Goal: Task Accomplishment & Management: Manage account settings

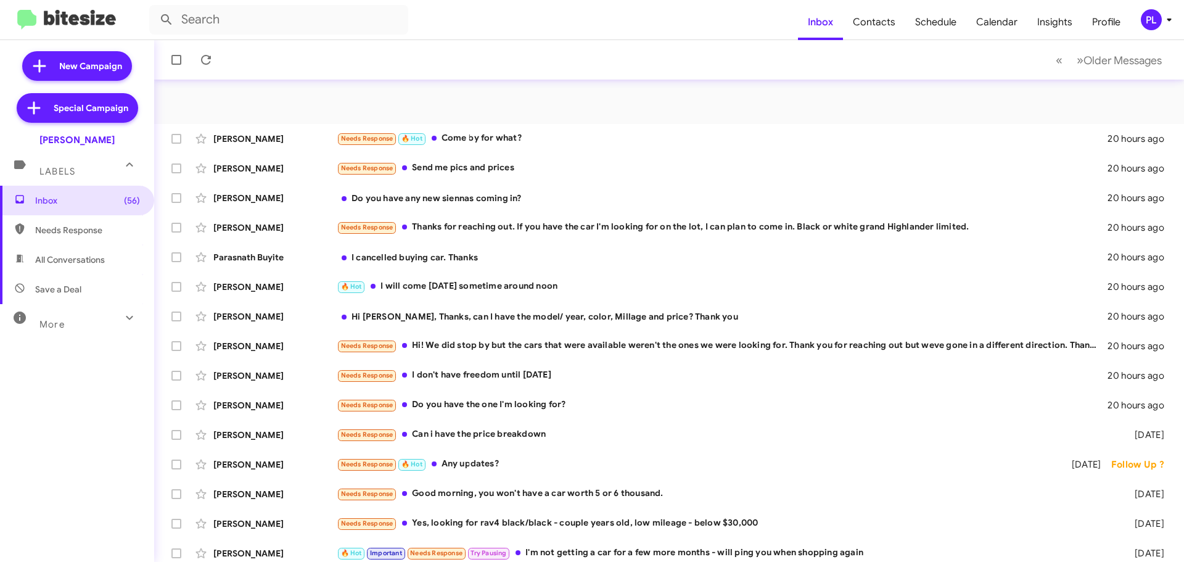
scroll to position [154, 0]
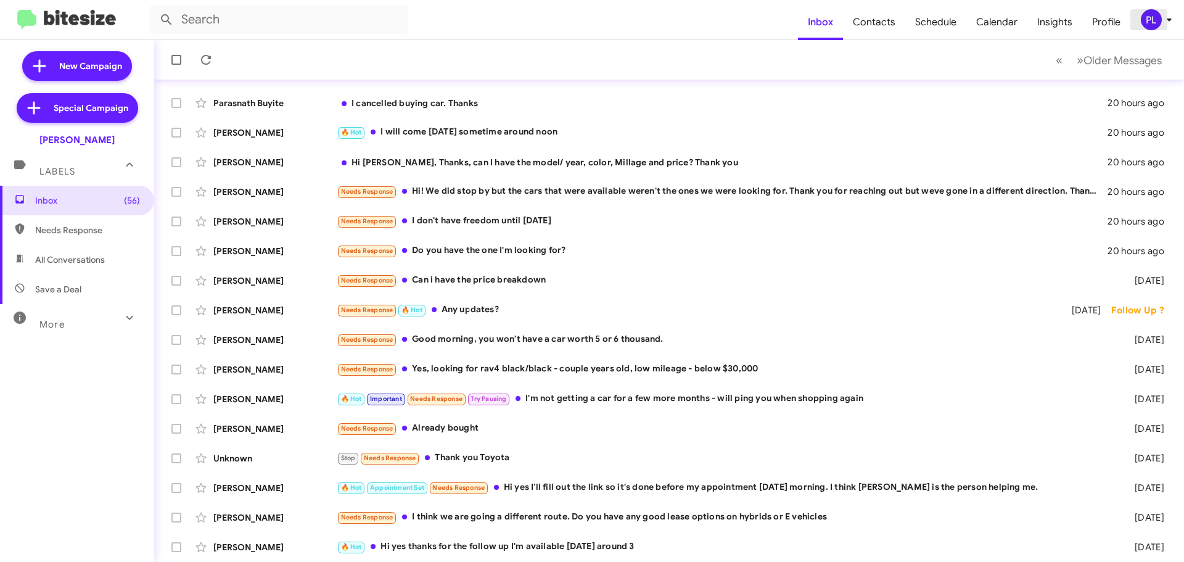
click at [1166, 25] on icon at bounding box center [1168, 19] width 15 height 15
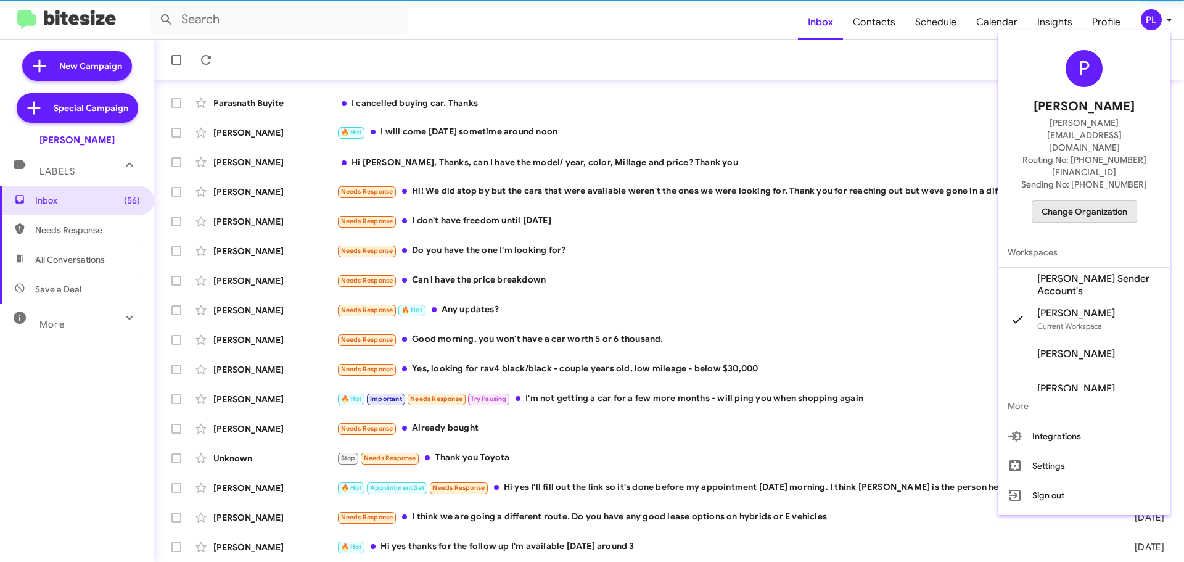
click at [1098, 201] on span "Change Organization" at bounding box center [1084, 211] width 86 height 21
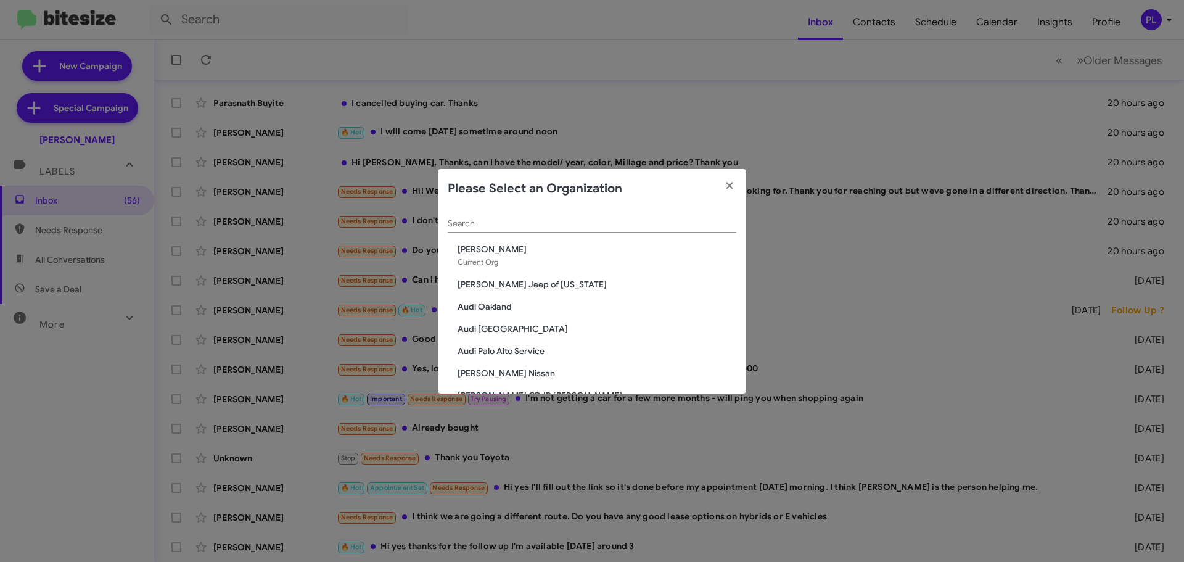
click at [496, 330] on span "Audi [GEOGRAPHIC_DATA]" at bounding box center [596, 328] width 279 height 12
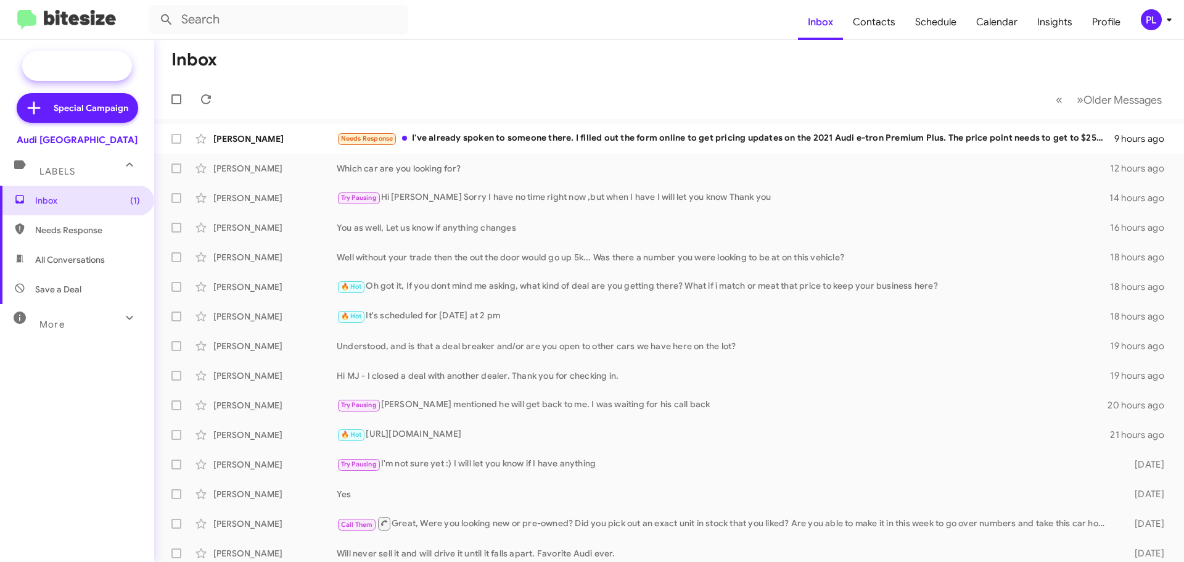
click at [106, 68] on span "New Campaign" at bounding box center [90, 66] width 63 height 12
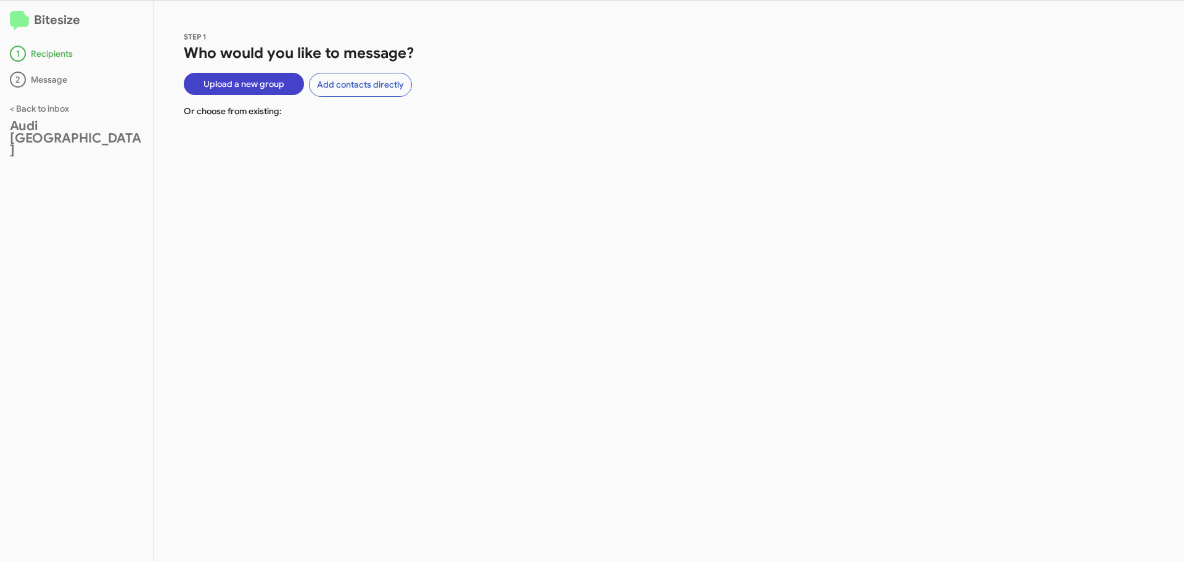
click at [247, 91] on span "Upload a new group" at bounding box center [243, 84] width 81 height 22
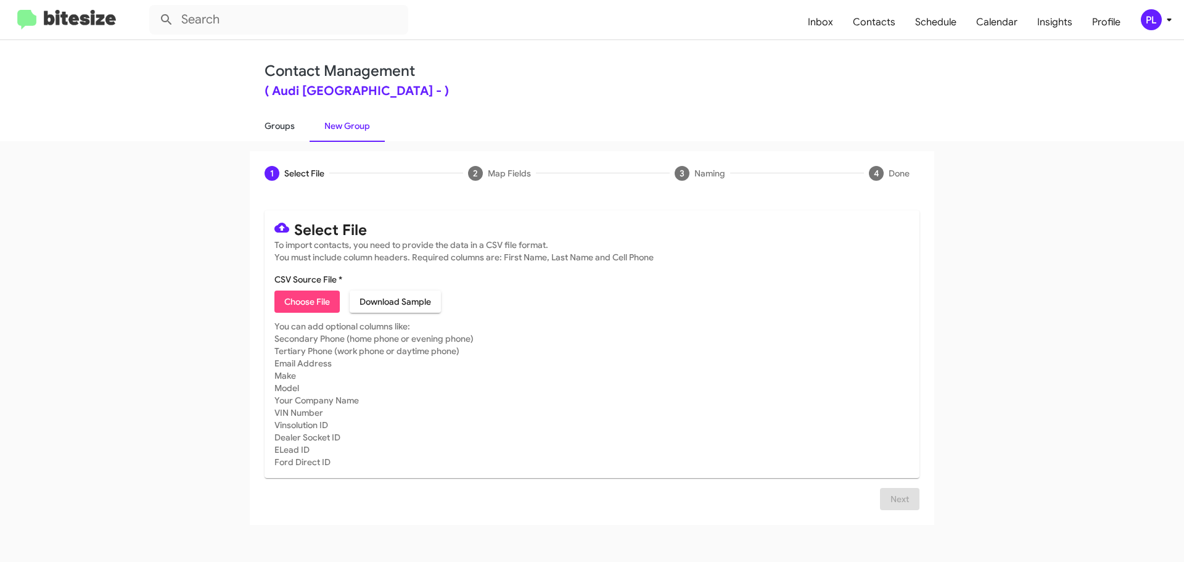
click at [281, 126] on link "Groups" at bounding box center [280, 126] width 60 height 32
type input "in:groups"
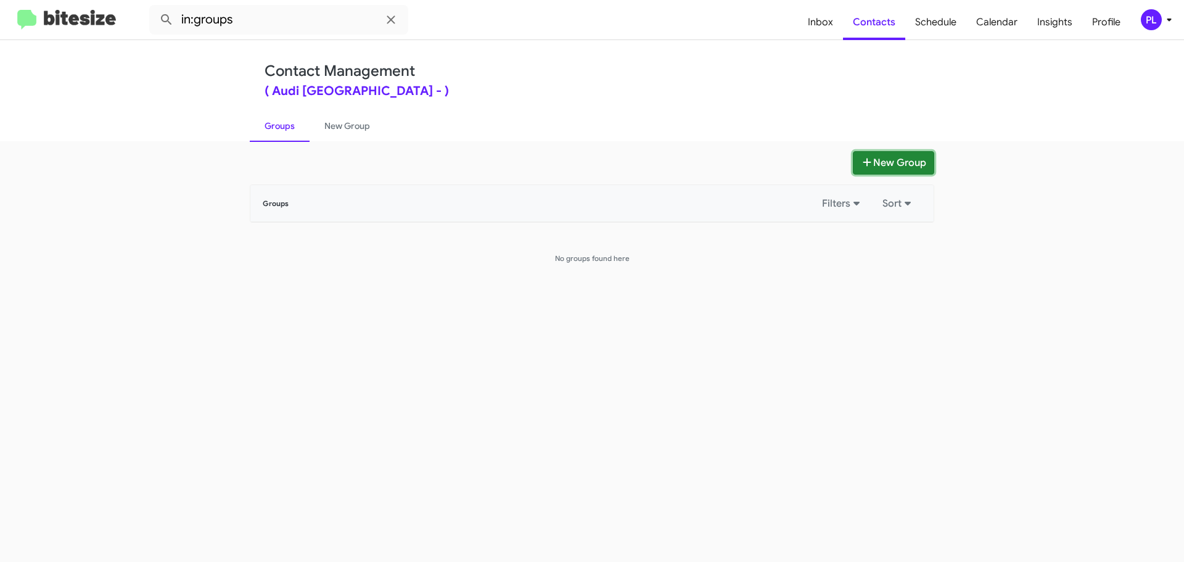
click at [896, 156] on button "New Group" at bounding box center [893, 162] width 81 height 23
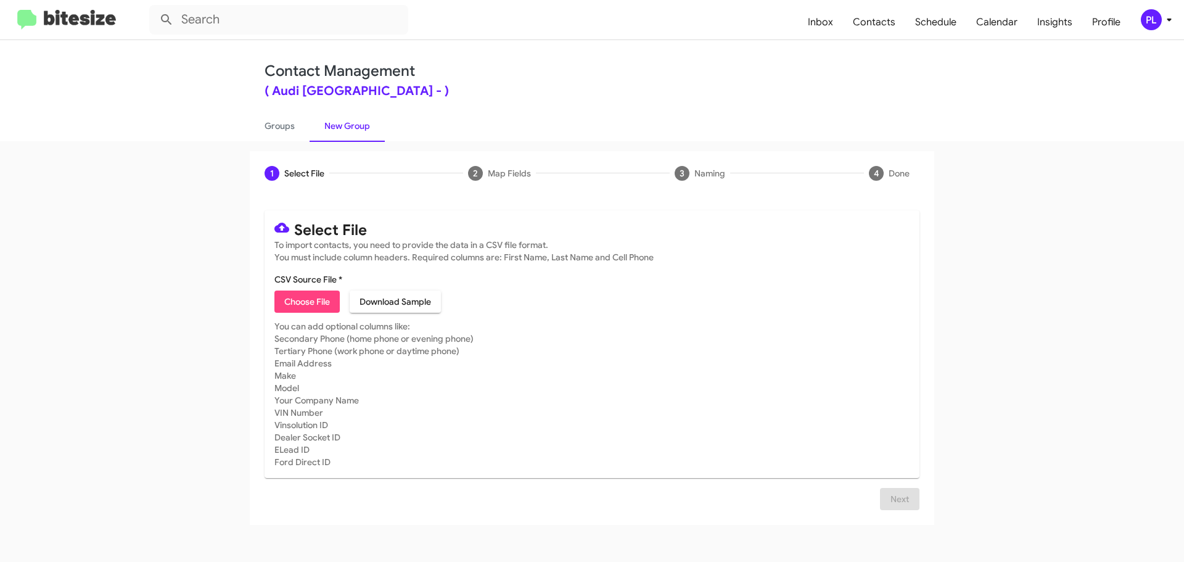
click at [200, 234] on app-new-group "1 Select File 2 Map Fields 3 Naming 4 Done Select File To import contacts, you …" at bounding box center [592, 338] width 1184 height 374
click at [274, 125] on link "Groups" at bounding box center [280, 126] width 60 height 32
type input "in:groups"
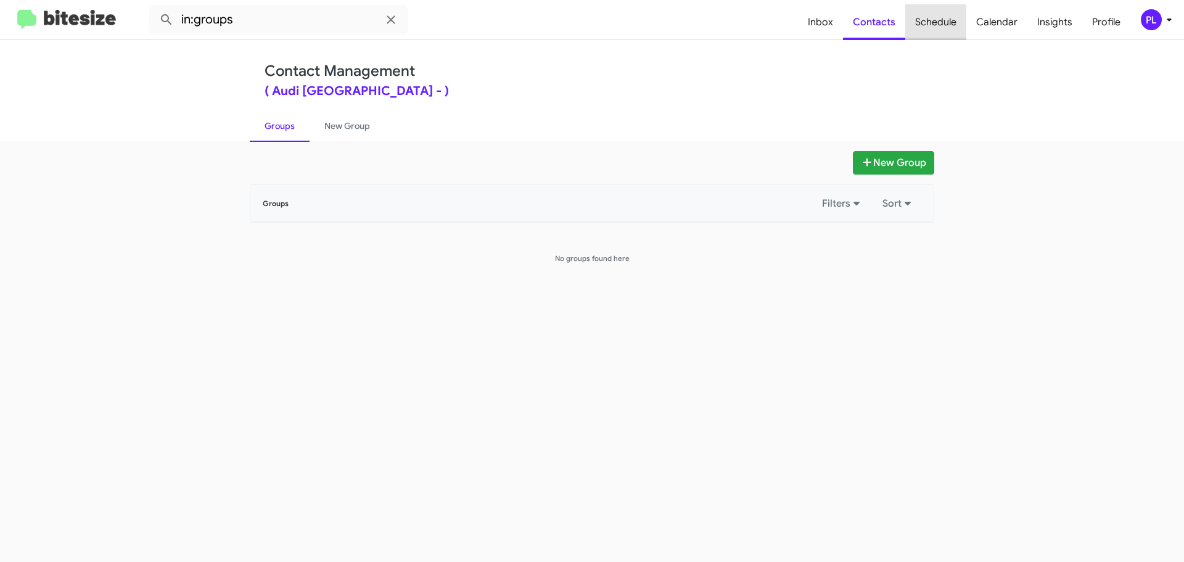
click at [925, 25] on span "Schedule" at bounding box center [935, 22] width 61 height 36
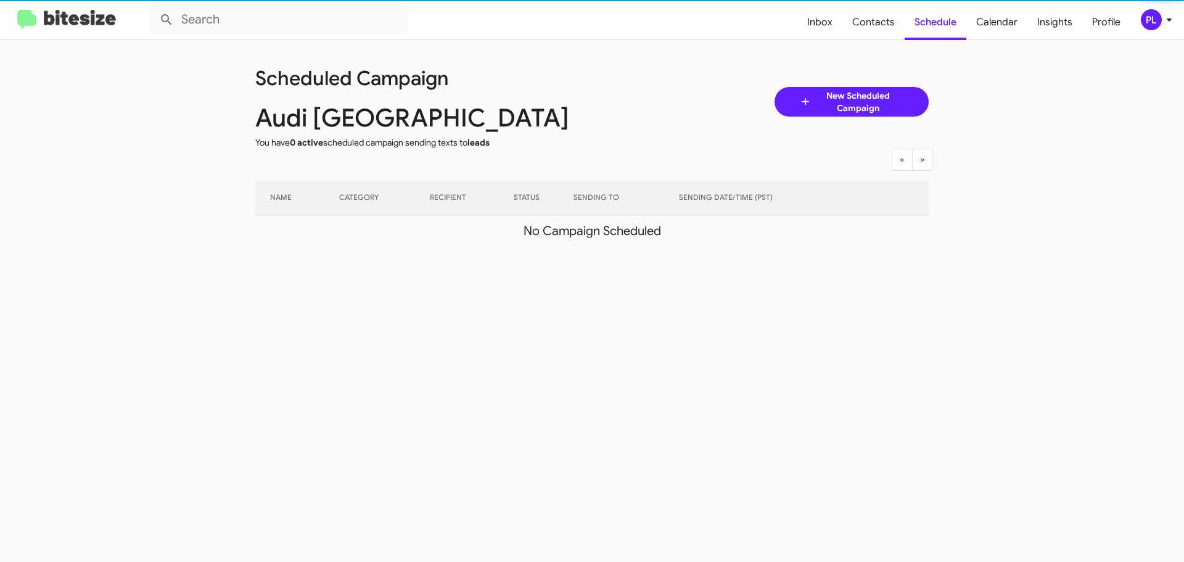
click at [881, 100] on span "New Scheduled Campaign" at bounding box center [857, 101] width 92 height 25
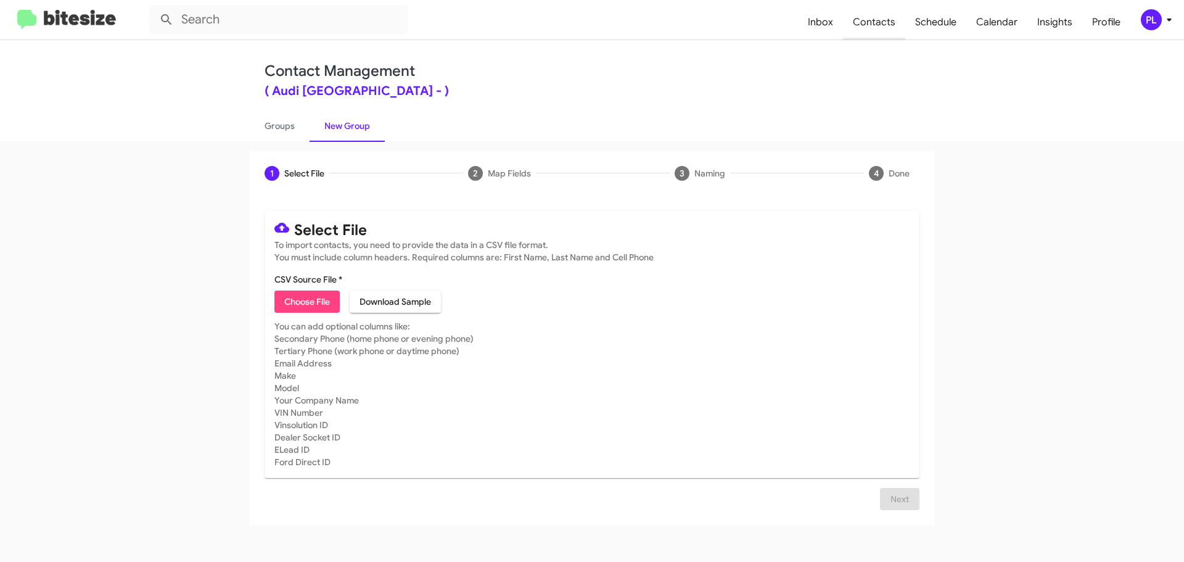
click at [889, 23] on span "Contacts" at bounding box center [874, 22] width 62 height 36
type input "in:groups"
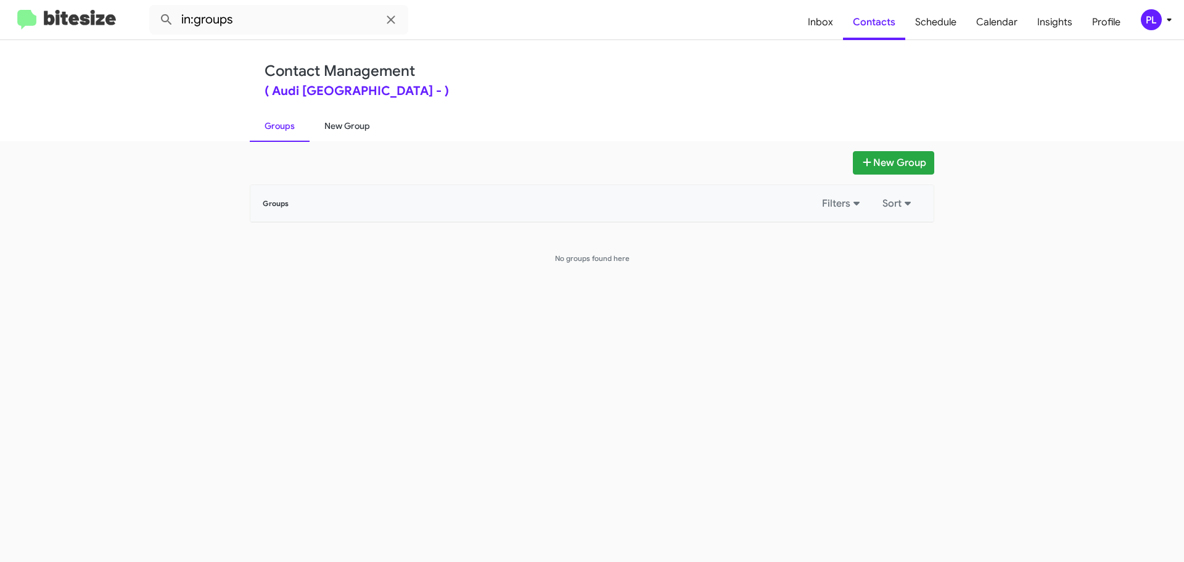
click at [353, 132] on link "New Group" at bounding box center [346, 126] width 75 height 32
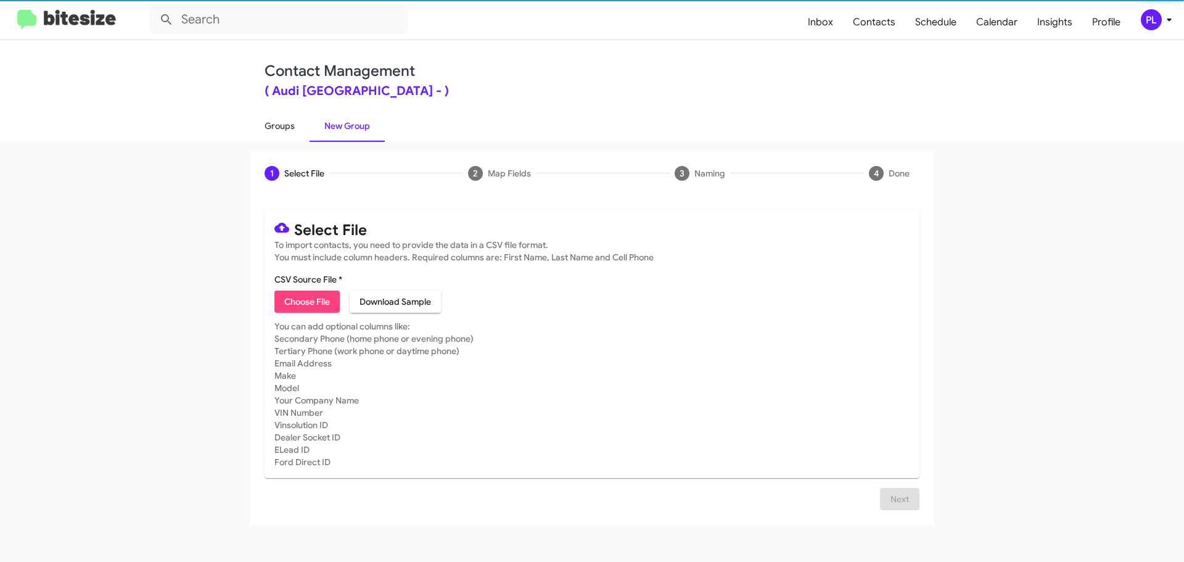
click at [282, 128] on link "Groups" at bounding box center [280, 126] width 60 height 32
type input "in:groups"
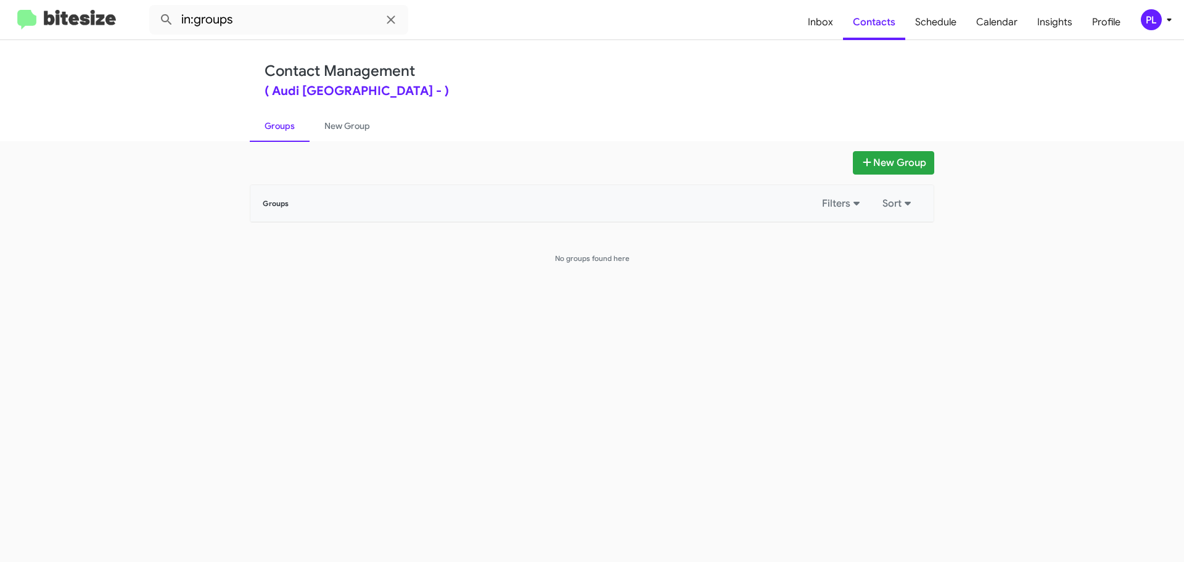
click at [71, 15] on img at bounding box center [66, 20] width 99 height 20
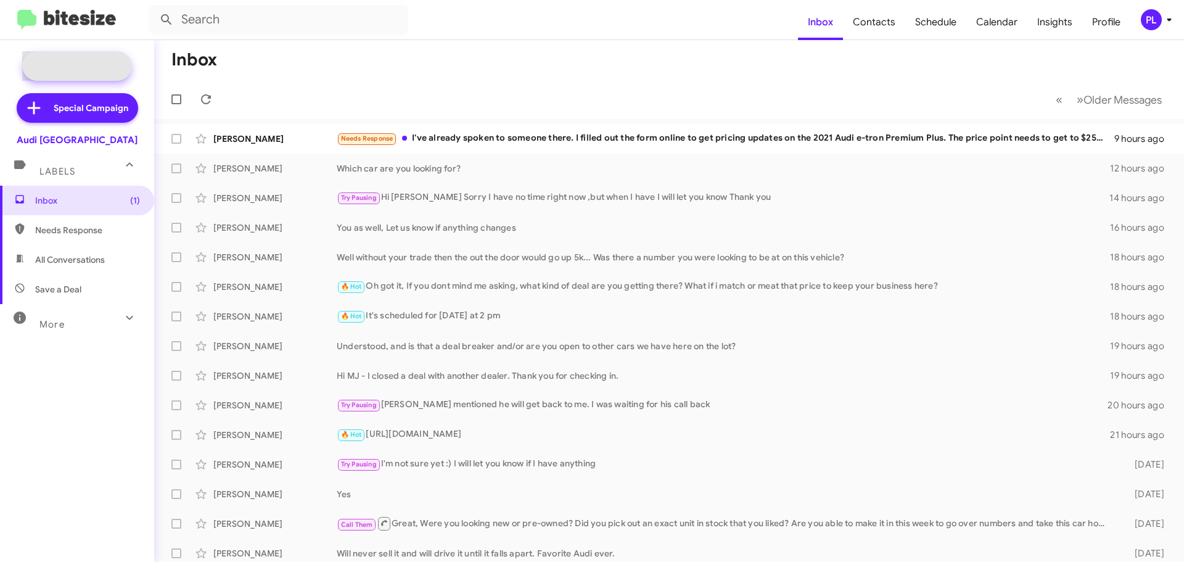
click at [92, 71] on span "New Campaign" at bounding box center [90, 66] width 63 height 12
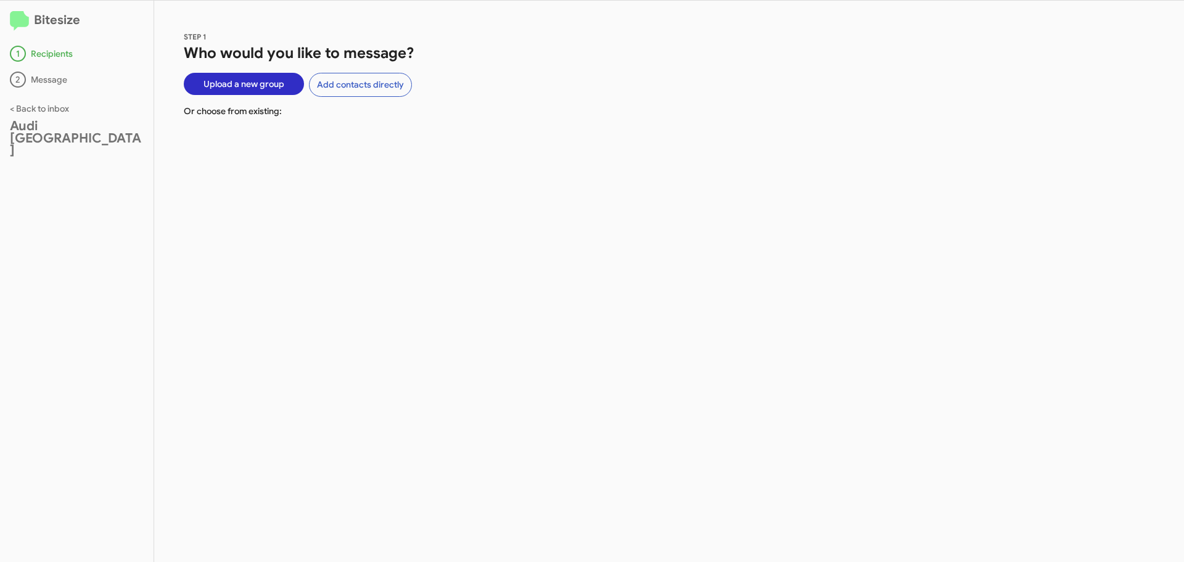
click at [248, 83] on span "Upload a new group" at bounding box center [243, 84] width 81 height 22
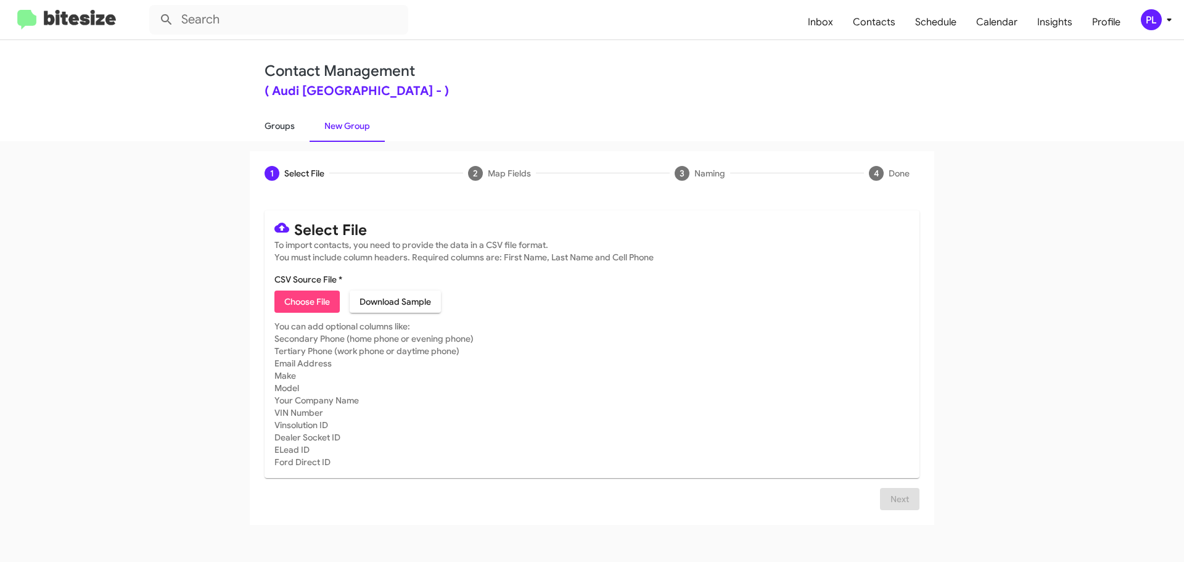
click at [282, 131] on link "Groups" at bounding box center [280, 126] width 60 height 32
type input "in:groups"
click at [83, 19] on img at bounding box center [66, 20] width 99 height 20
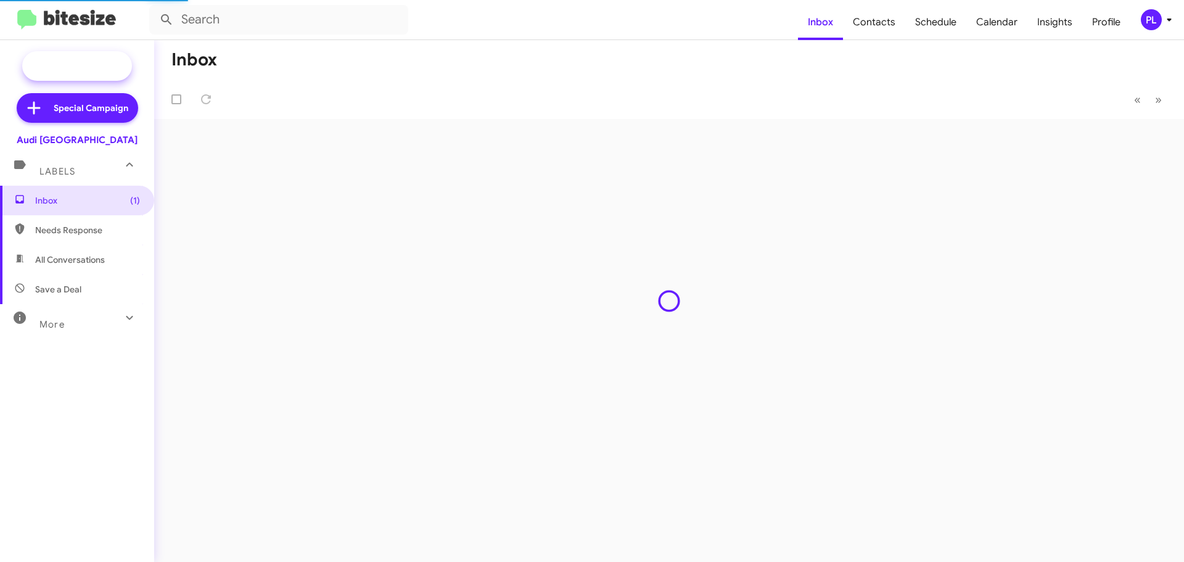
click at [104, 71] on span "New Campaign" at bounding box center [90, 66] width 63 height 12
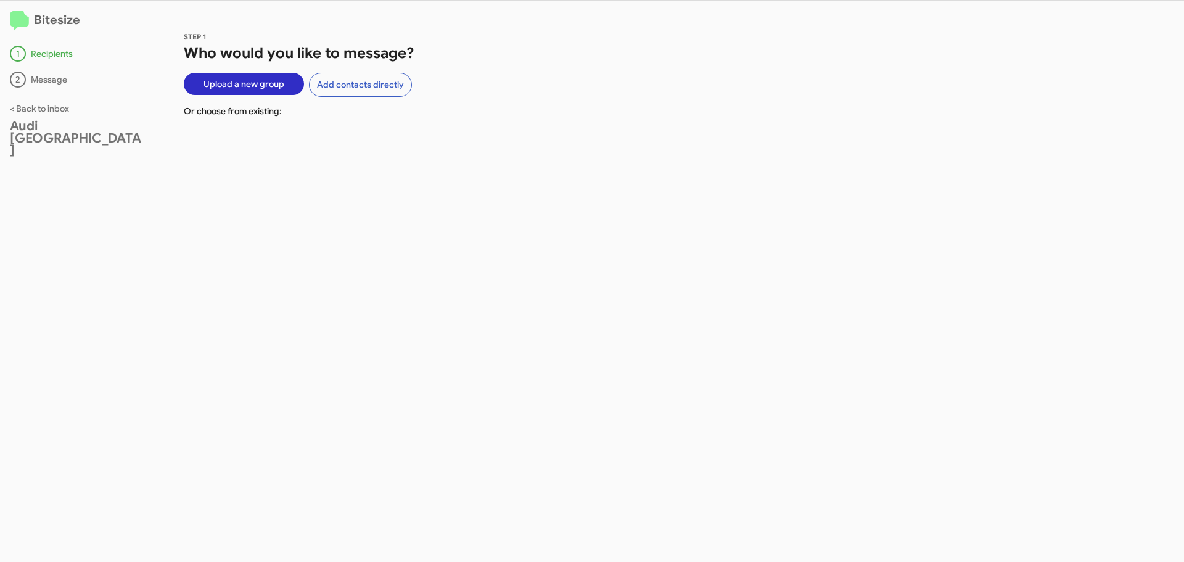
click at [252, 87] on span "Upload a new group" at bounding box center [243, 84] width 81 height 22
click at [345, 90] on button "Add contacts directly" at bounding box center [360, 85] width 103 height 24
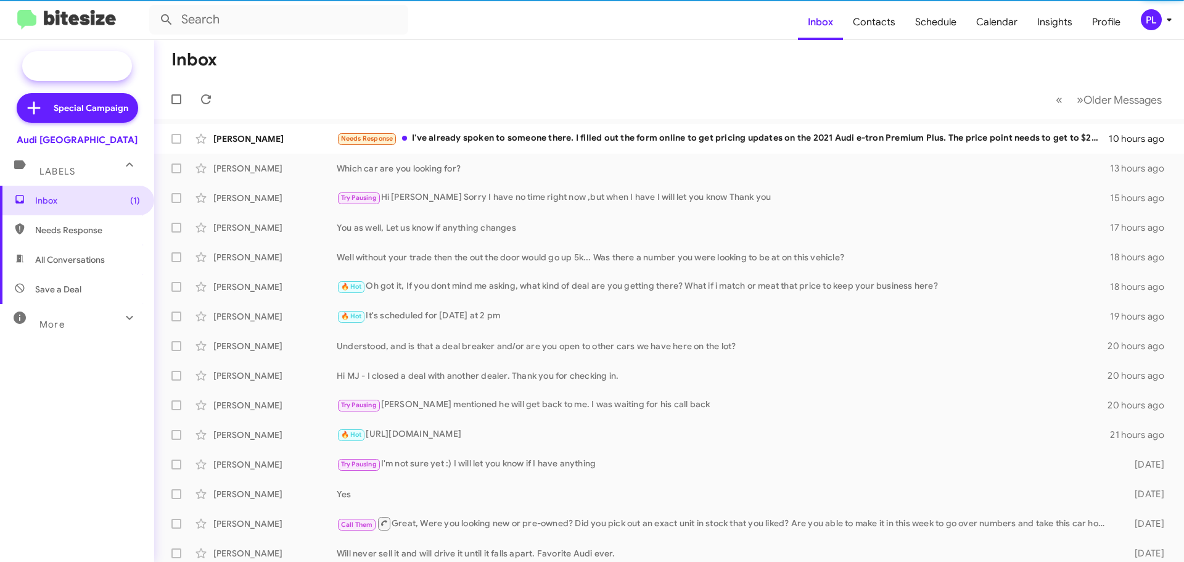
click at [83, 59] on span "New Campaign" at bounding box center [77, 66] width 110 height 30
click at [1168, 22] on icon at bounding box center [1168, 19] width 15 height 15
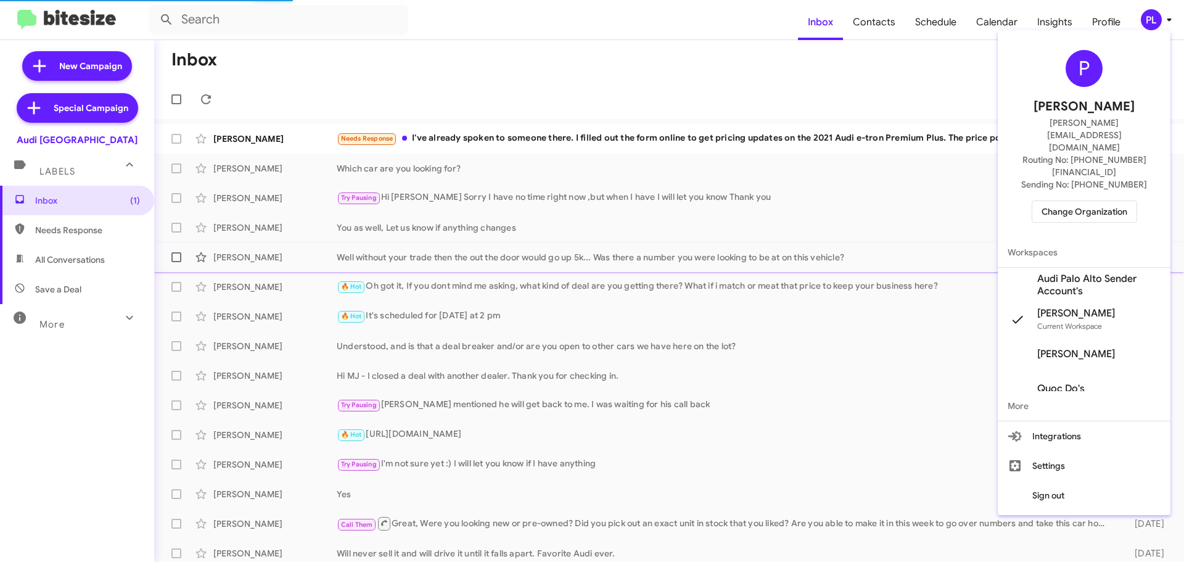
click at [1095, 272] on span "Audi Palo Alto Sender Account's" at bounding box center [1098, 284] width 123 height 25
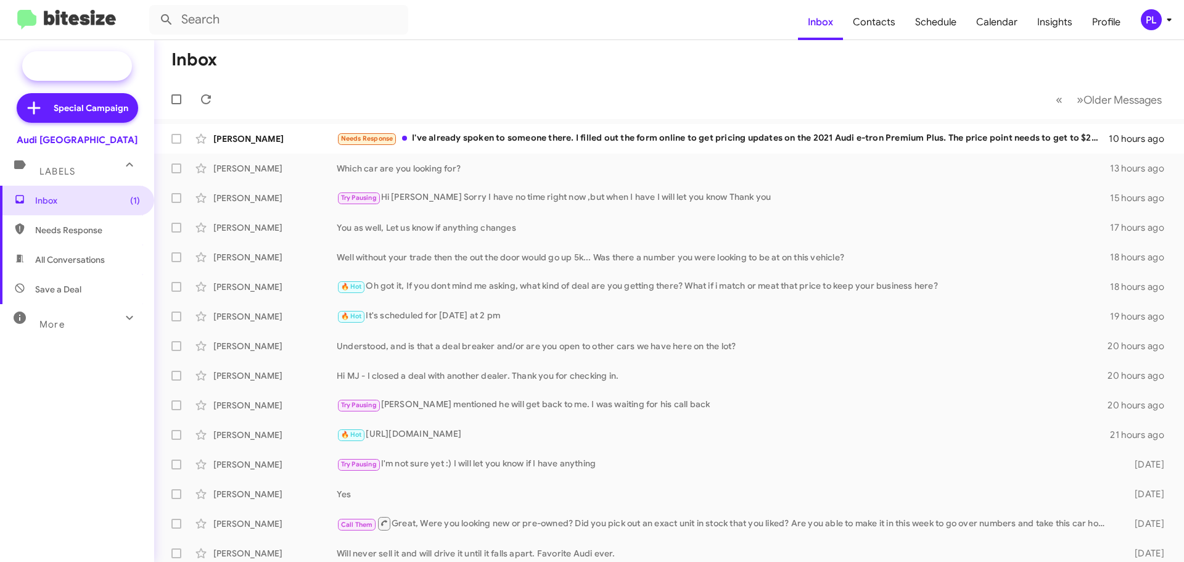
click at [84, 66] on span "New Campaign" at bounding box center [90, 66] width 63 height 12
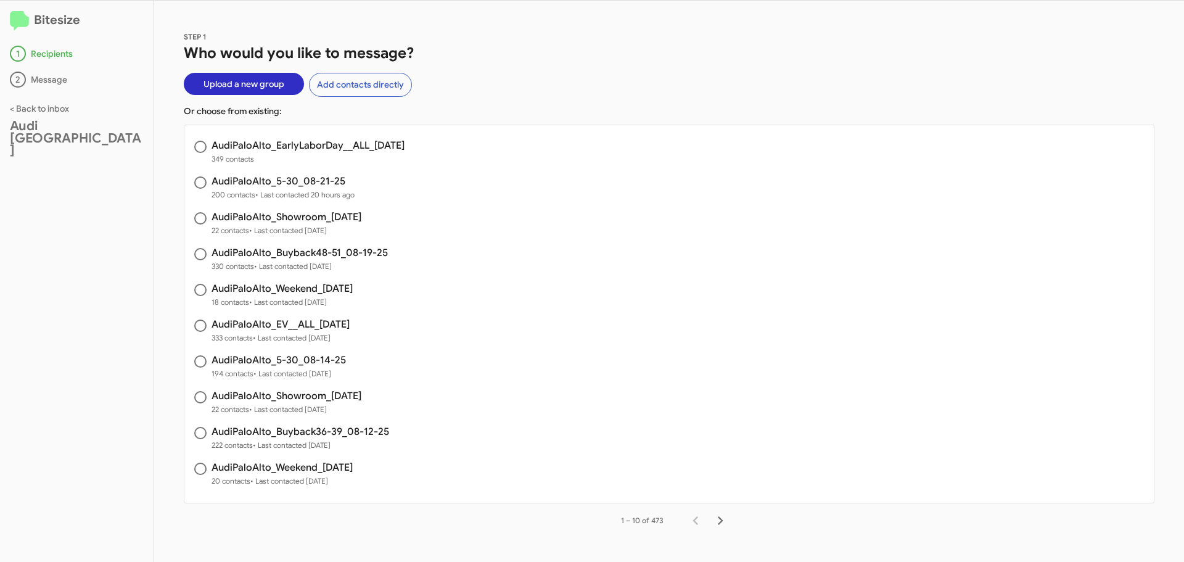
click at [201, 147] on span at bounding box center [200, 147] width 12 height 12
click at [201, 147] on input "radio" at bounding box center [200, 147] width 12 height 12
radio input "true"
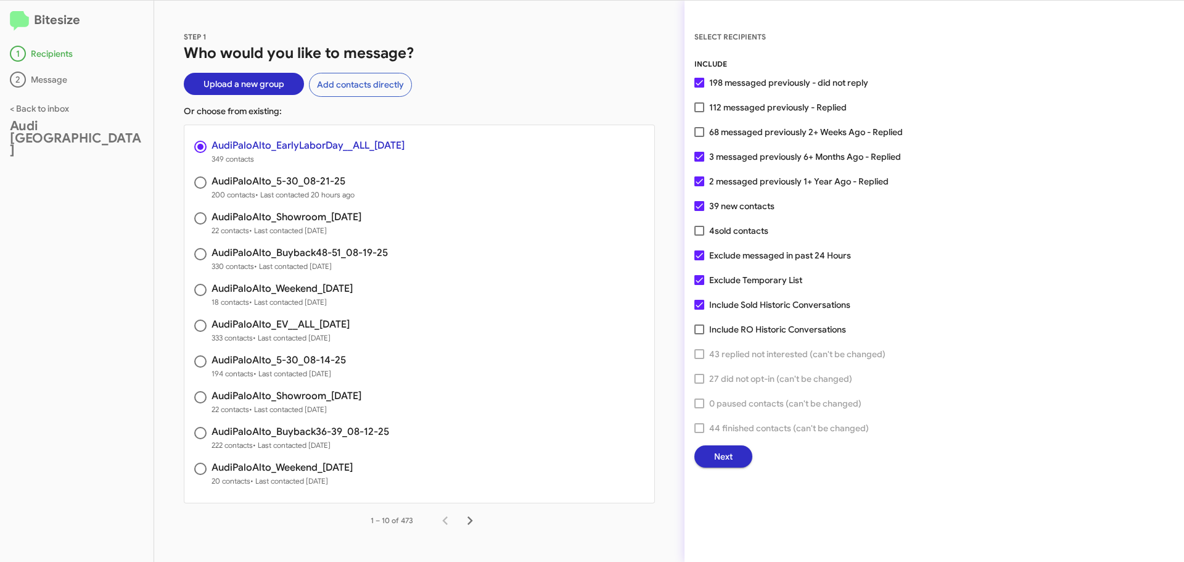
click at [697, 107] on span at bounding box center [699, 107] width 10 height 10
click at [698, 112] on input "112 messaged previously - Replied" at bounding box center [698, 112] width 1 height 1
checkbox input "true"
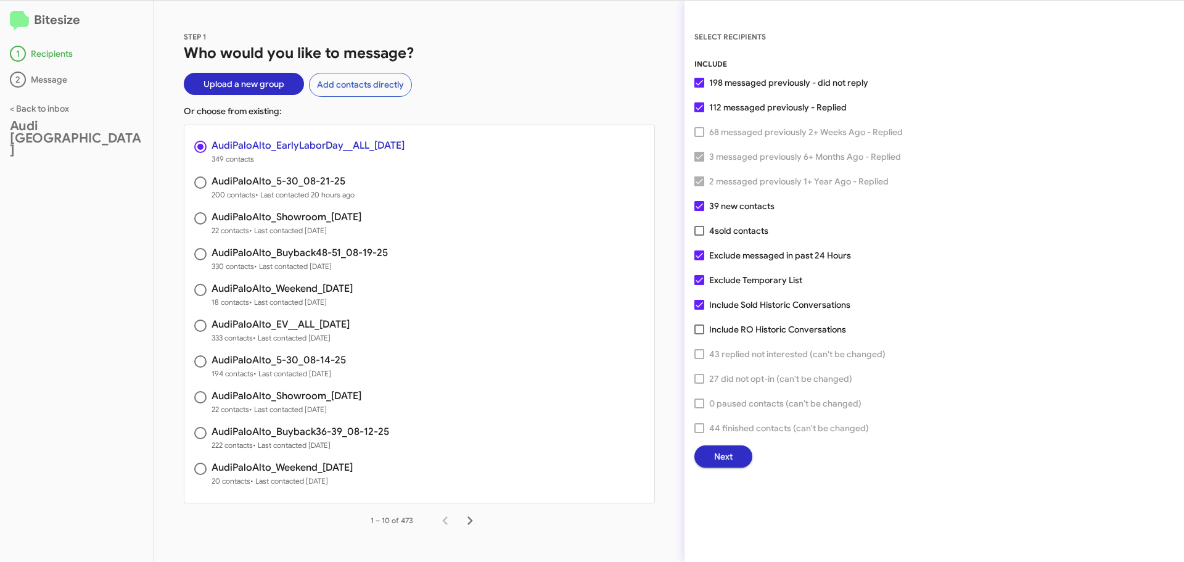
click at [723, 449] on span "Next" at bounding box center [723, 456] width 18 height 22
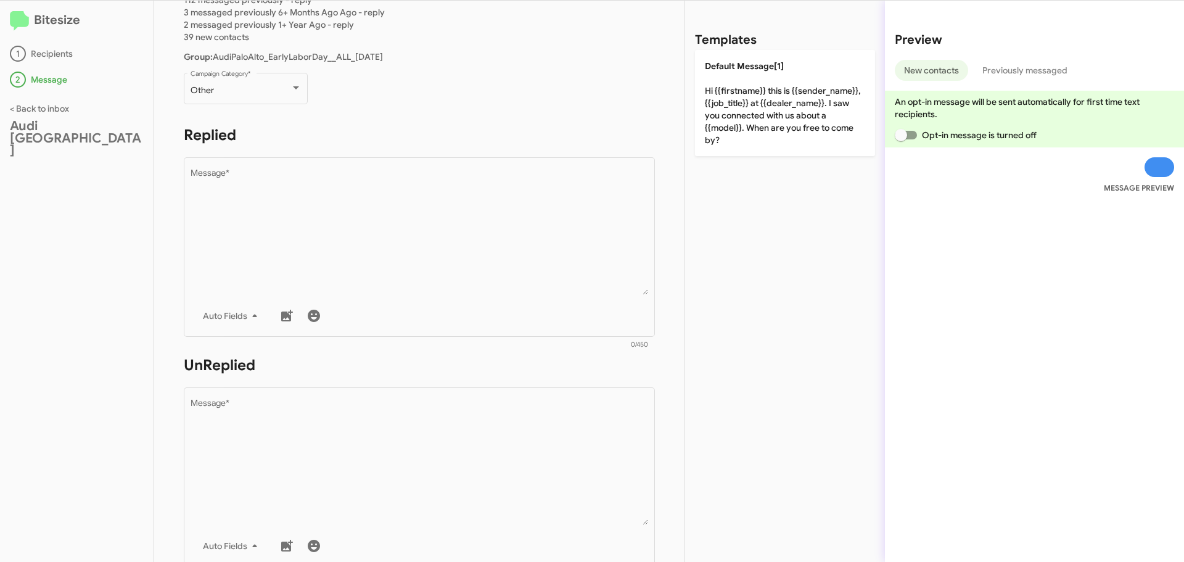
scroll to position [247, 0]
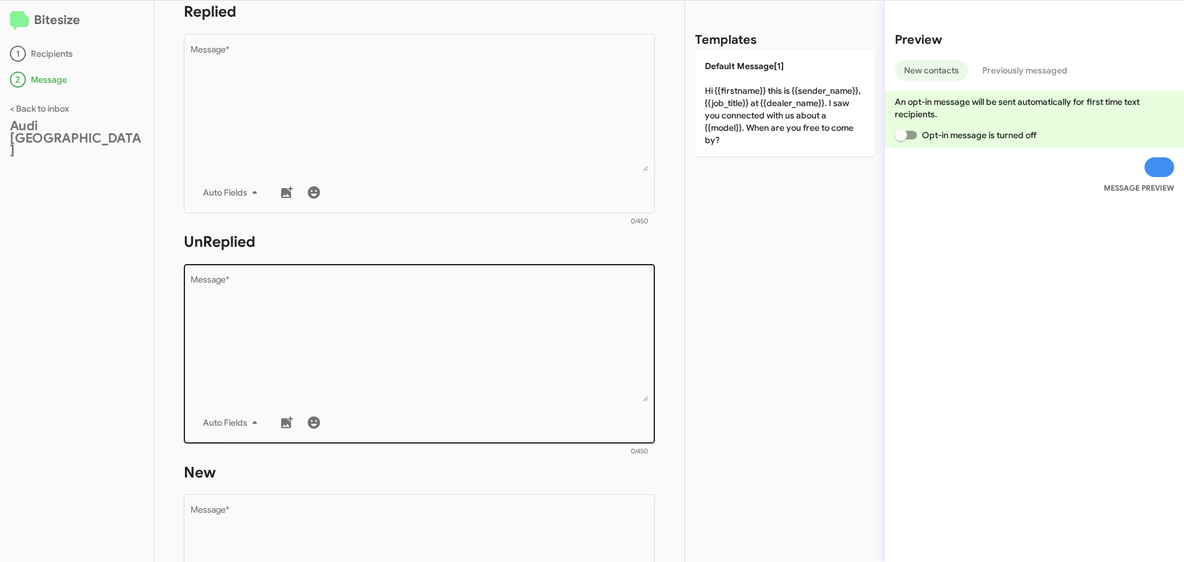
click at [258, 329] on textarea "Message *" at bounding box center [419, 339] width 458 height 126
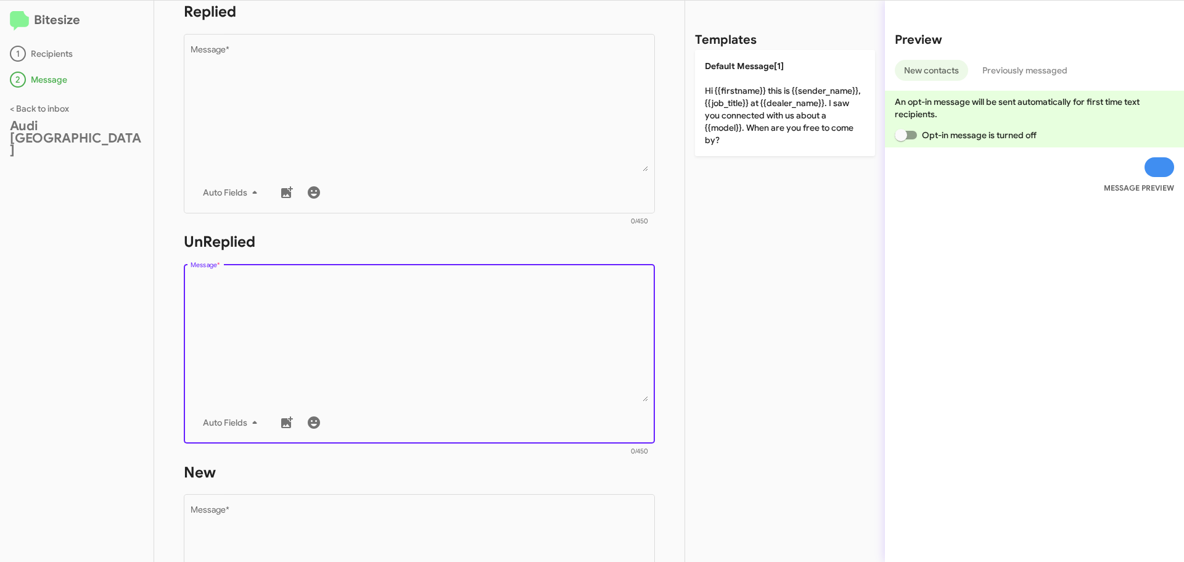
paste textarea "Hi {{firstname}} it's {{sender_name}}, {{job_title}} at {{dealer_name}}. Thanks…"
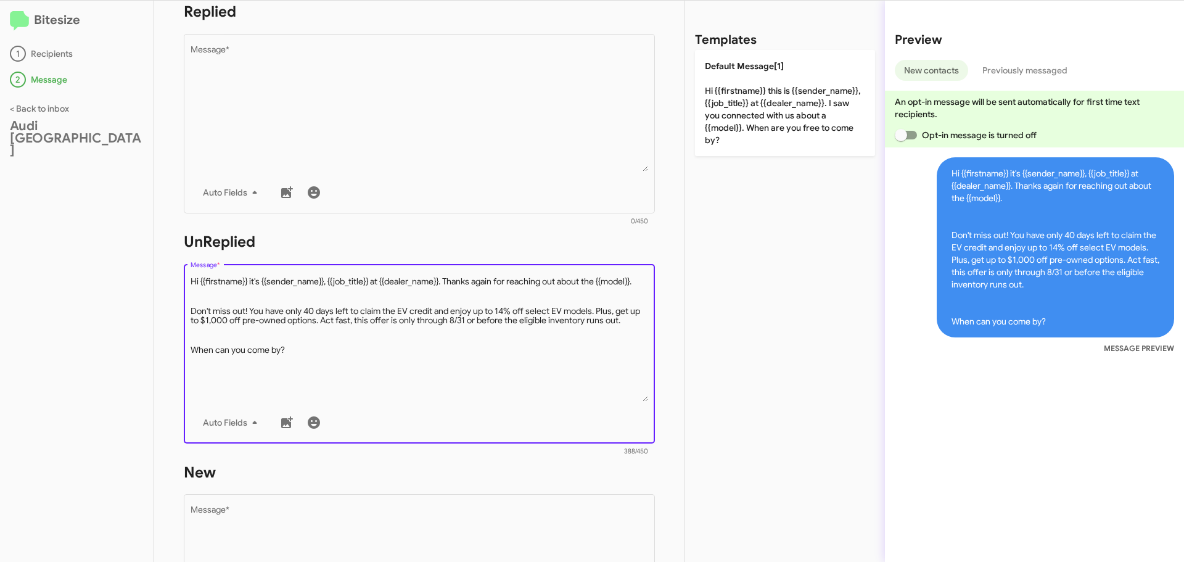
scroll to position [370, 0]
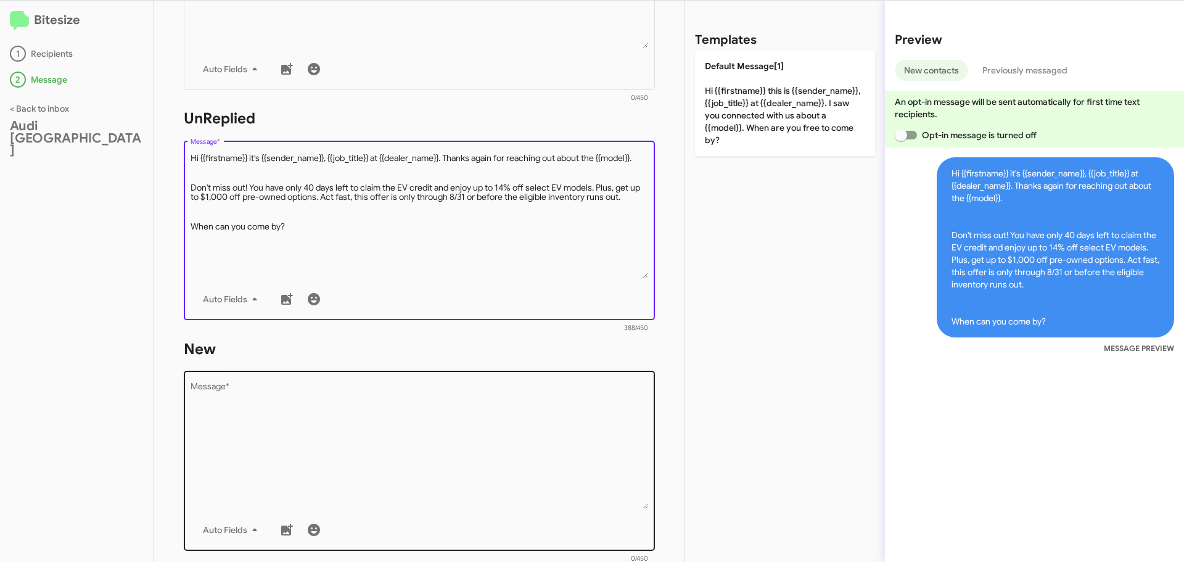
type textarea "Hi {{firstname}} it's {{sender_name}}, {{job_title}} at {{dealer_name}}. Thanks…"
click at [290, 400] on textarea "Message *" at bounding box center [419, 446] width 458 height 126
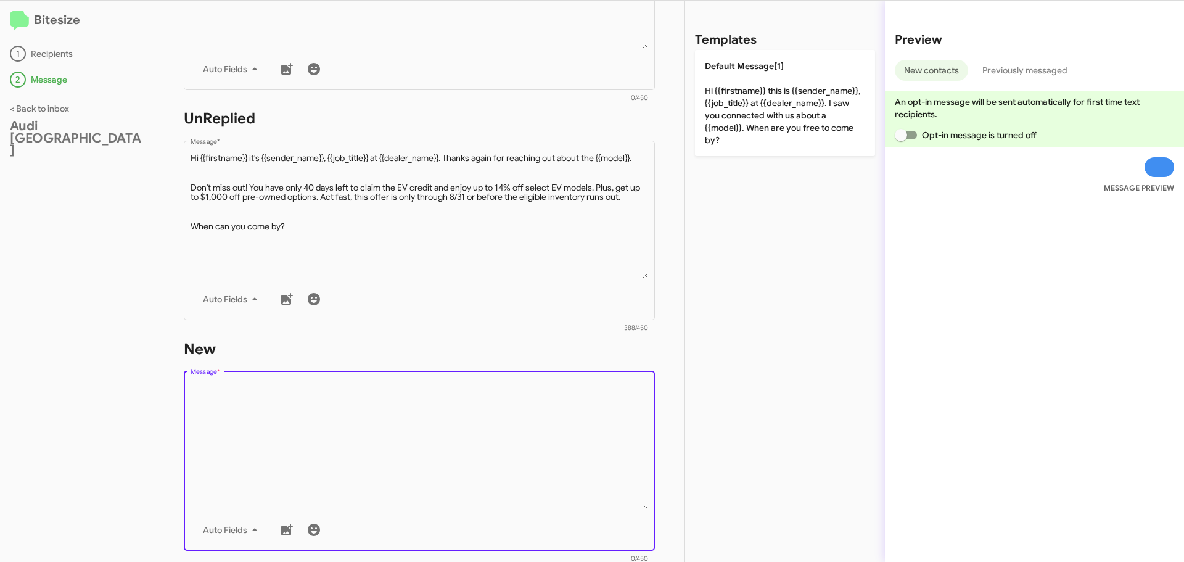
paste textarea "Hi {{firstname}} it's {{sender_name}}, {{job_title}} at {{dealer_name}}. Thanks…"
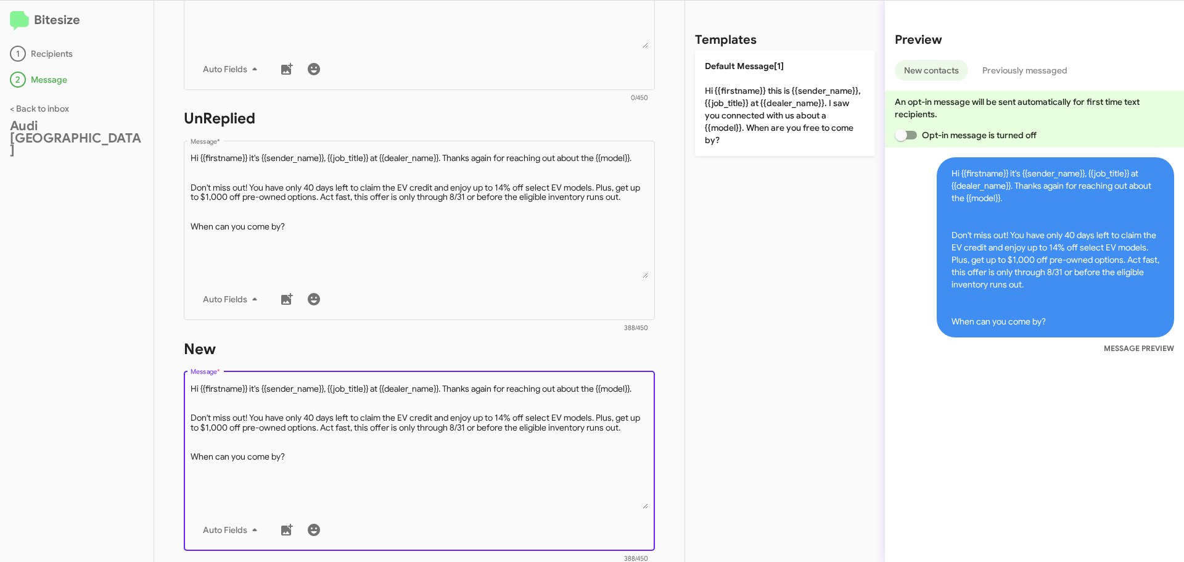
type textarea "Hi {{firstname}} it's {{sender_name}}, {{job_title}} at {{dealer_name}}. Thanks…"
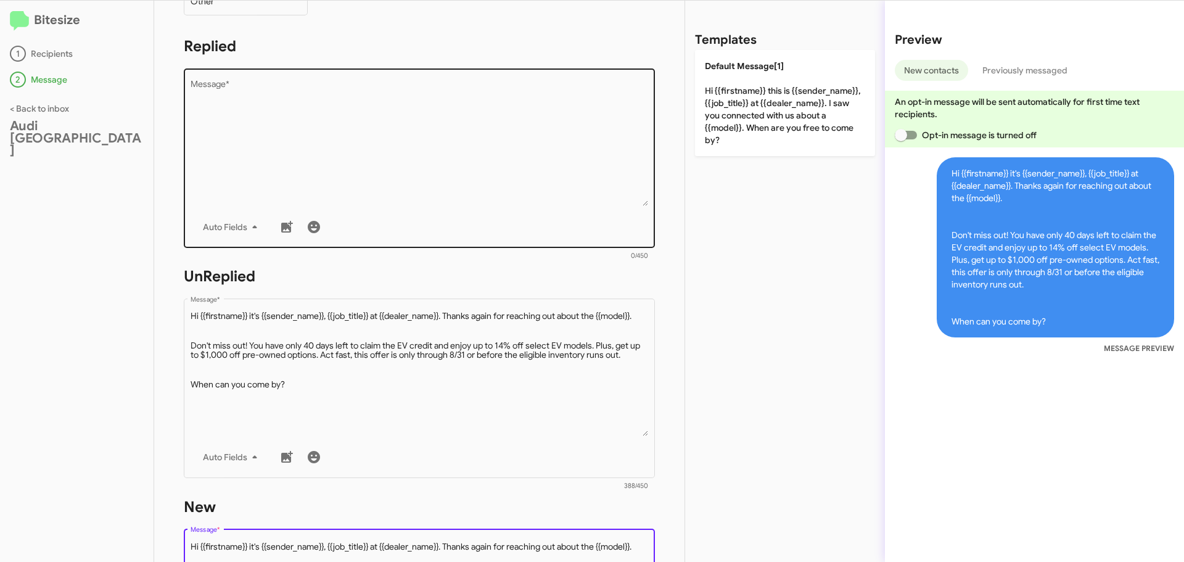
scroll to position [185, 0]
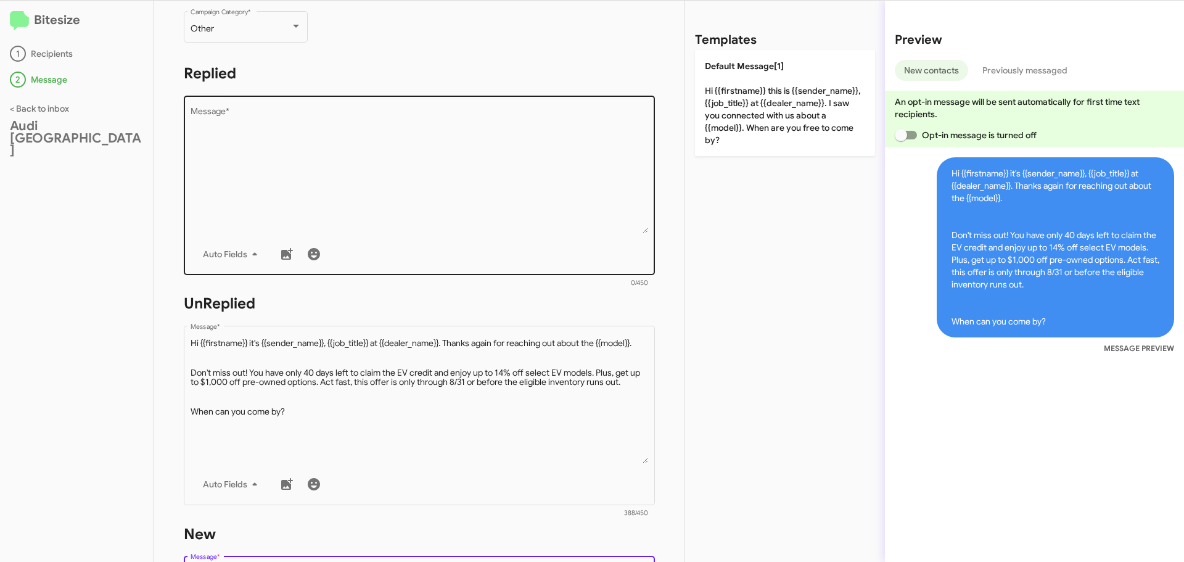
click at [293, 127] on textarea "Message *" at bounding box center [419, 170] width 458 height 126
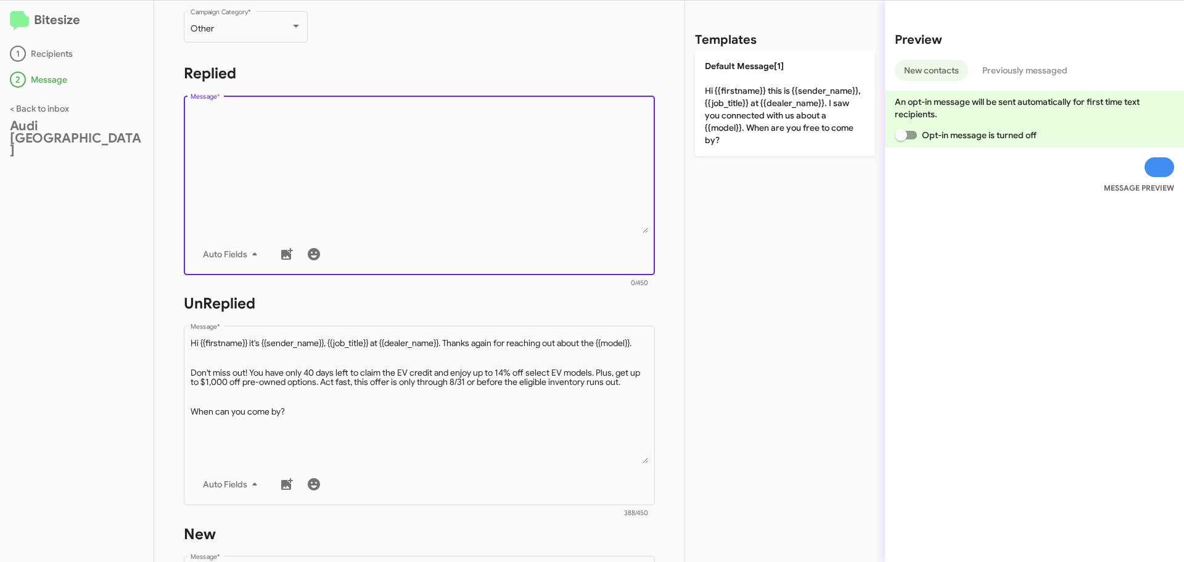
paste textarea "Hi {{firstname}} it's {{sender_name}} at {{dealer_name}}. Don't miss out! You h…"
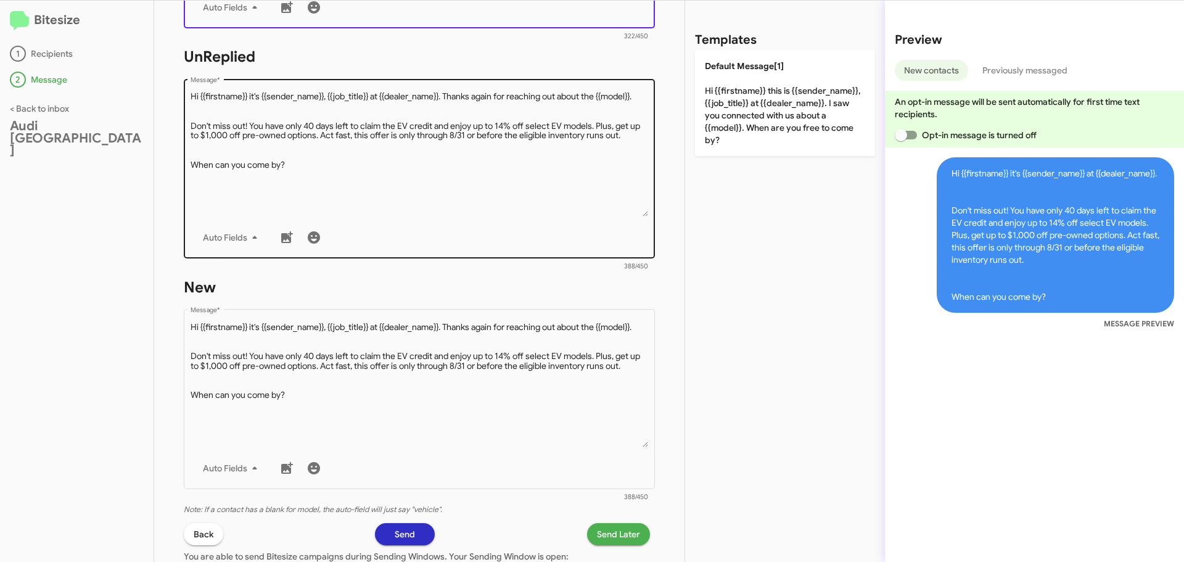
scroll to position [543, 0]
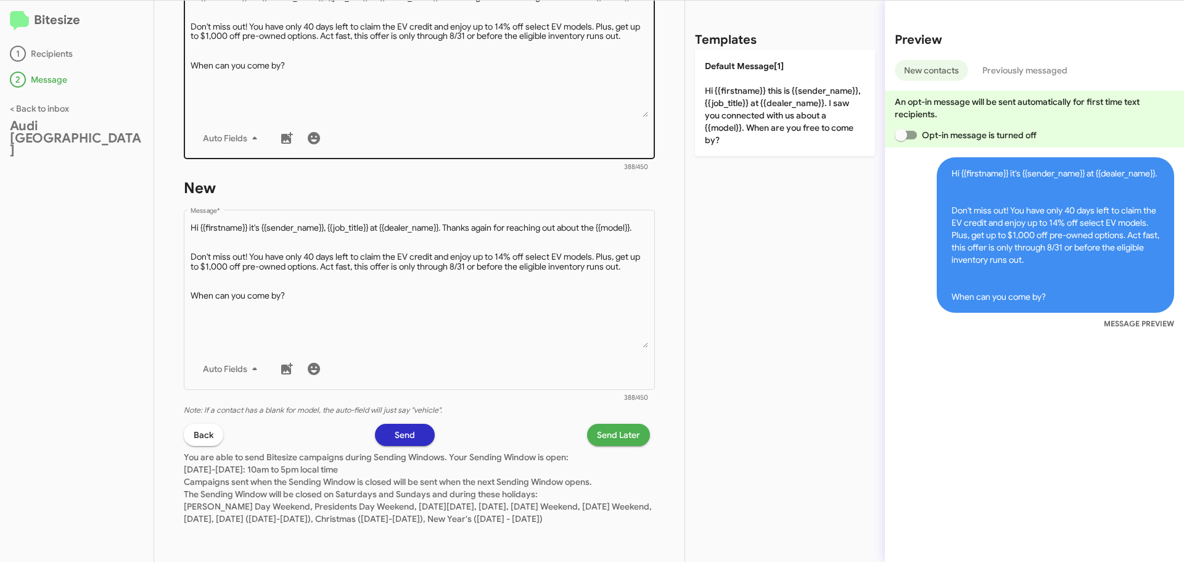
type textarea "Hi {{firstname}} it's {{sender_name}} at {{dealer_name}}. Don't miss out! You h…"
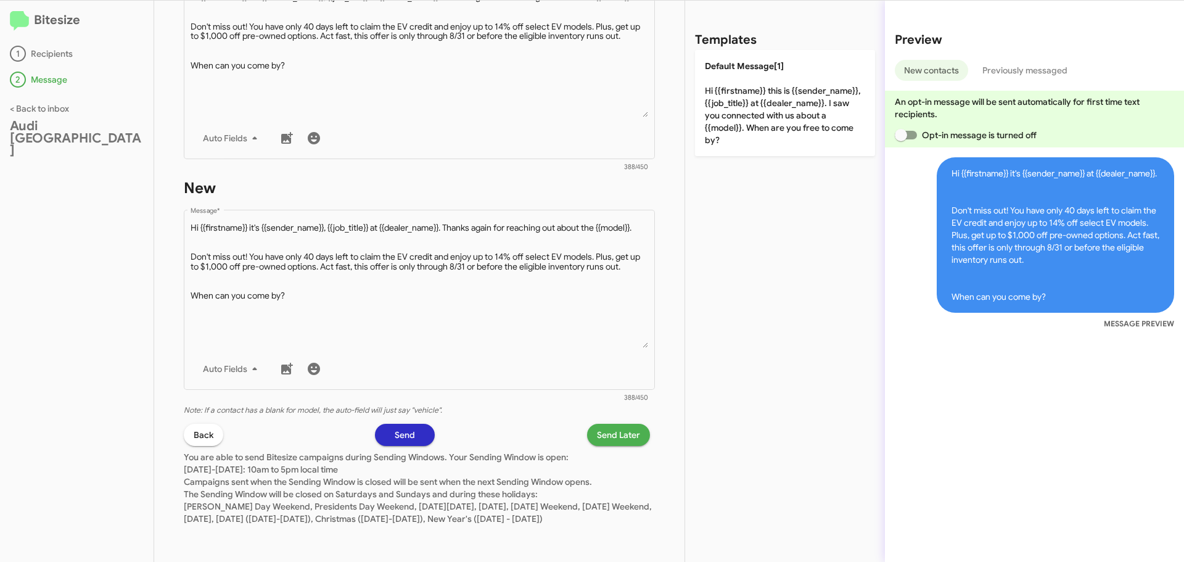
click at [624, 423] on span "Send Later" at bounding box center [618, 434] width 43 height 22
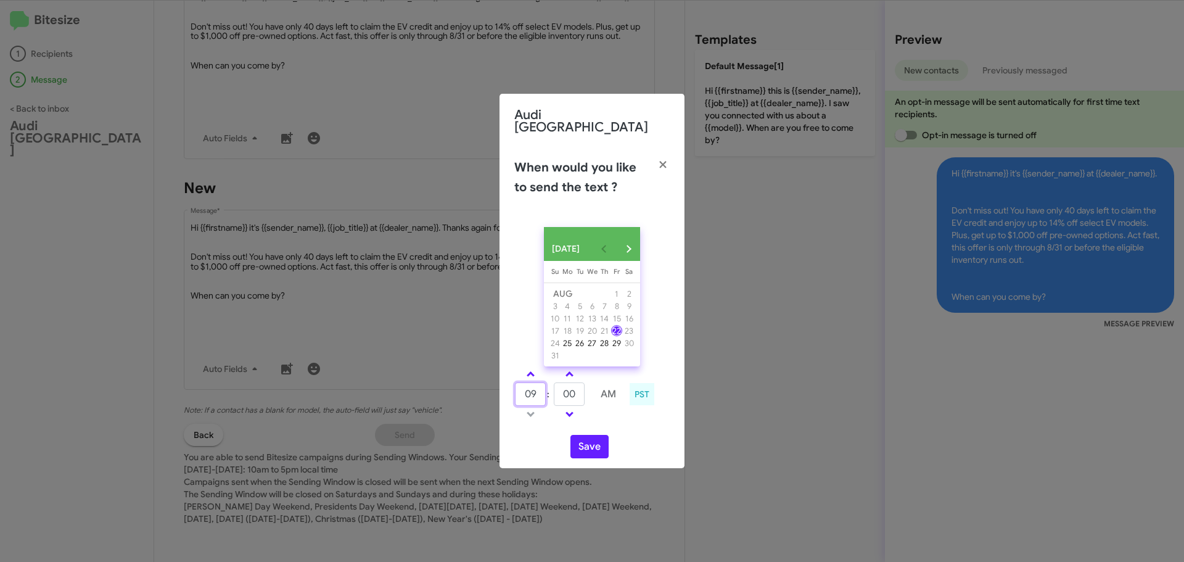
drag, startPoint x: 535, startPoint y: 392, endPoint x: 518, endPoint y: 392, distance: 16.6
click at [518, 392] on input "09" at bounding box center [530, 393] width 31 height 23
type input "2"
type input "11"
drag, startPoint x: 563, startPoint y: 395, endPoint x: 576, endPoint y: 396, distance: 12.4
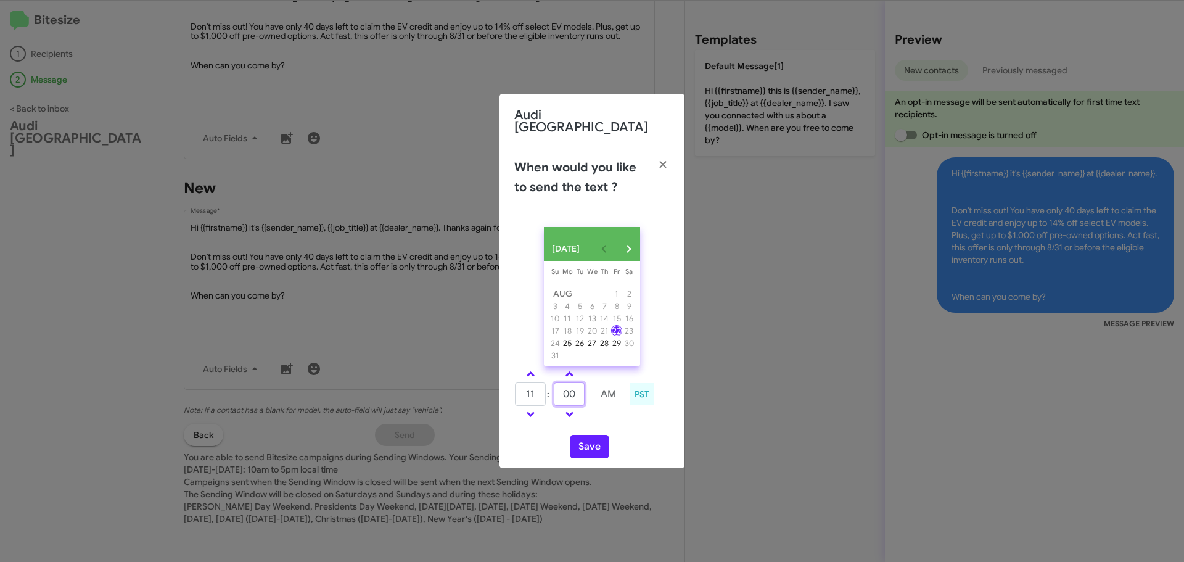
click at [576, 396] on input "00" at bounding box center [569, 393] width 31 height 23
type input "20"
click at [599, 449] on button "Save" at bounding box center [589, 446] width 38 height 23
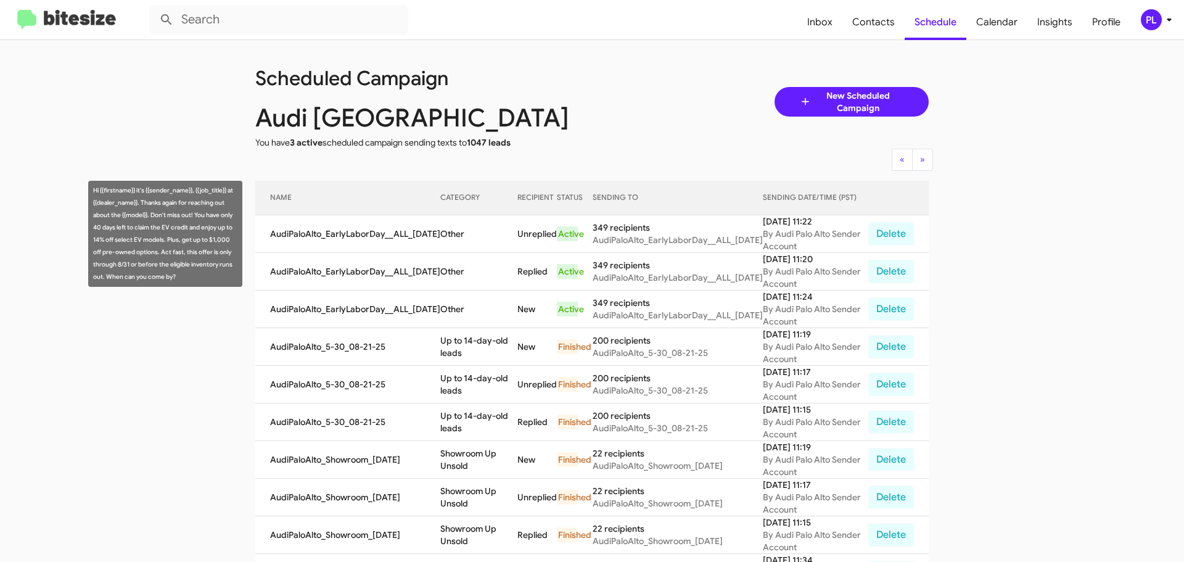
drag, startPoint x: 435, startPoint y: 196, endPoint x: 475, endPoint y: 210, distance: 41.9
click at [475, 210] on tr "NAME CATEGORY RECIPIENT STATUS SENDING TO SENDING DATE/TIME (PST)" at bounding box center [591, 198] width 673 height 35
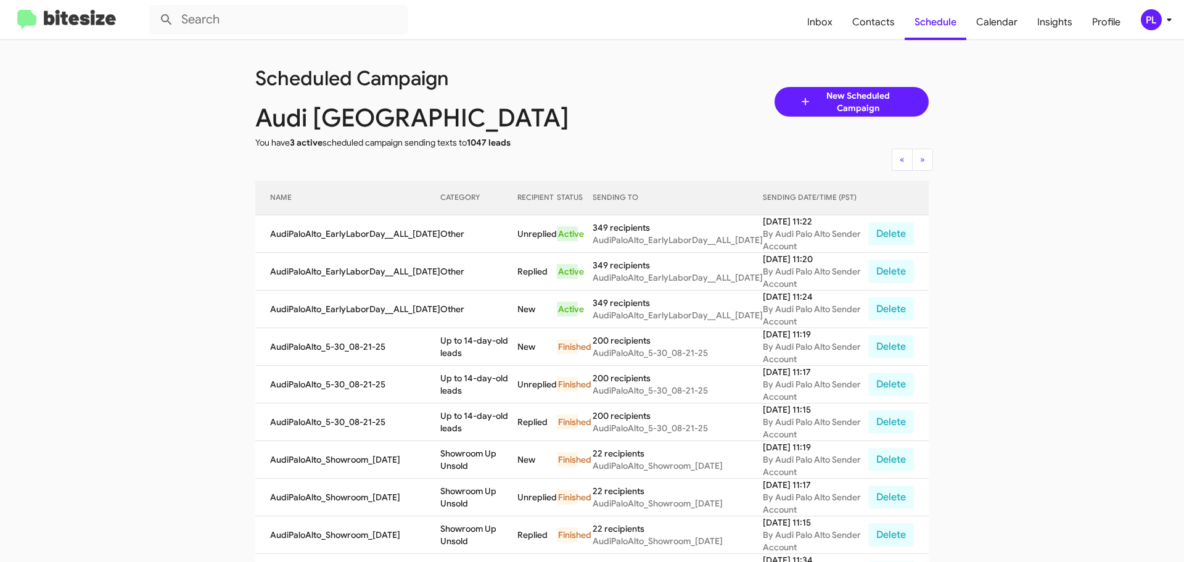
click at [554, 161] on div "« Previous » Next" at bounding box center [592, 160] width 692 height 22
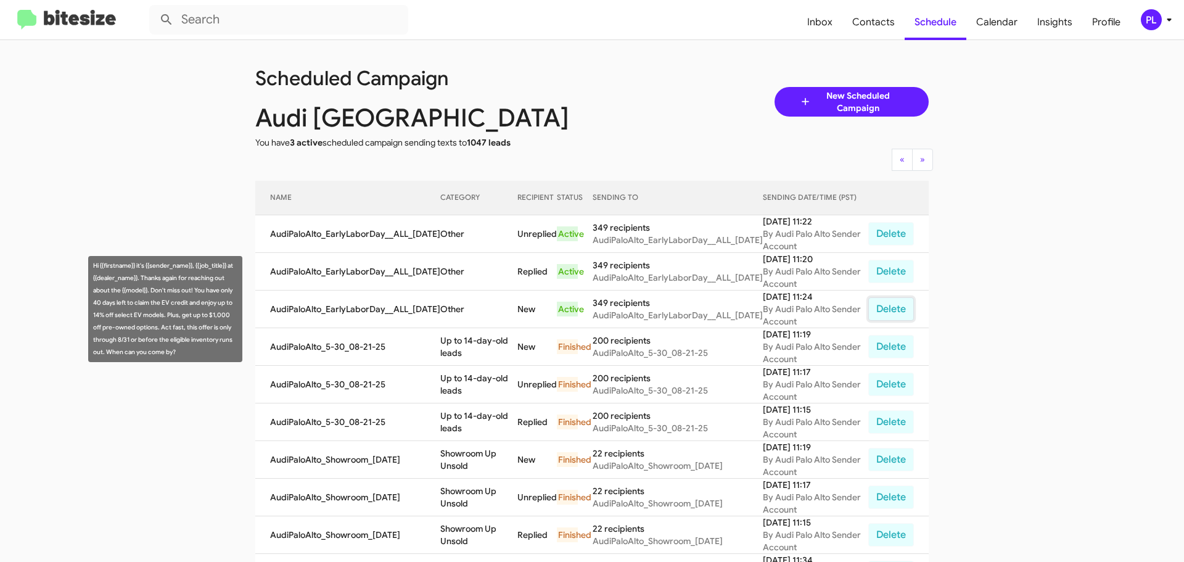
drag, startPoint x: 891, startPoint y: 311, endPoint x: 647, endPoint y: 49, distance: 358.5
click at [891, 311] on button "Delete" at bounding box center [891, 308] width 46 height 23
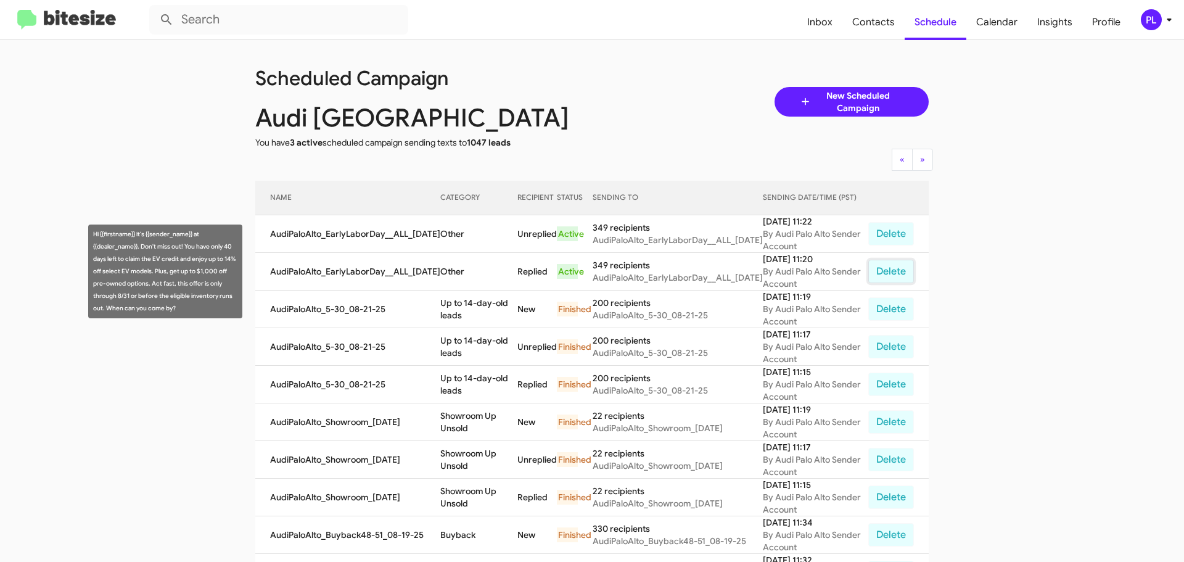
click at [888, 269] on button "Delete" at bounding box center [891, 271] width 46 height 23
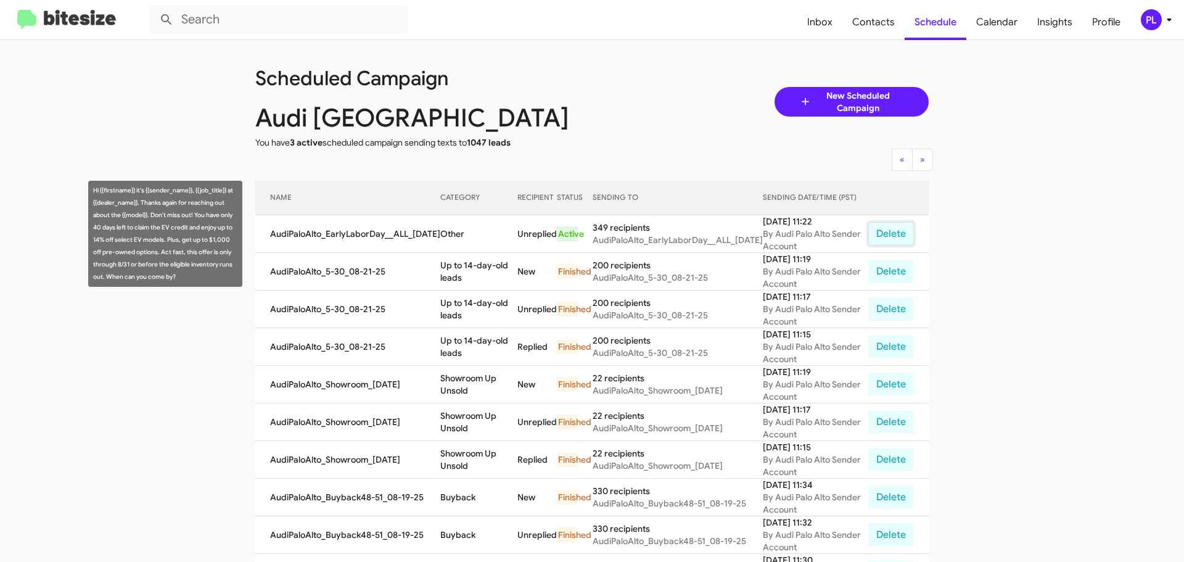
click at [896, 232] on button "Delete" at bounding box center [891, 233] width 46 height 23
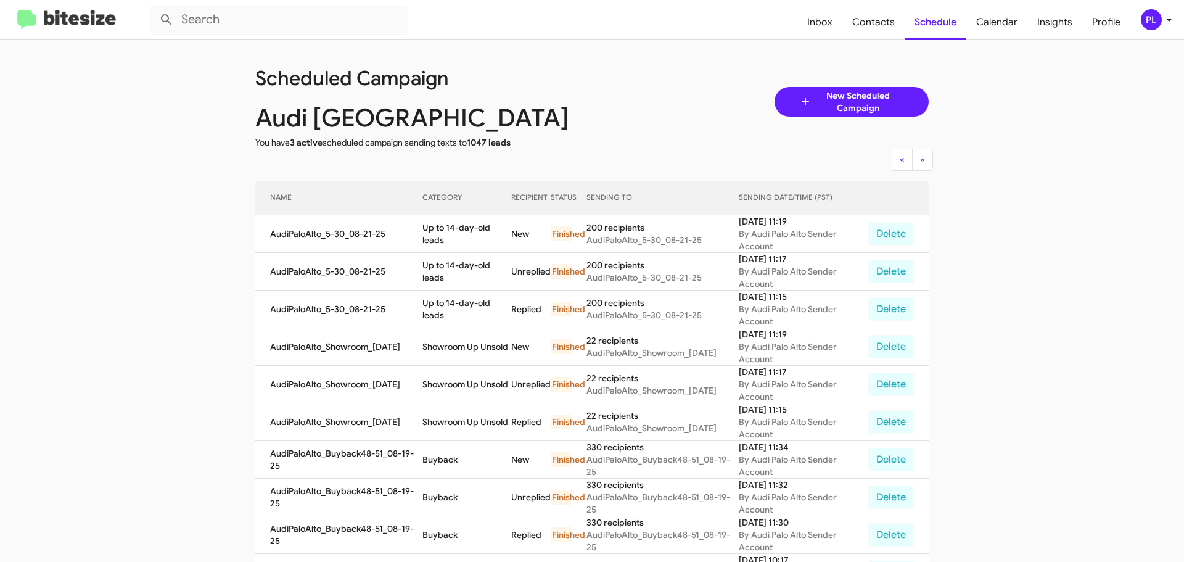
click at [36, 14] on img at bounding box center [66, 20] width 99 height 20
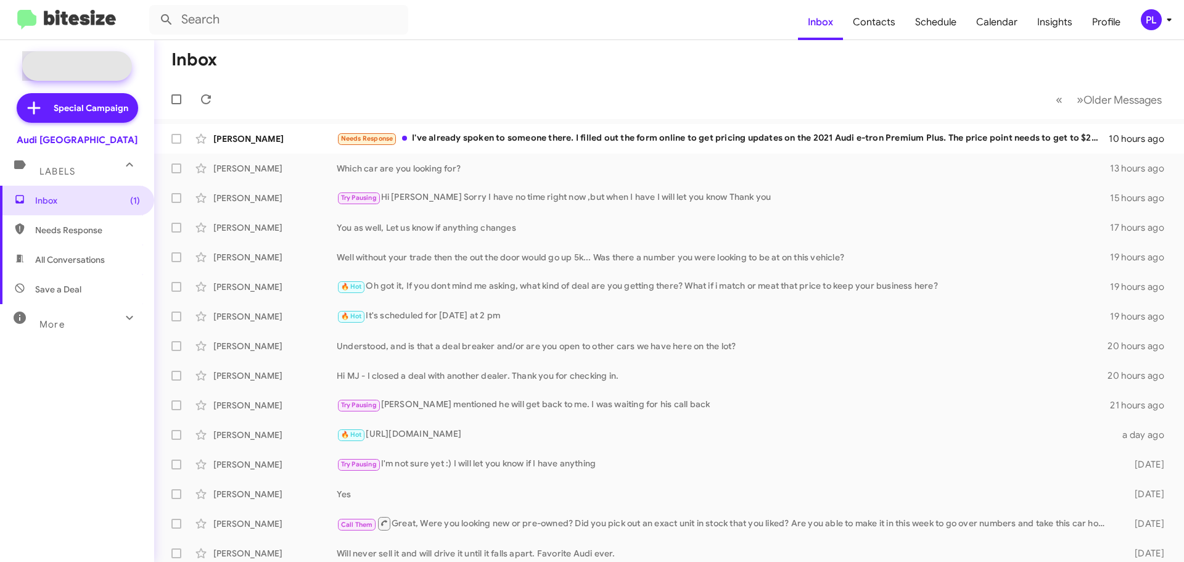
click at [72, 67] on span "New Campaign" at bounding box center [90, 66] width 63 height 12
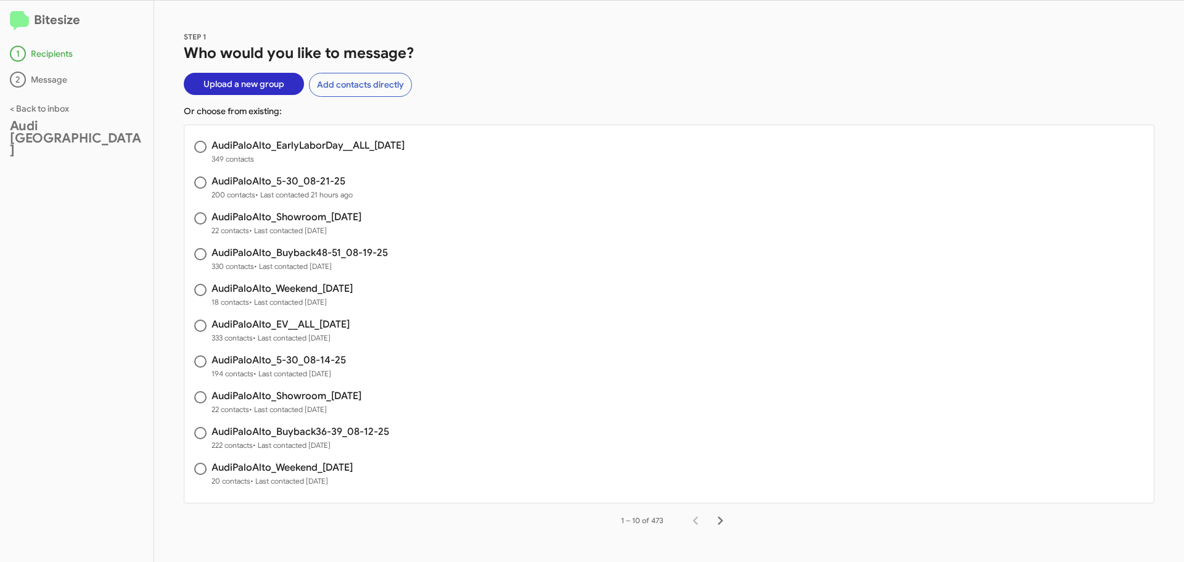
click at [200, 148] on span at bounding box center [200, 147] width 12 height 12
click at [200, 148] on input "radio" at bounding box center [200, 147] width 12 height 12
radio input "true"
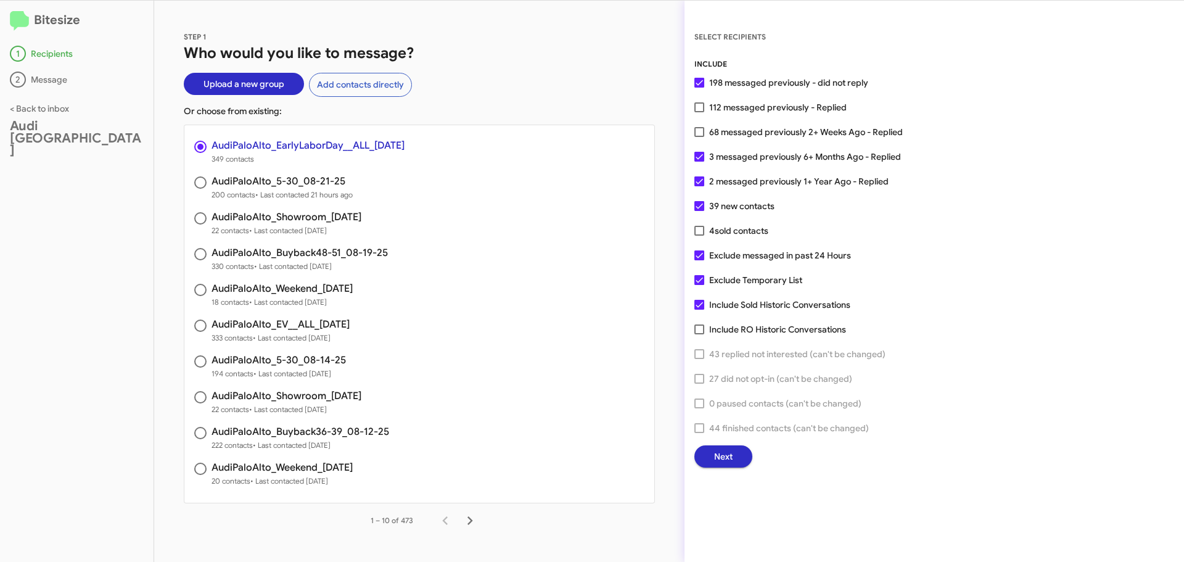
click at [703, 105] on span at bounding box center [699, 107] width 10 height 10
click at [699, 112] on input "112 messaged previously - Replied" at bounding box center [698, 112] width 1 height 1
checkbox input "true"
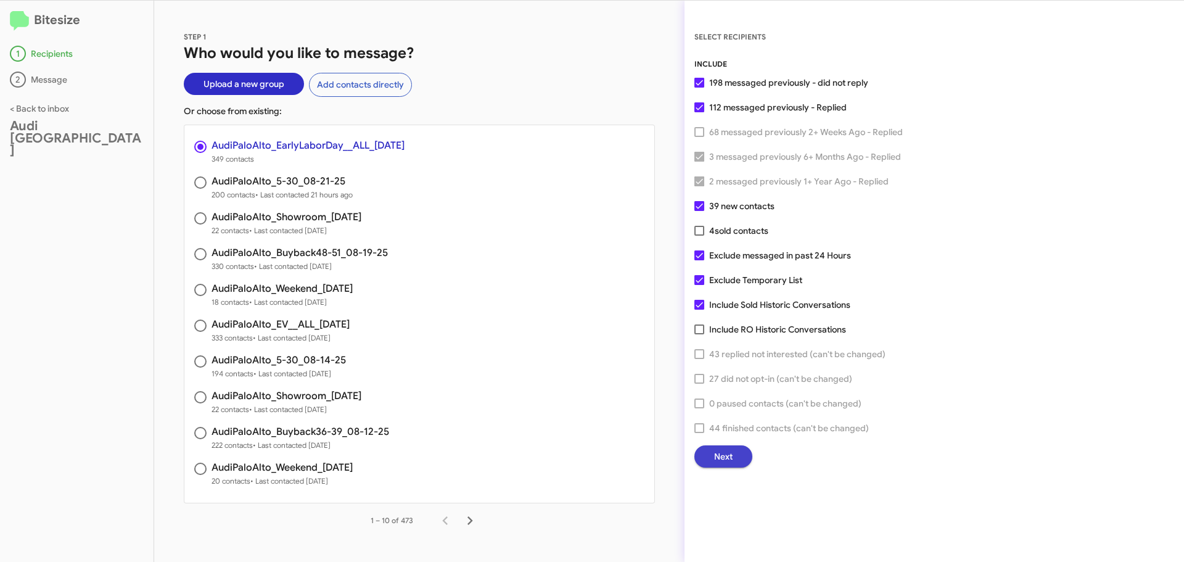
click at [726, 452] on span "Next" at bounding box center [723, 456] width 18 height 22
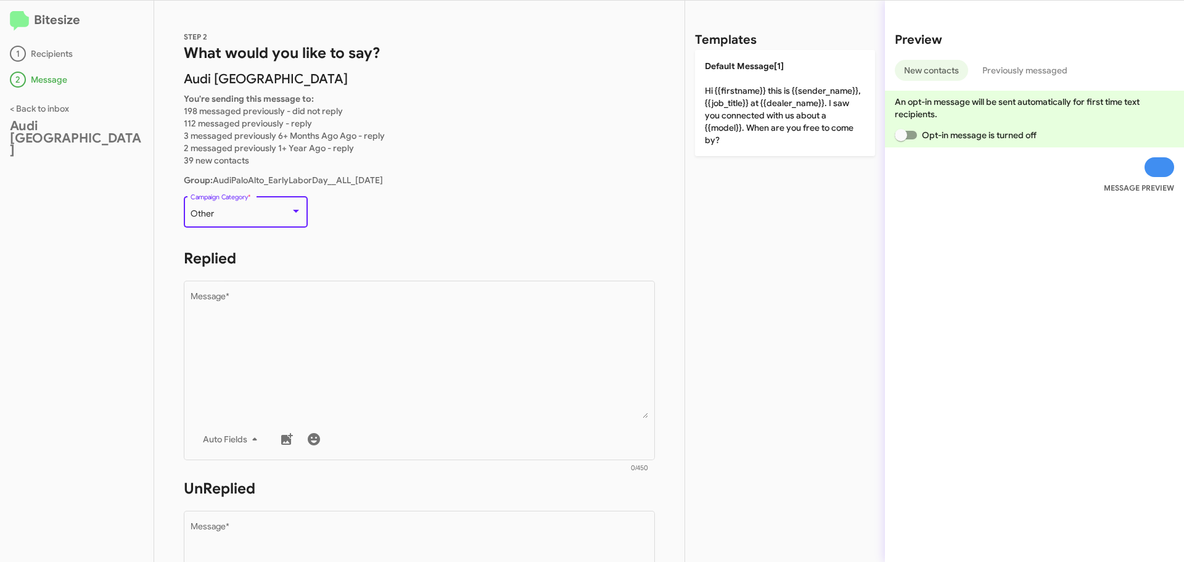
click at [281, 212] on div "Other" at bounding box center [240, 214] width 100 height 10
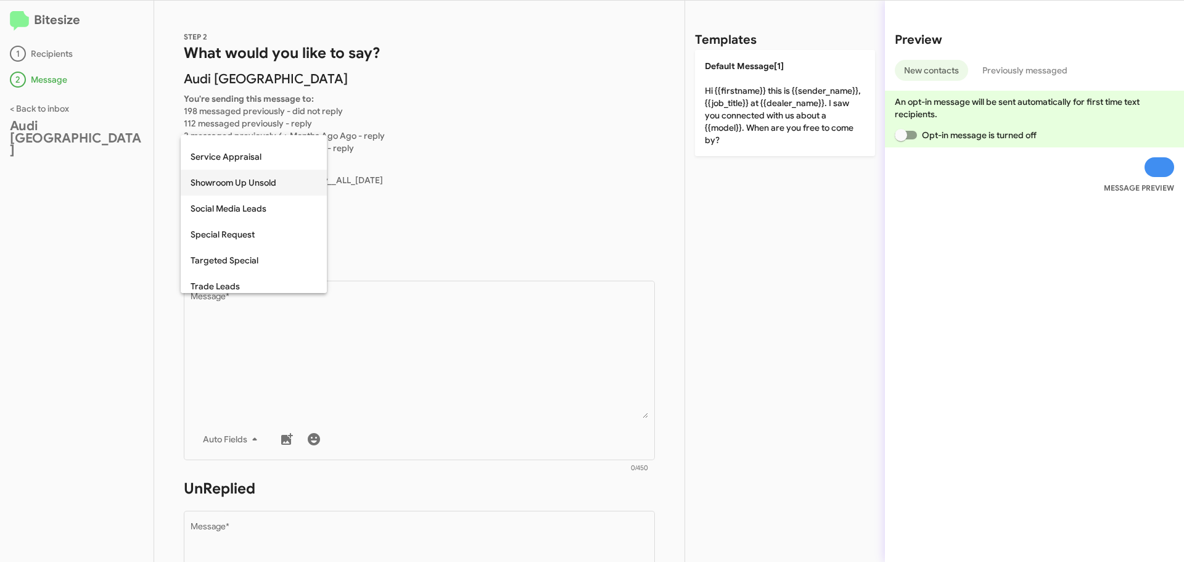
scroll to position [493, 0]
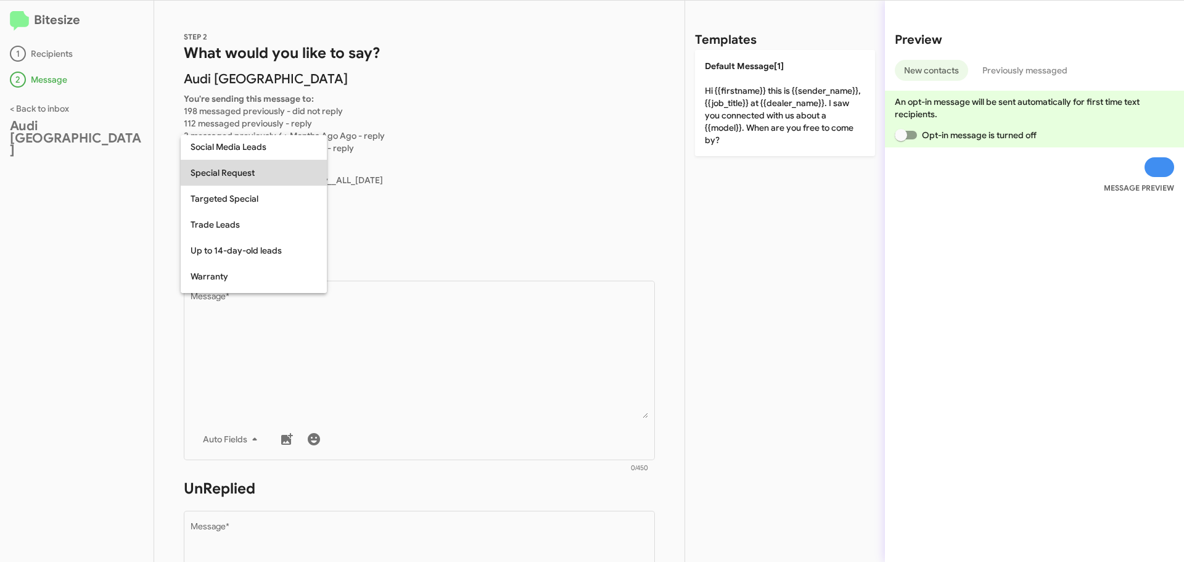
click at [237, 178] on span "Special Request" at bounding box center [253, 173] width 126 height 26
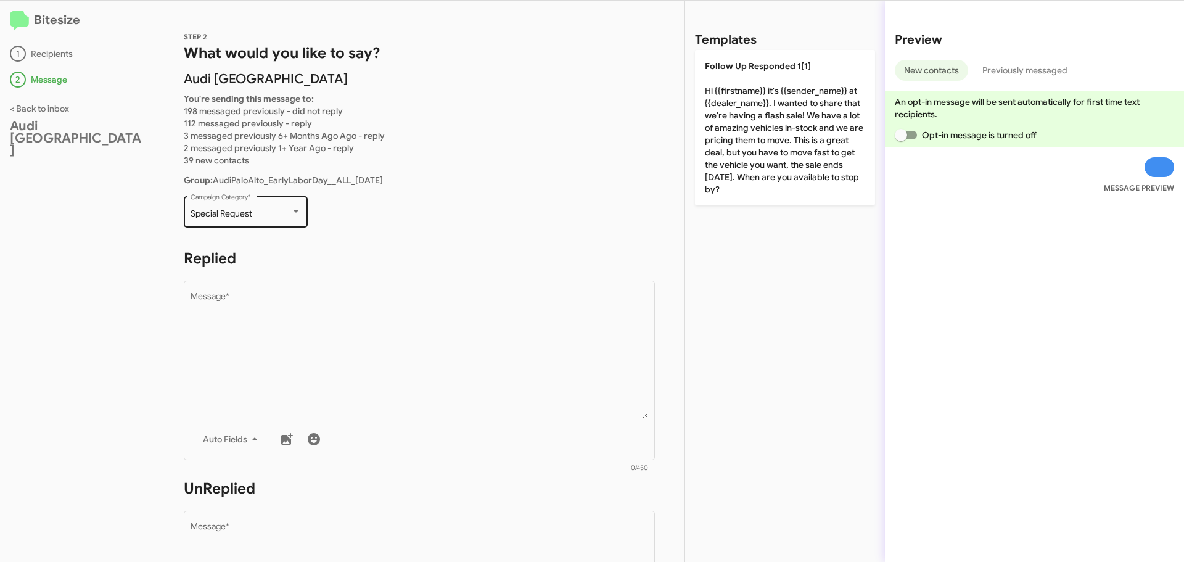
click at [291, 209] on div at bounding box center [295, 212] width 11 height 10
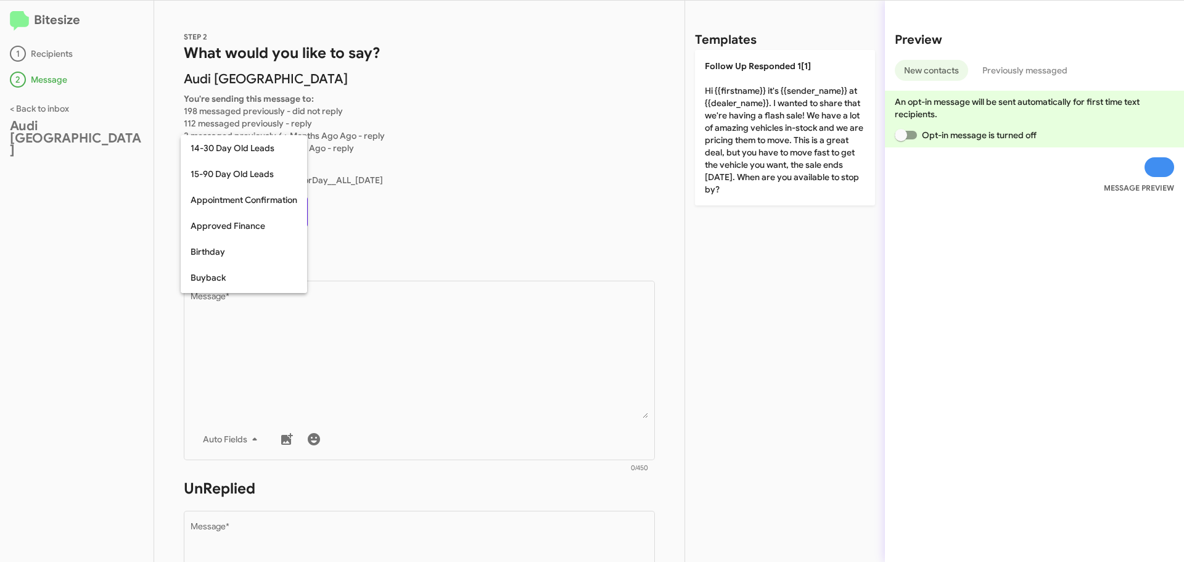
scroll to position [452, 0]
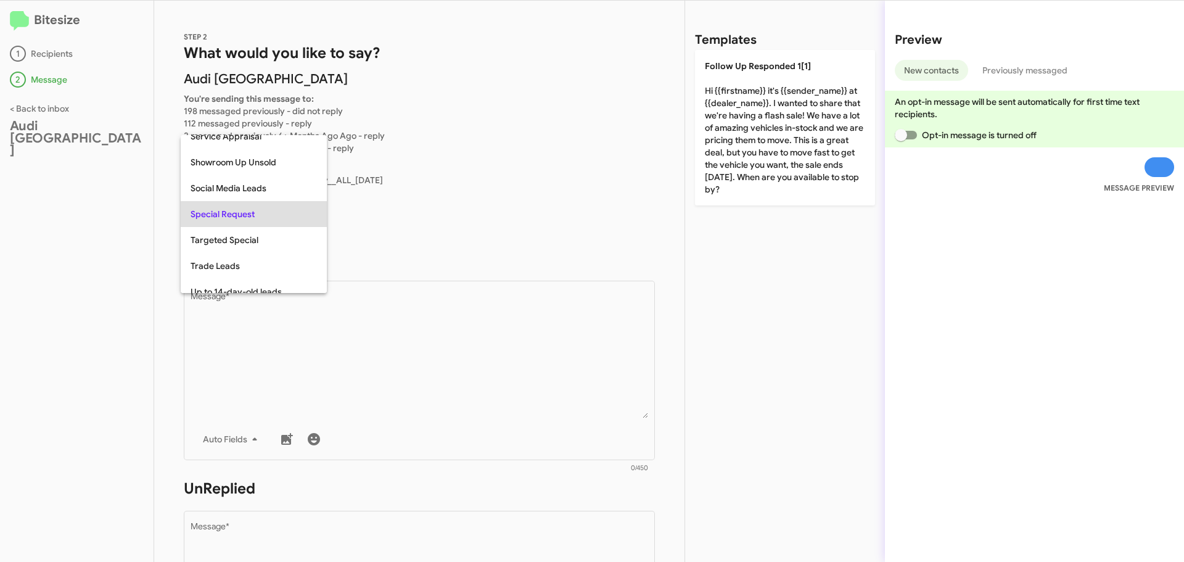
click at [291, 209] on span "Special Request" at bounding box center [253, 214] width 126 height 26
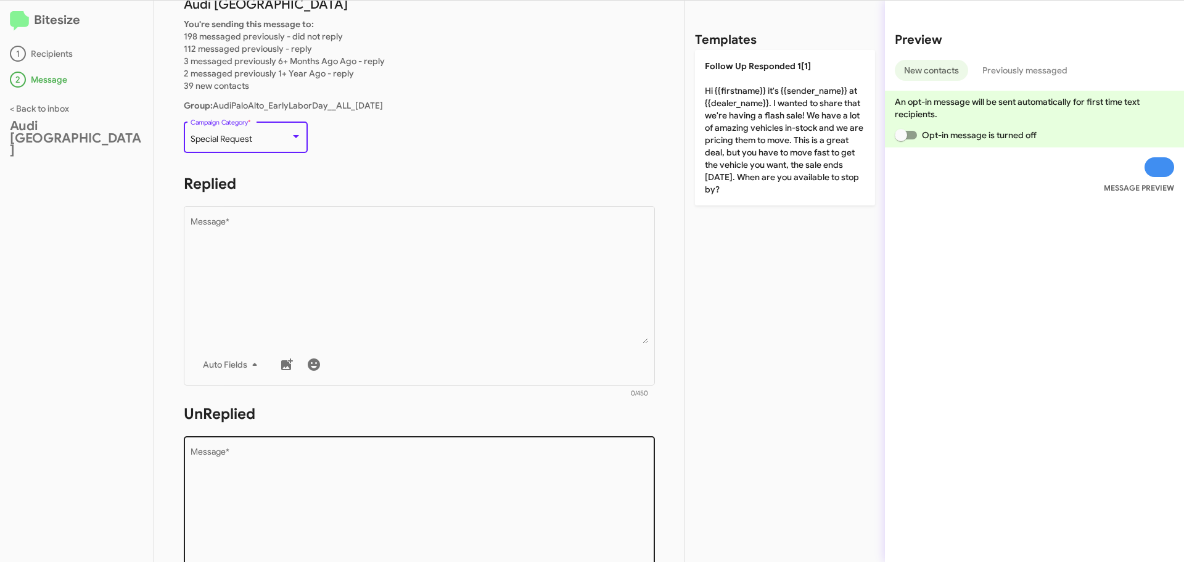
scroll to position [185, 0]
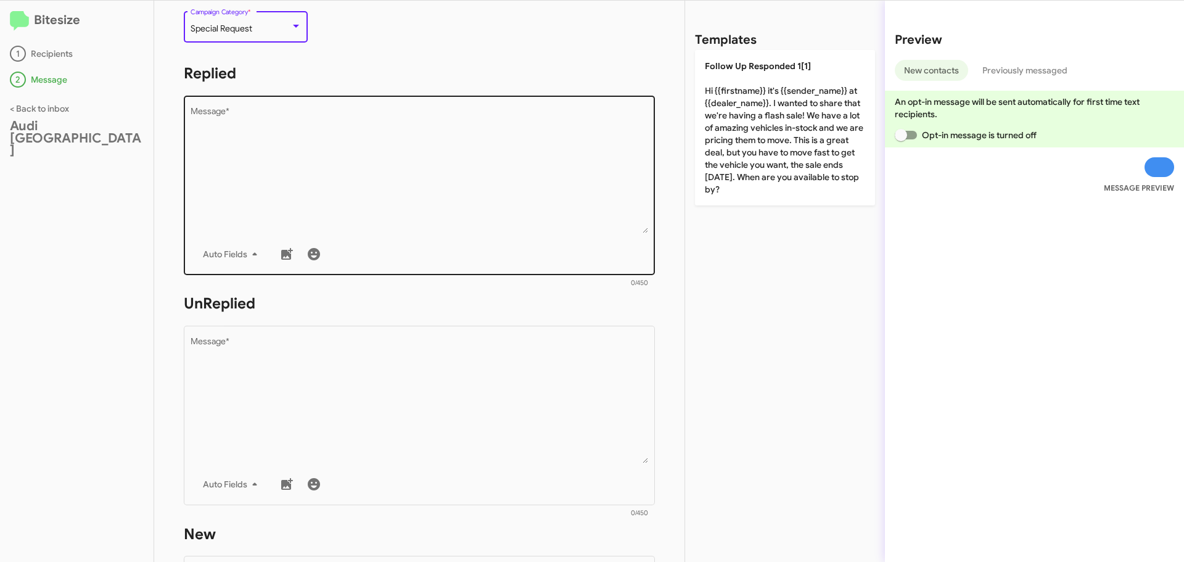
click at [283, 134] on textarea "Message *" at bounding box center [419, 170] width 458 height 126
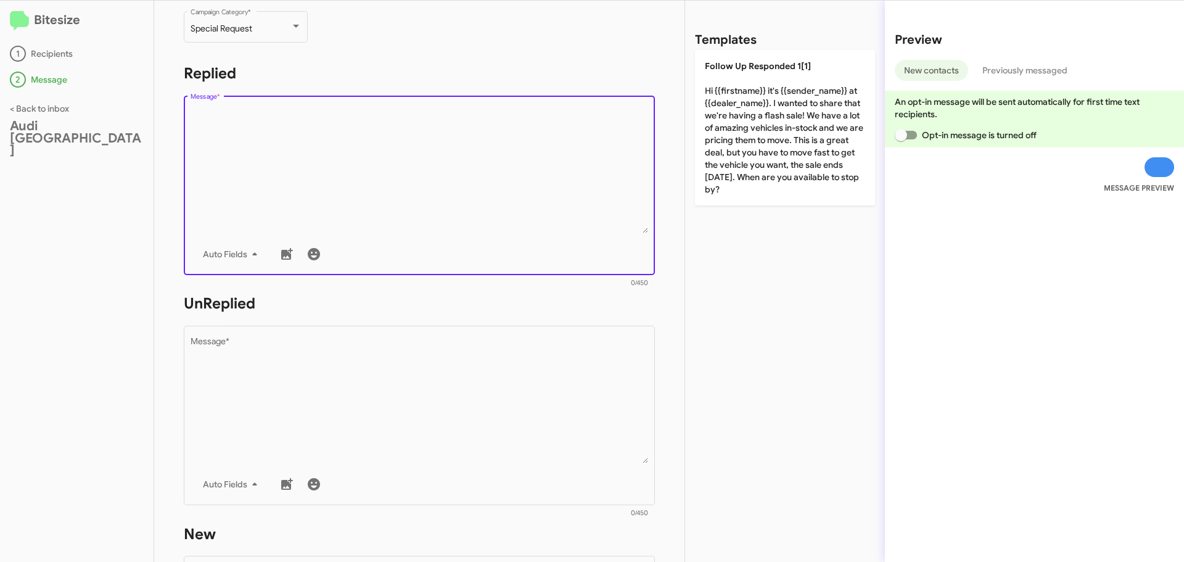
paste textarea "Hi {{firstname}} it's {{sender_name}} at {{dealer_name}}. Don't miss out! You h…"
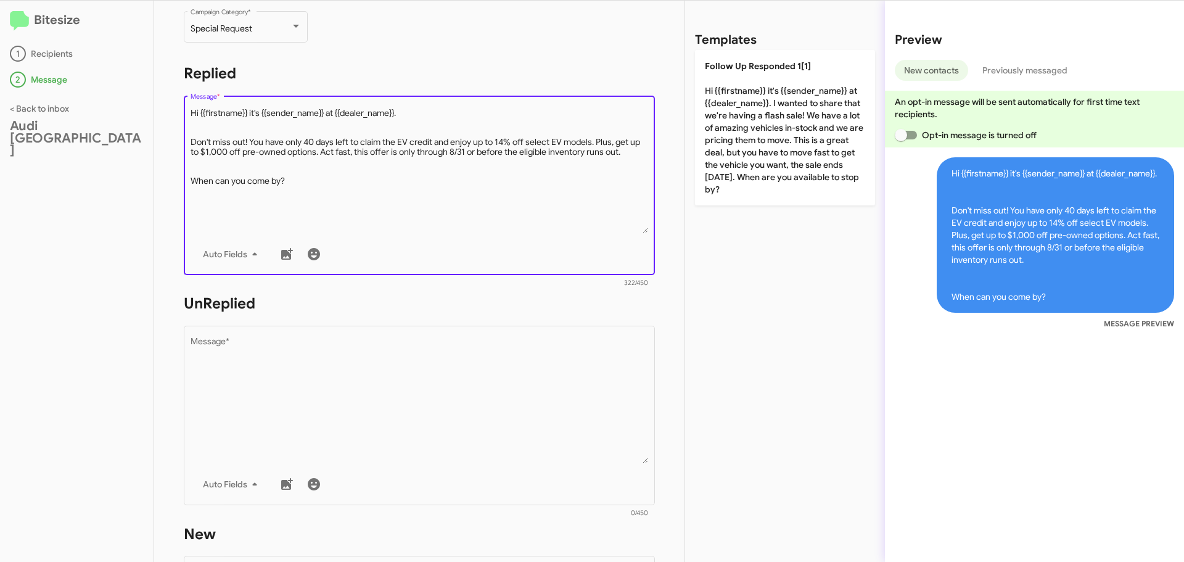
type textarea "Hi {{firstname}} it's {{sender_name}} at {{dealer_name}}. Don't miss out! You h…"
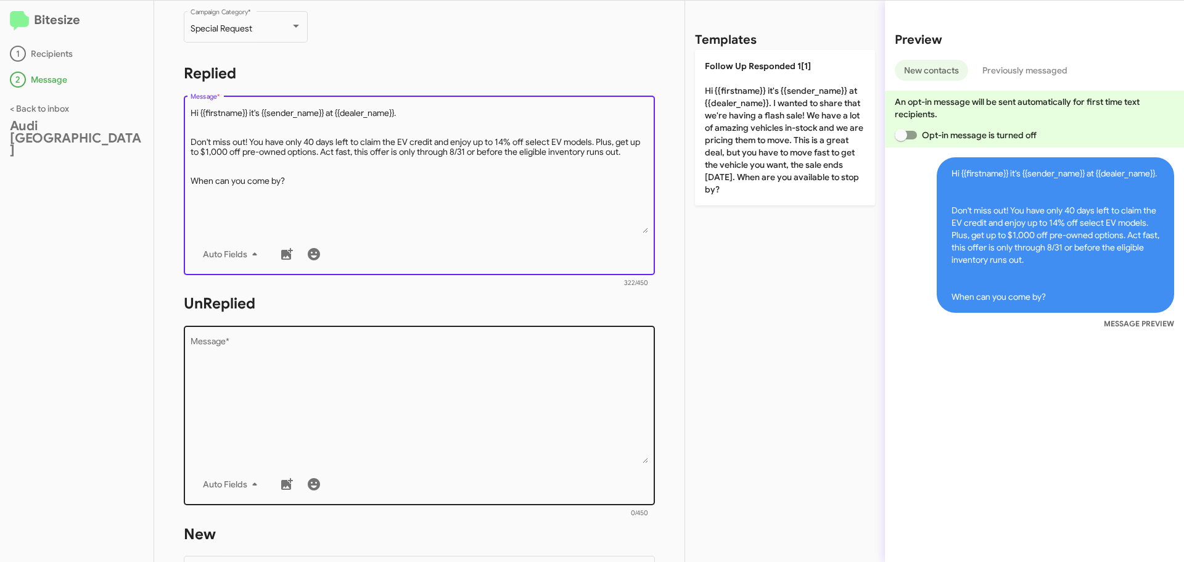
click at [290, 363] on textarea "Message *" at bounding box center [419, 400] width 458 height 126
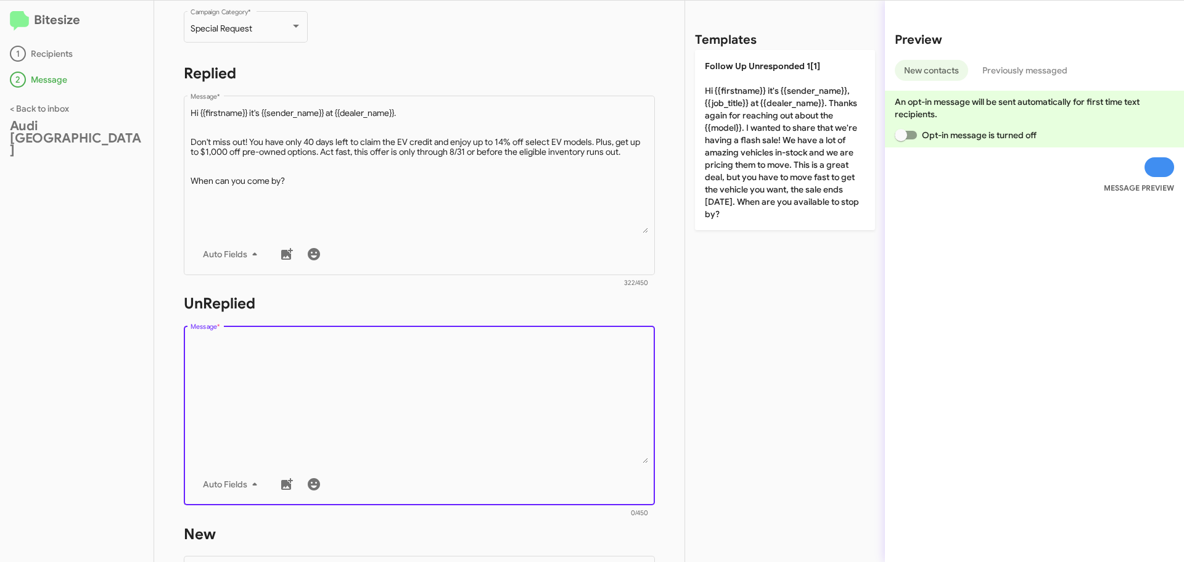
paste textarea "Hi {{firstname}} it's {{sender_name}}, {{job_title}} at {{dealer_name}}. Thanks…"
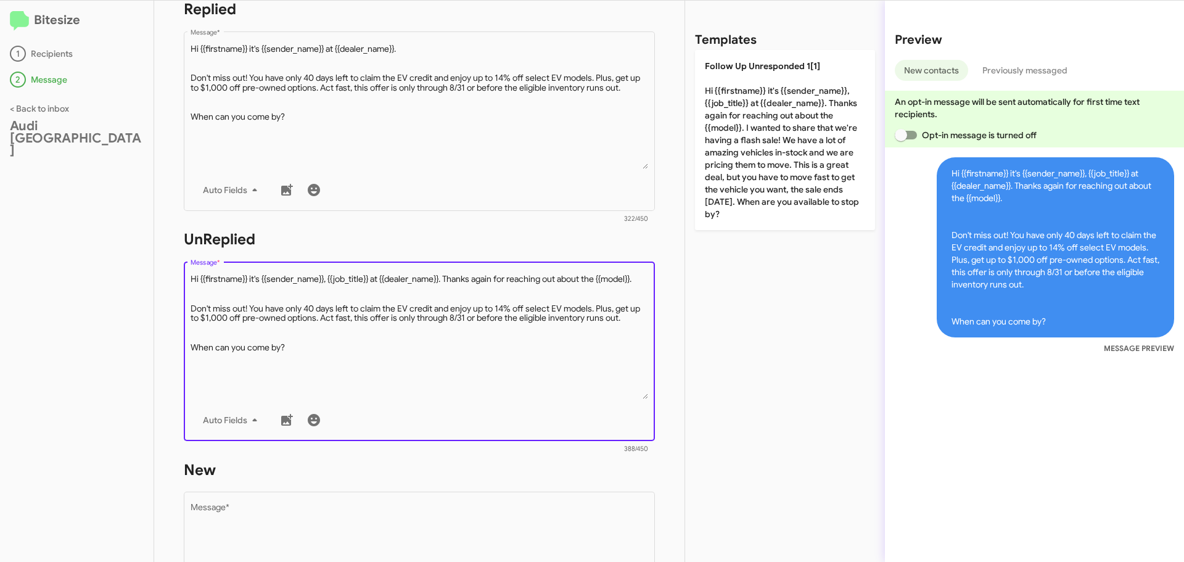
scroll to position [308, 0]
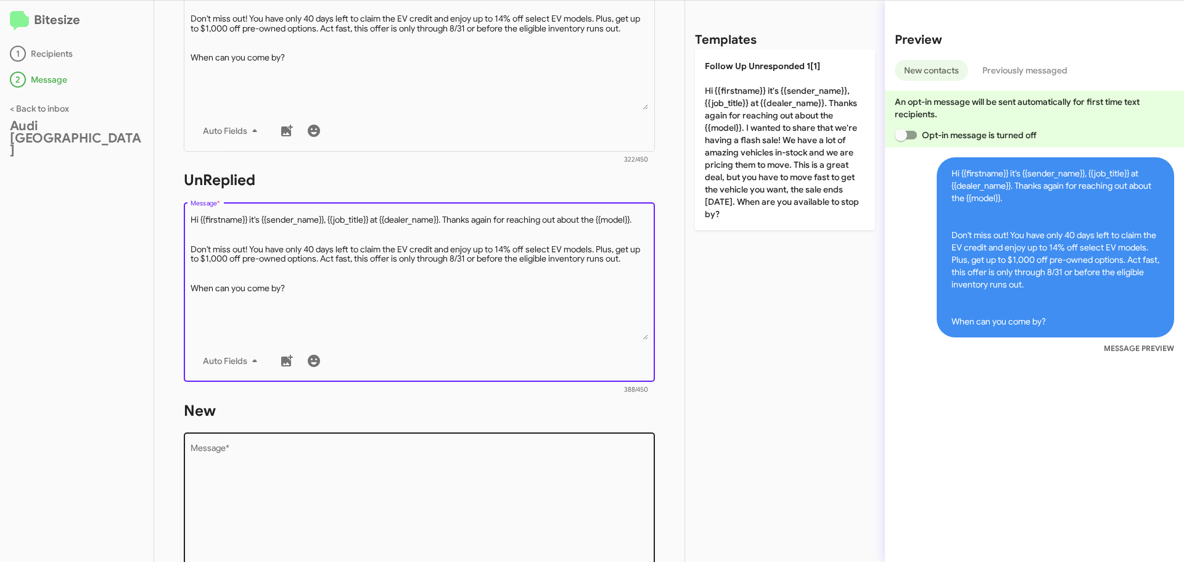
type textarea "Hi {{firstname}} it's {{sender_name}}, {{job_title}} at {{dealer_name}}. Thanks…"
click at [298, 467] on textarea "Message *" at bounding box center [419, 507] width 458 height 126
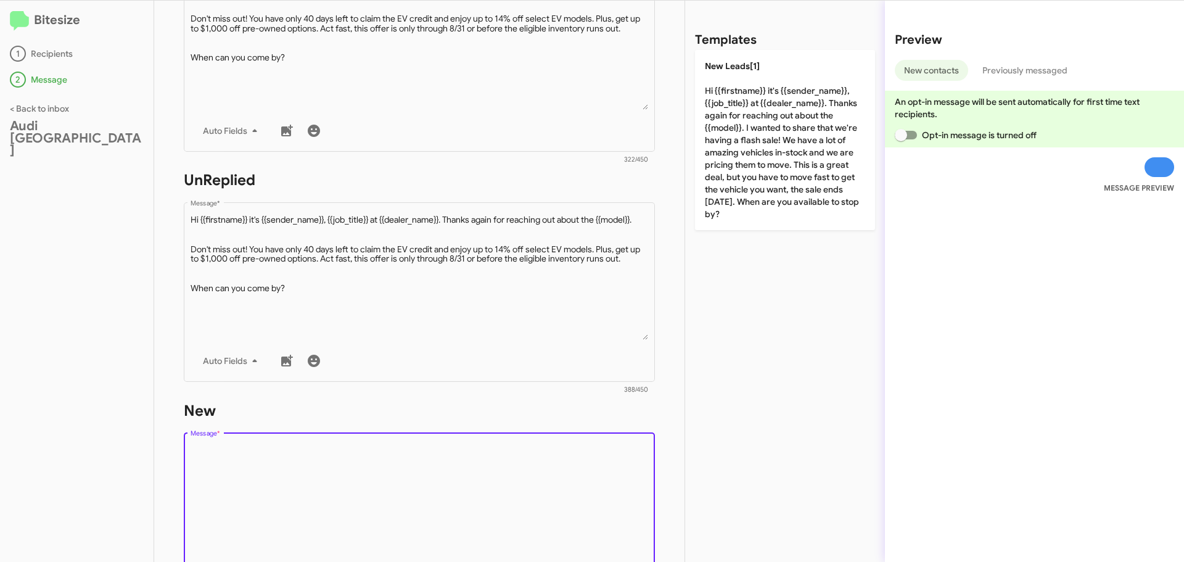
paste textarea "Hi {{firstname}} it's {{sender_name}}, {{job_title}} at {{dealer_name}}. Thanks…"
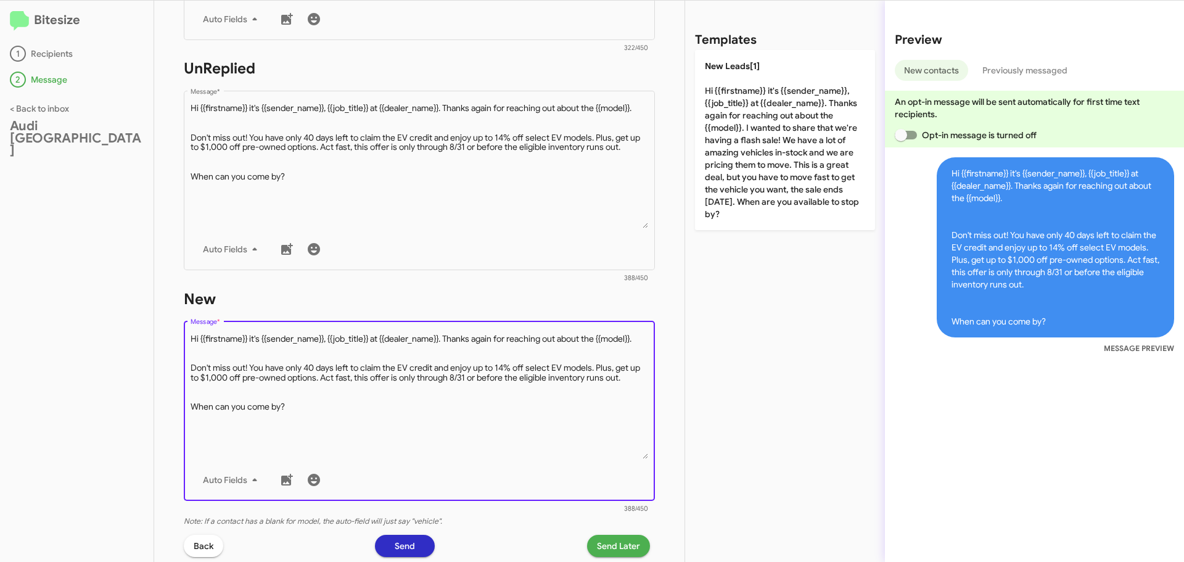
scroll to position [543, 0]
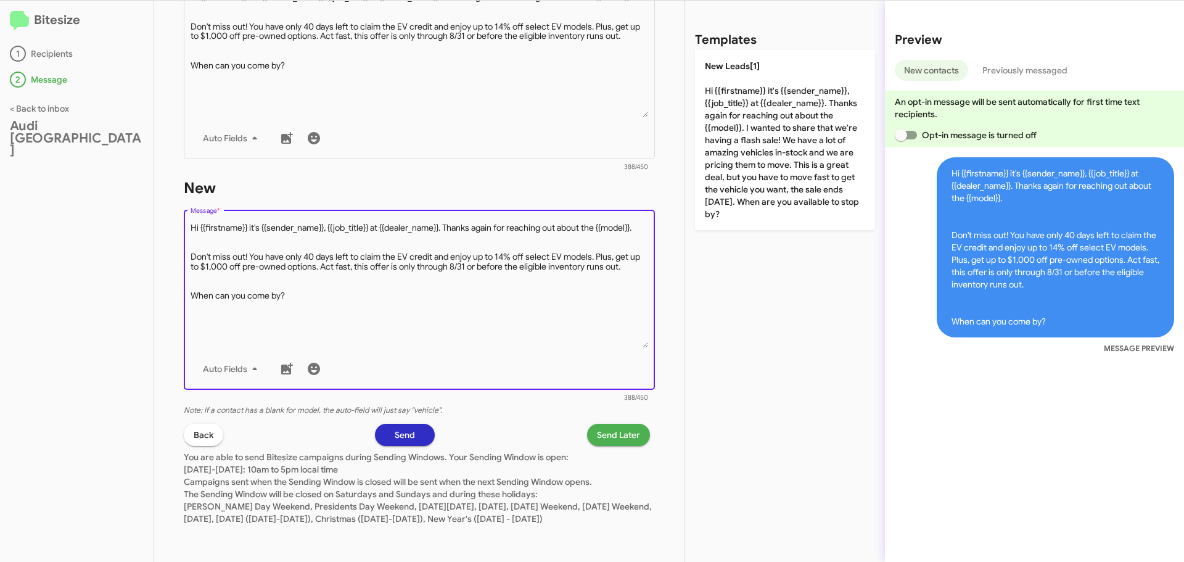
type textarea "Hi {{firstname}} it's {{sender_name}}, {{job_title}} at {{dealer_name}}. Thanks…"
click at [628, 425] on span "Send Later" at bounding box center [618, 434] width 43 height 22
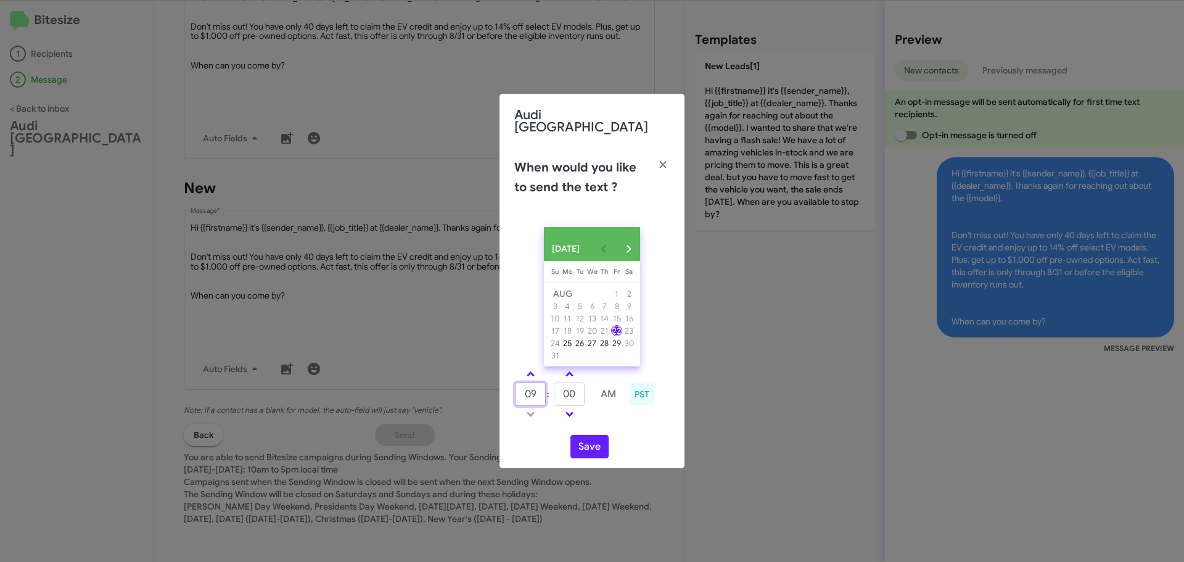
drag, startPoint x: 538, startPoint y: 395, endPoint x: 518, endPoint y: 393, distance: 19.3
click at [518, 393] on input "09" at bounding box center [530, 393] width 31 height 23
click at [530, 373] on span at bounding box center [530, 375] width 8 height 8
type input "11"
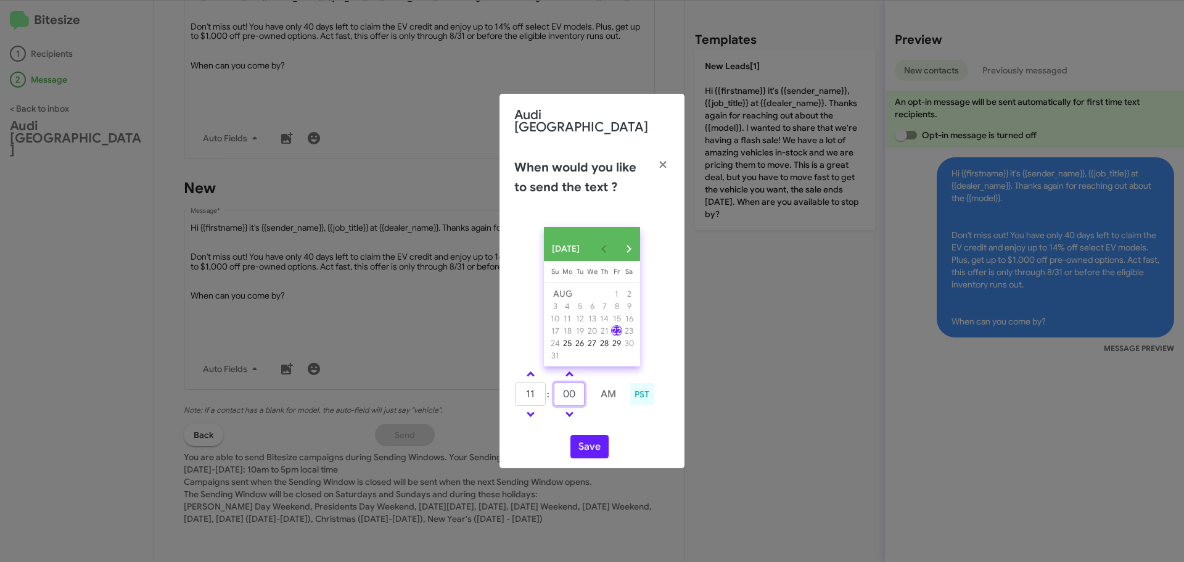
click at [576, 398] on input "00" at bounding box center [569, 393] width 31 height 23
click at [567, 396] on input "00" at bounding box center [569, 393] width 31 height 23
type input "20"
click at [596, 446] on button "Save" at bounding box center [589, 446] width 38 height 23
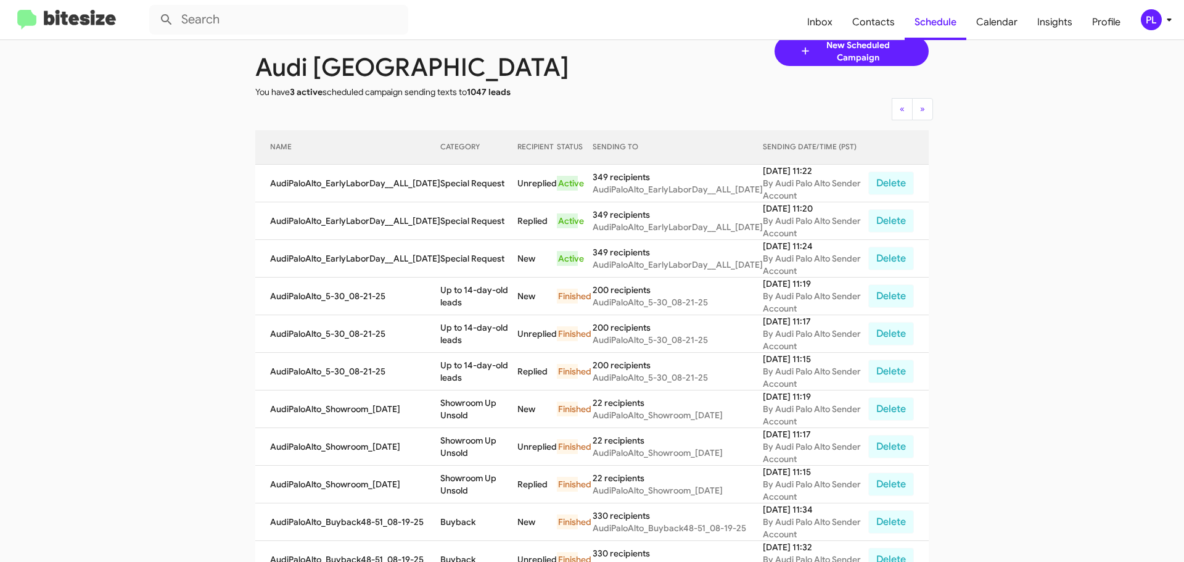
scroll to position [51, 0]
click at [1161, 22] on icon at bounding box center [1168, 19] width 15 height 15
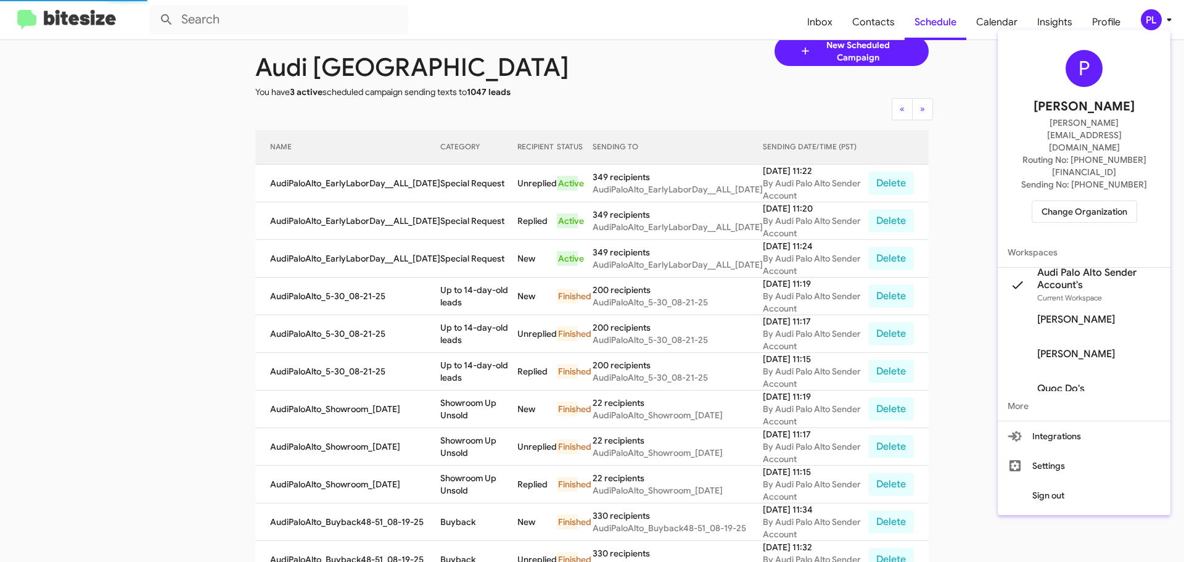
click at [1063, 201] on span "Change Organization" at bounding box center [1084, 211] width 86 height 21
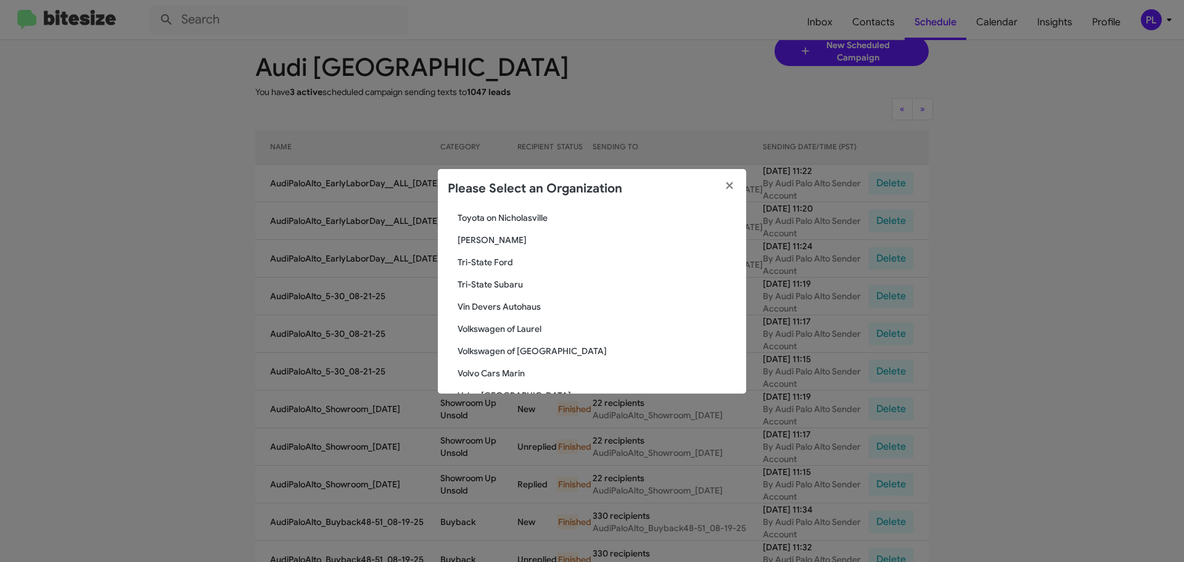
scroll to position [2247, 0]
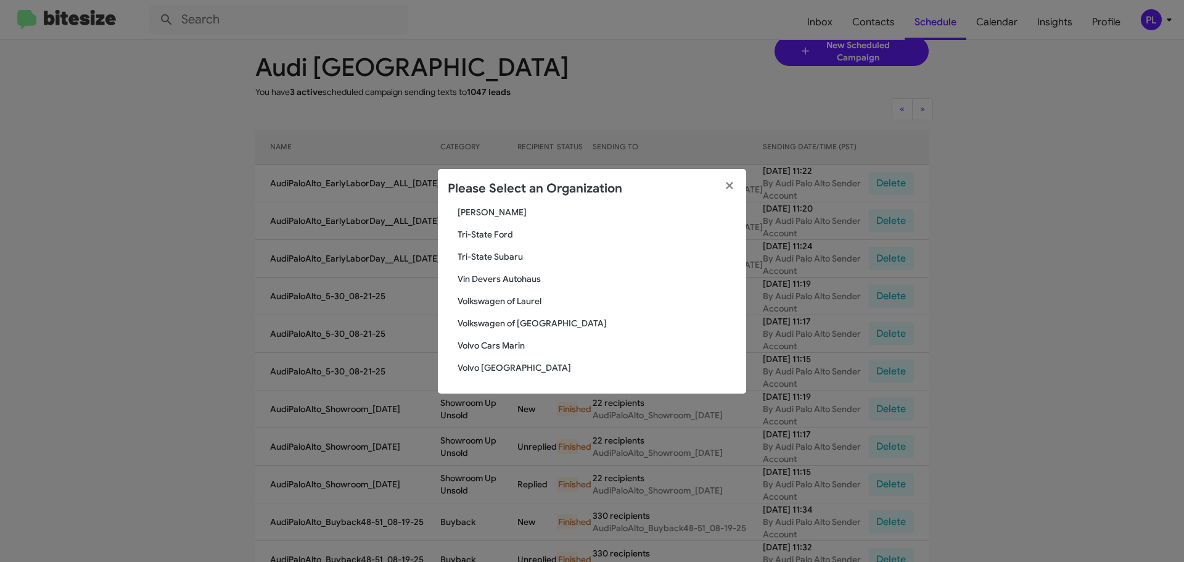
click at [520, 298] on span "Volkswagen of Laurel" at bounding box center [596, 301] width 279 height 12
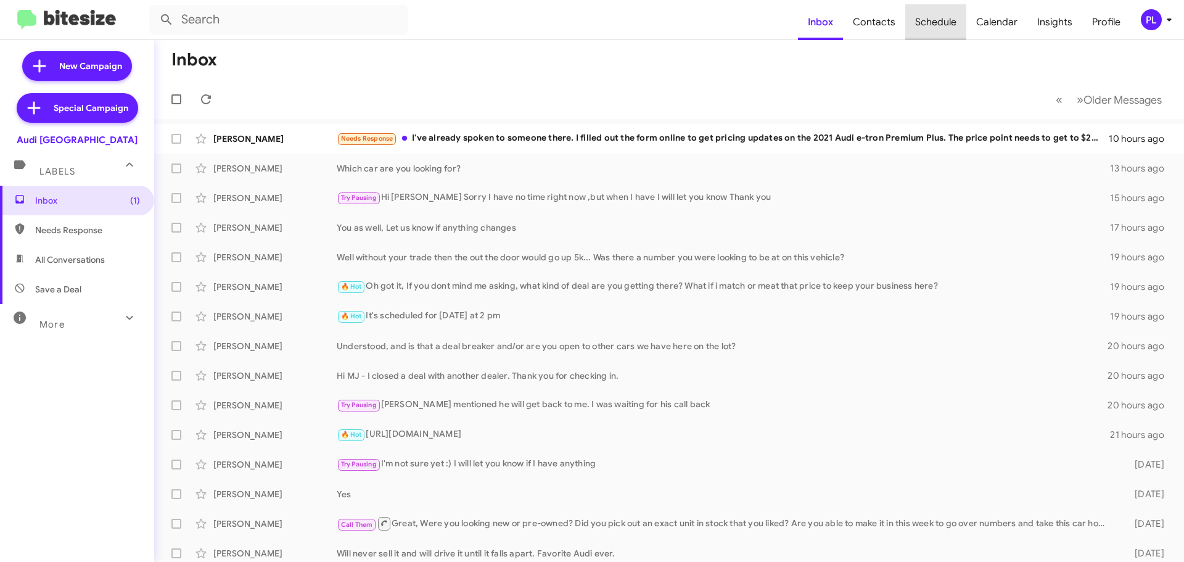
click at [952, 23] on span "Schedule" at bounding box center [935, 22] width 61 height 36
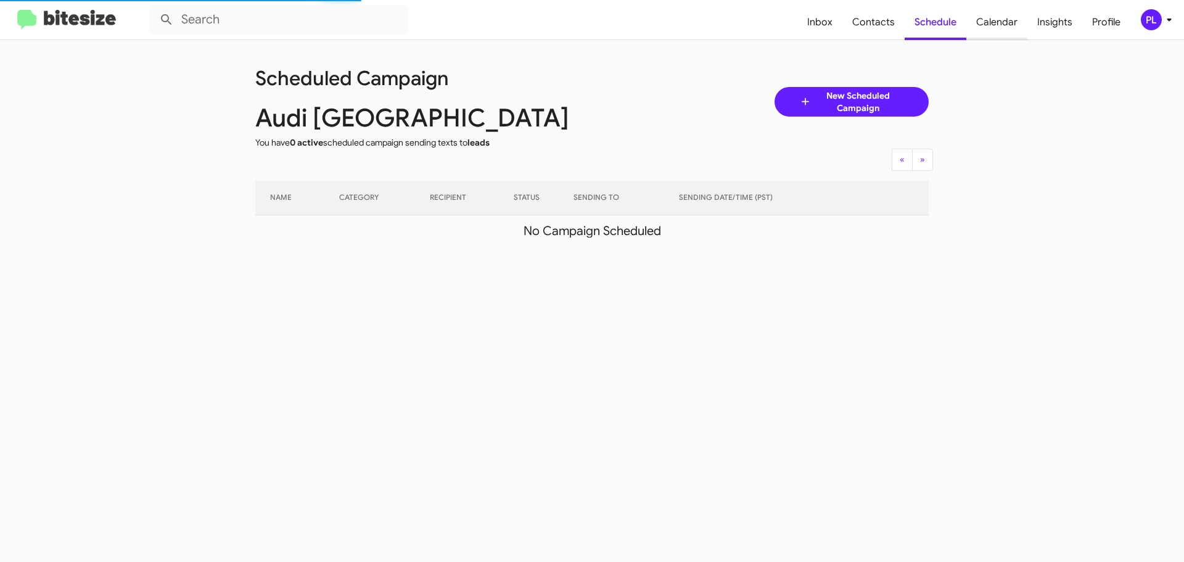
click at [986, 23] on span "Calendar" at bounding box center [996, 22] width 61 height 36
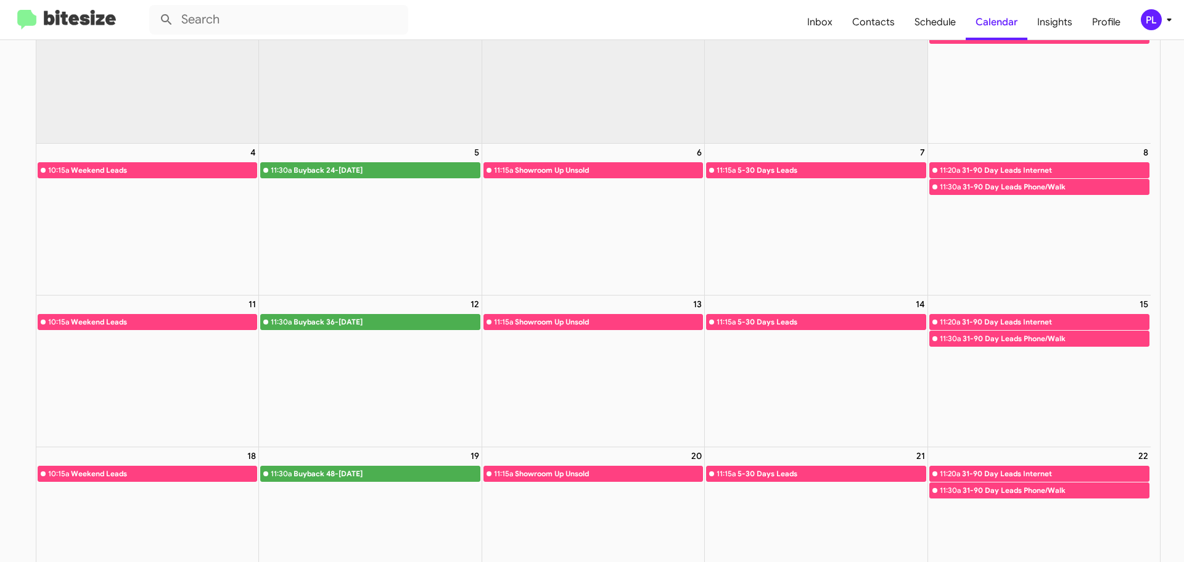
scroll to position [123, 0]
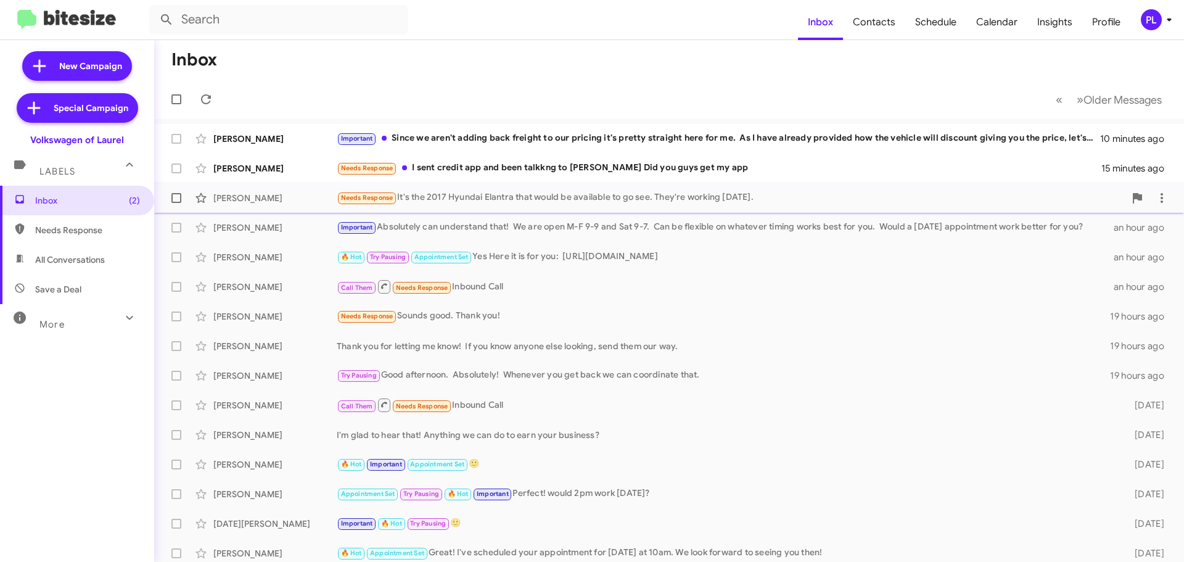
click at [464, 203] on div "Needs Response It's the 2017 Hyundai Elantra that would be available to go see.…" at bounding box center [731, 197] width 788 height 14
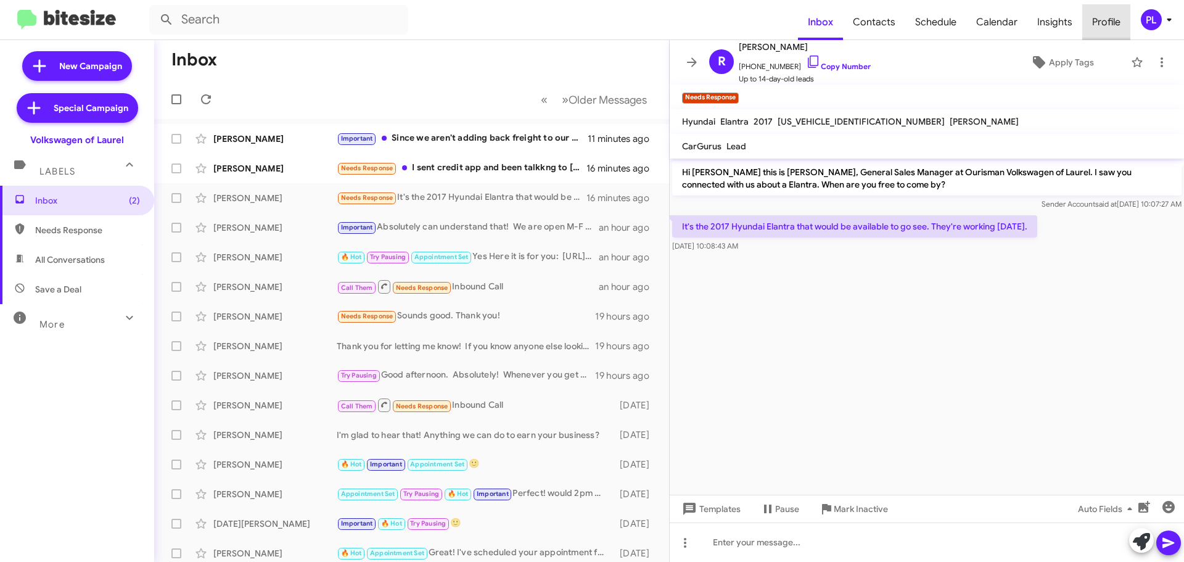
click at [1097, 21] on span "Profile" at bounding box center [1106, 22] width 48 height 36
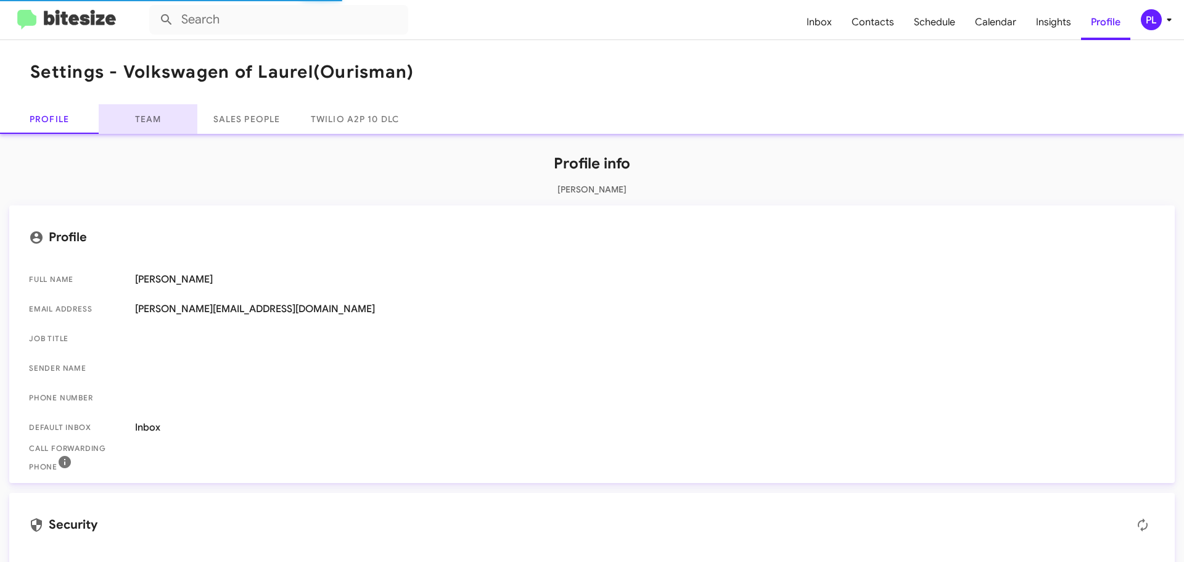
click at [158, 123] on link "Team" at bounding box center [148, 119] width 99 height 30
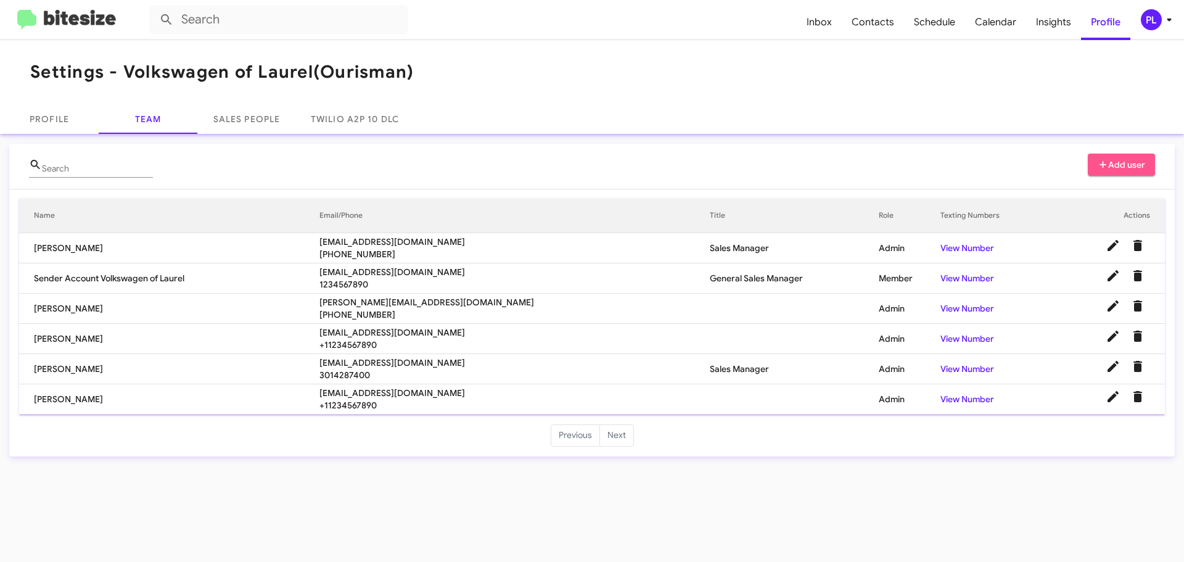
click at [1116, 165] on span "Add user" at bounding box center [1121, 164] width 48 height 22
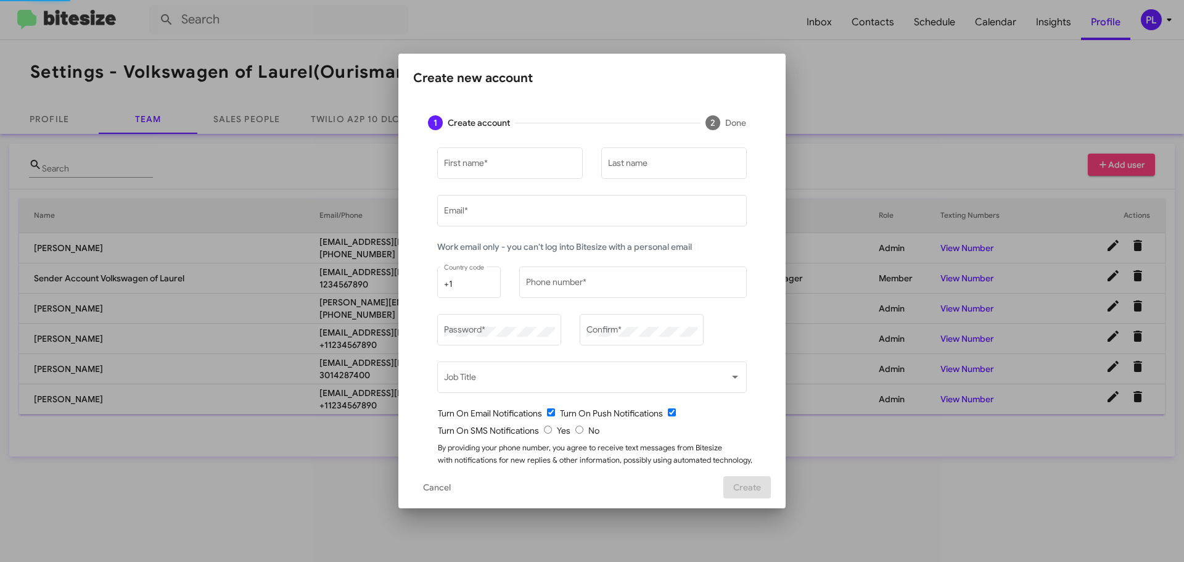
type input "peggy@bitesize.co"
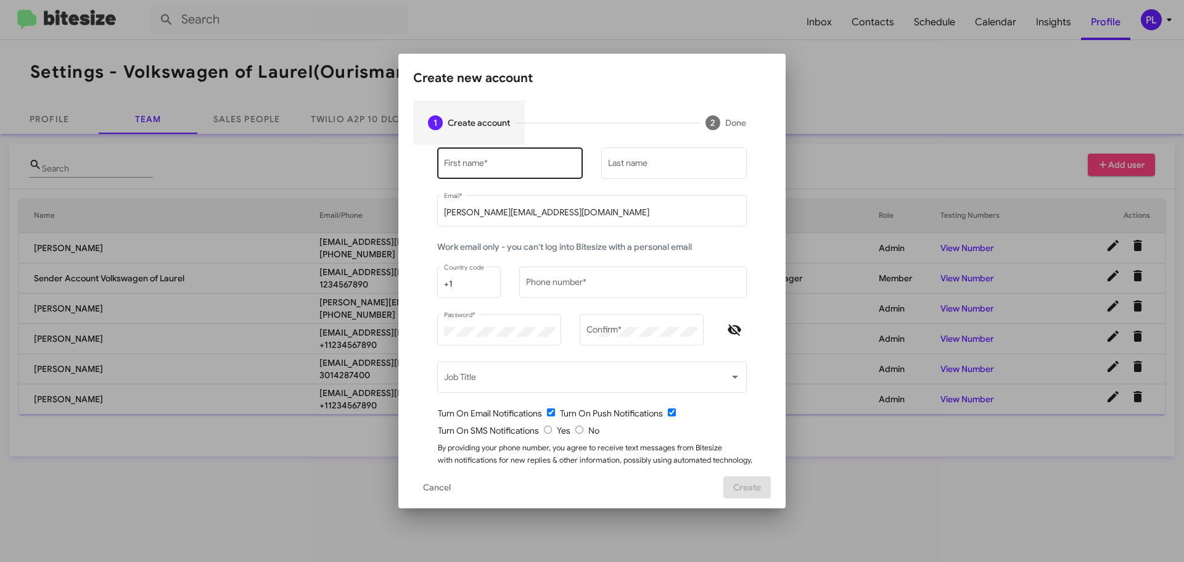
click at [466, 156] on div "First name *" at bounding box center [510, 162] width 133 height 34
paste input "Hung"
type input "Hung"
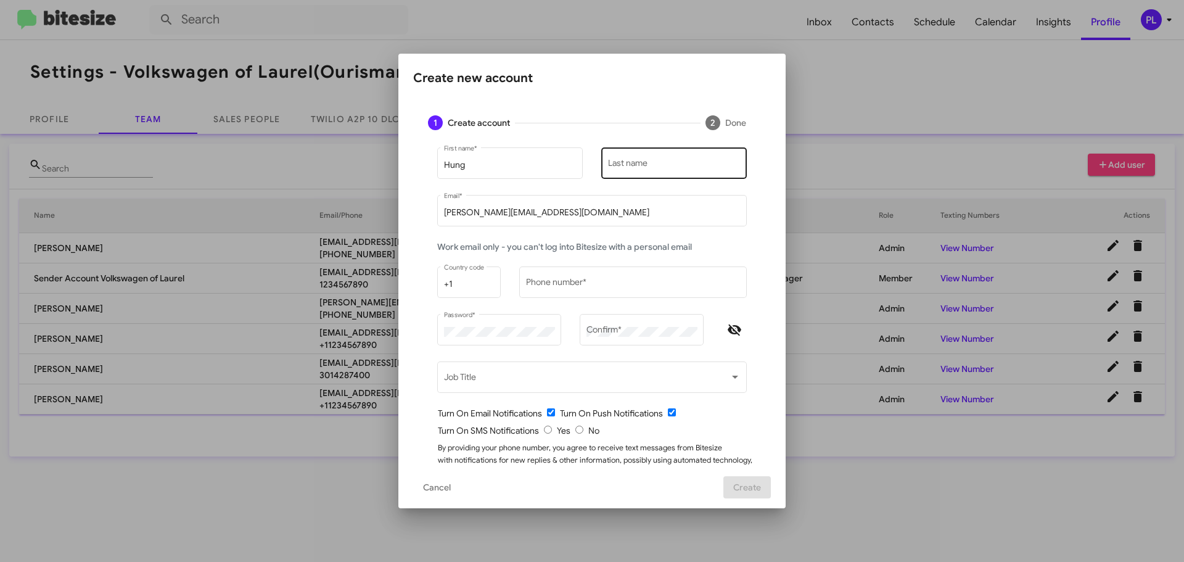
click at [631, 157] on div "Last name" at bounding box center [674, 162] width 133 height 34
paste input "Khuu"
type input "Khuu"
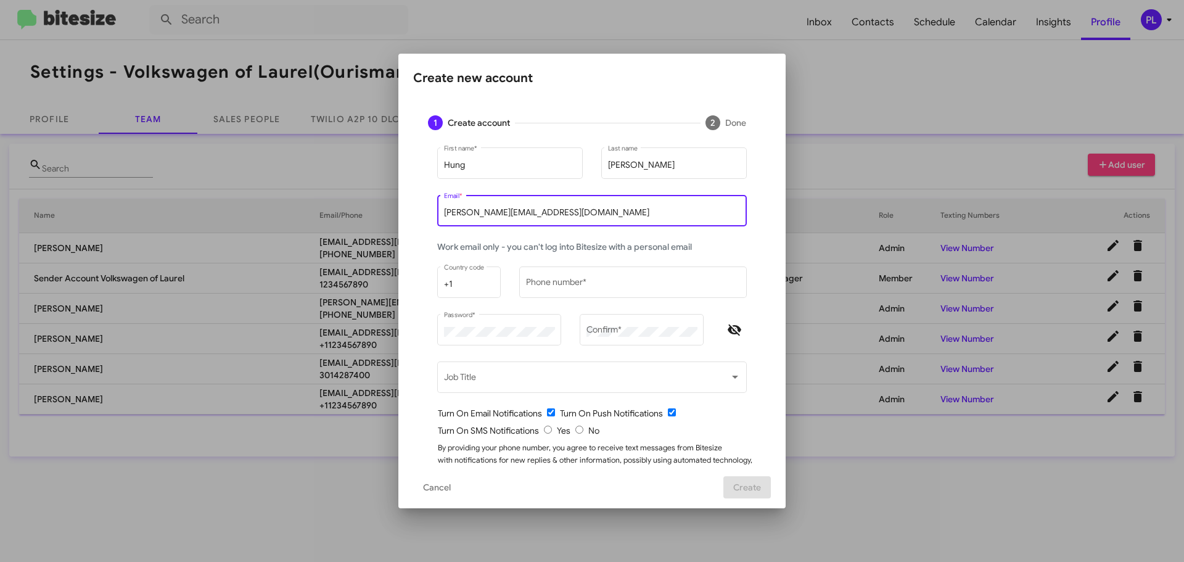
click at [539, 215] on input "peggy@bitesize.co" at bounding box center [592, 213] width 297 height 10
drag, startPoint x: 452, startPoint y: 205, endPoint x: 400, endPoint y: 205, distance: 52.4
click at [400, 205] on mat-dialog-content "1 Create account 2 Done Hung First name * Khuu Last name peggy@bitesize.co Emai…" at bounding box center [591, 282] width 387 height 365
paste input "hkhuu@ourismancars.com"
type input "hkhuu@ourismancars.com"
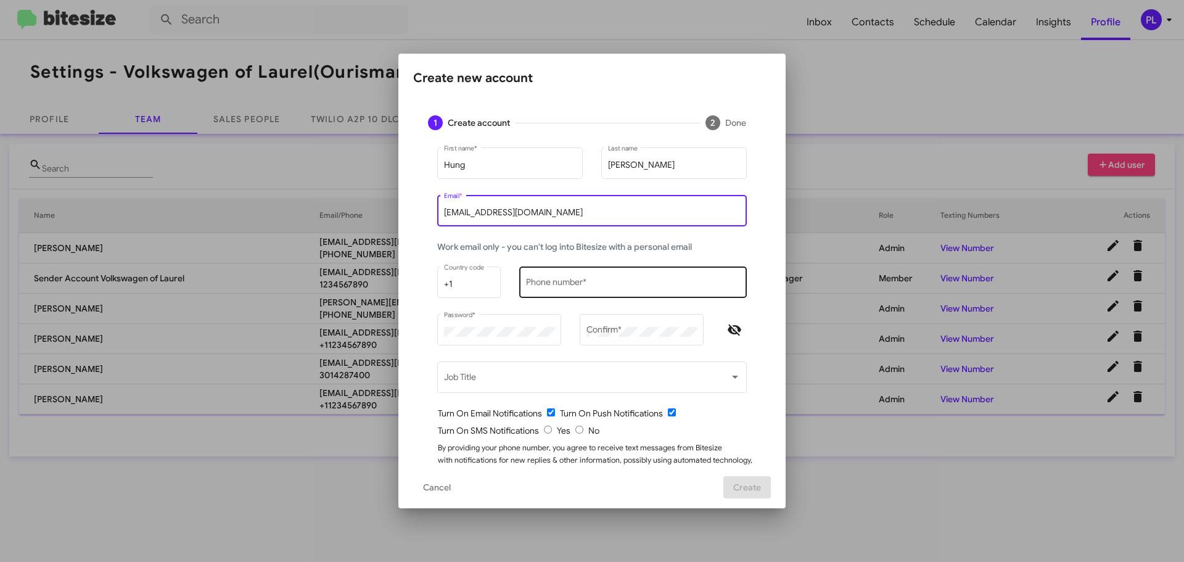
click at [586, 277] on div "Phone number *" at bounding box center [633, 281] width 215 height 34
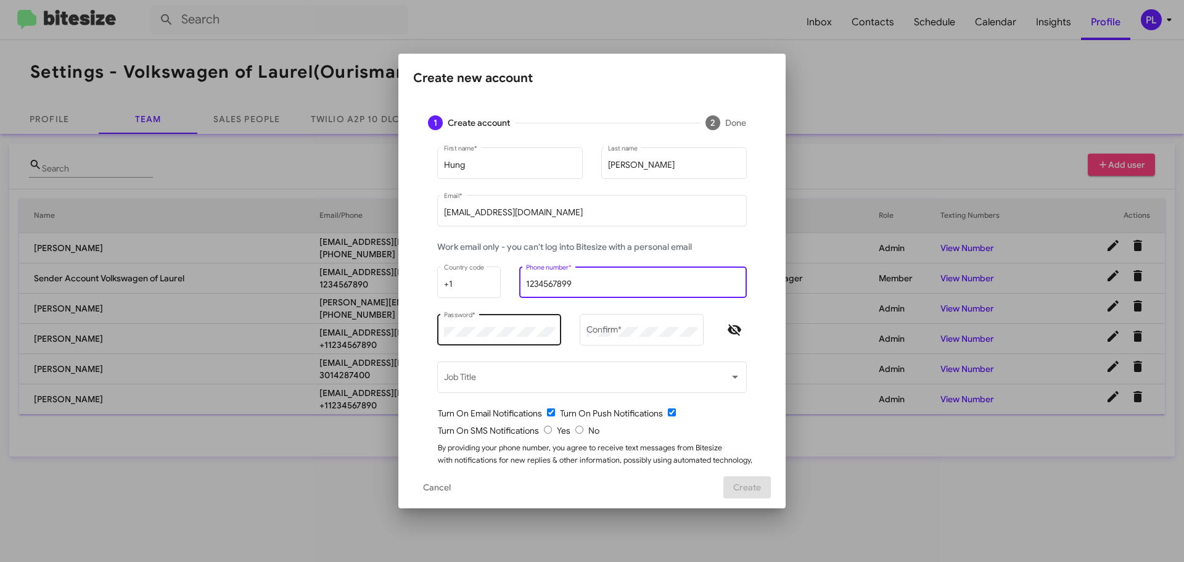
type input "1234567899"
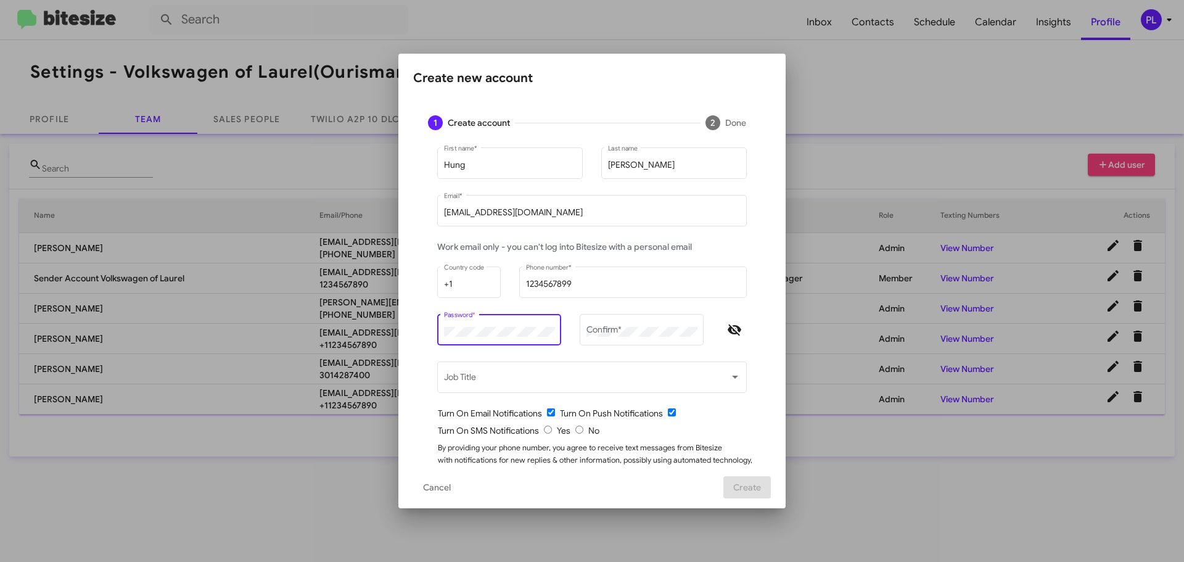
click at [383, 333] on div "Create new account 1 Create account 2 Done Hung First name * Khuu Last name hkh…" at bounding box center [592, 281] width 1184 height 562
click at [378, 332] on div "Create new account 1 Create account 2 Done Hung First name * Khuu Last name hkh…" at bounding box center [592, 281] width 1184 height 562
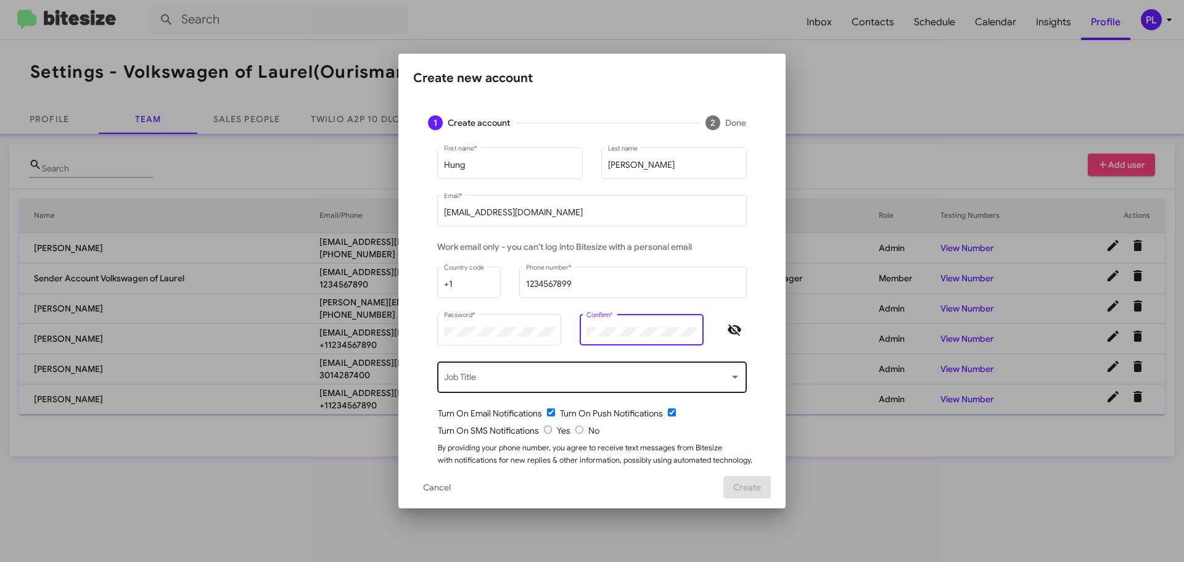
click at [581, 372] on div "Job Title" at bounding box center [592, 376] width 297 height 34
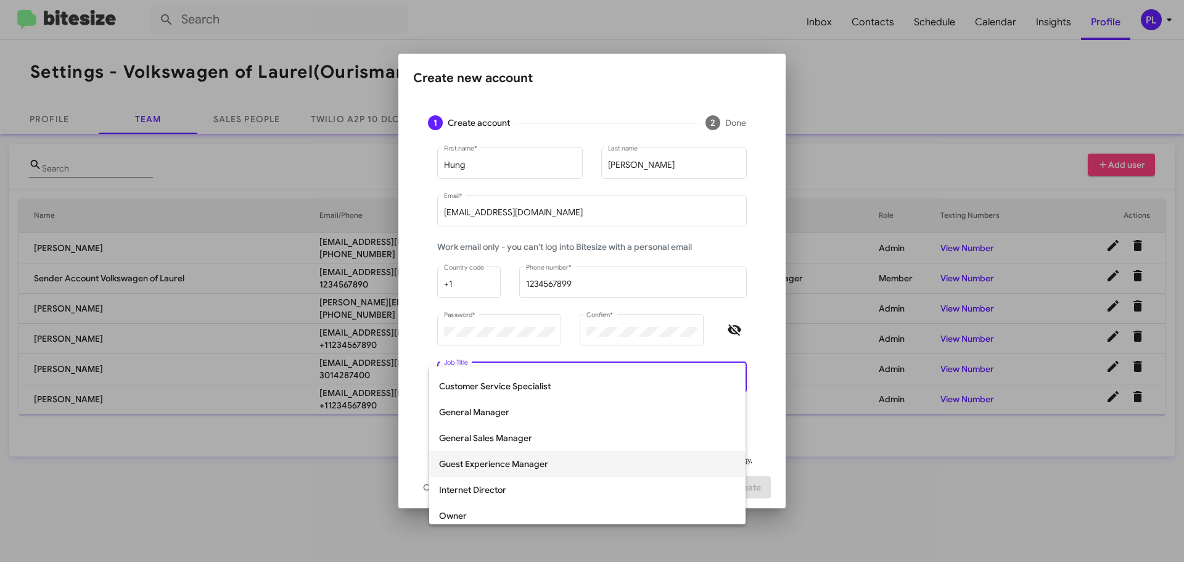
scroll to position [123, 0]
click at [533, 430] on span "General Sales Manager" at bounding box center [587, 437] width 297 height 26
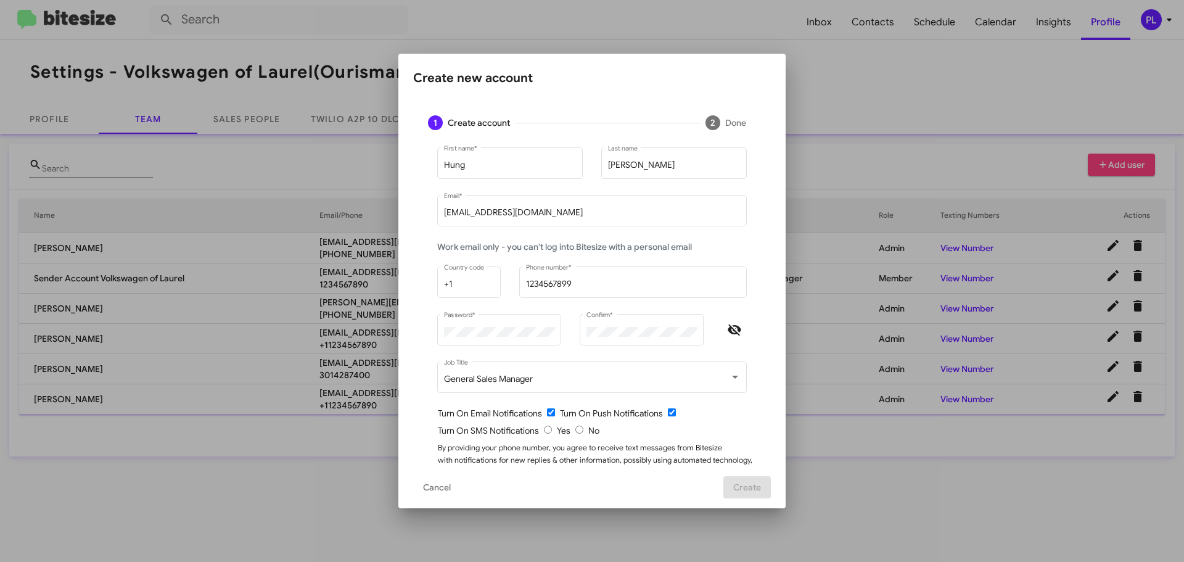
click at [544, 427] on input "radio" at bounding box center [548, 429] width 8 height 8
radio input "true"
click at [740, 486] on span "Create" at bounding box center [747, 487] width 28 height 22
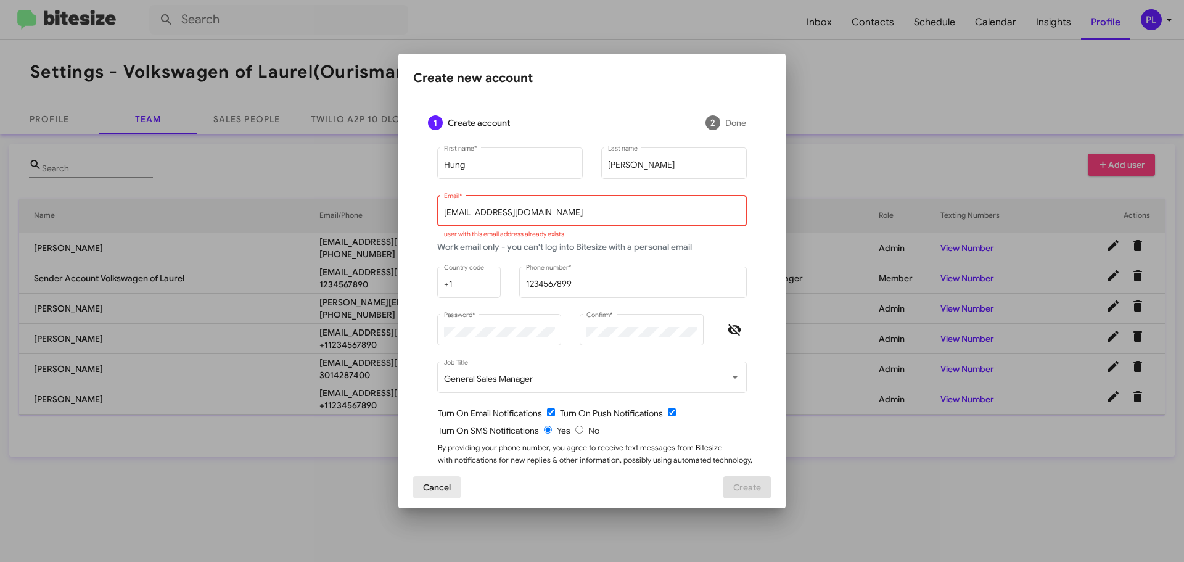
click at [435, 480] on span "Cancel" at bounding box center [437, 487] width 28 height 22
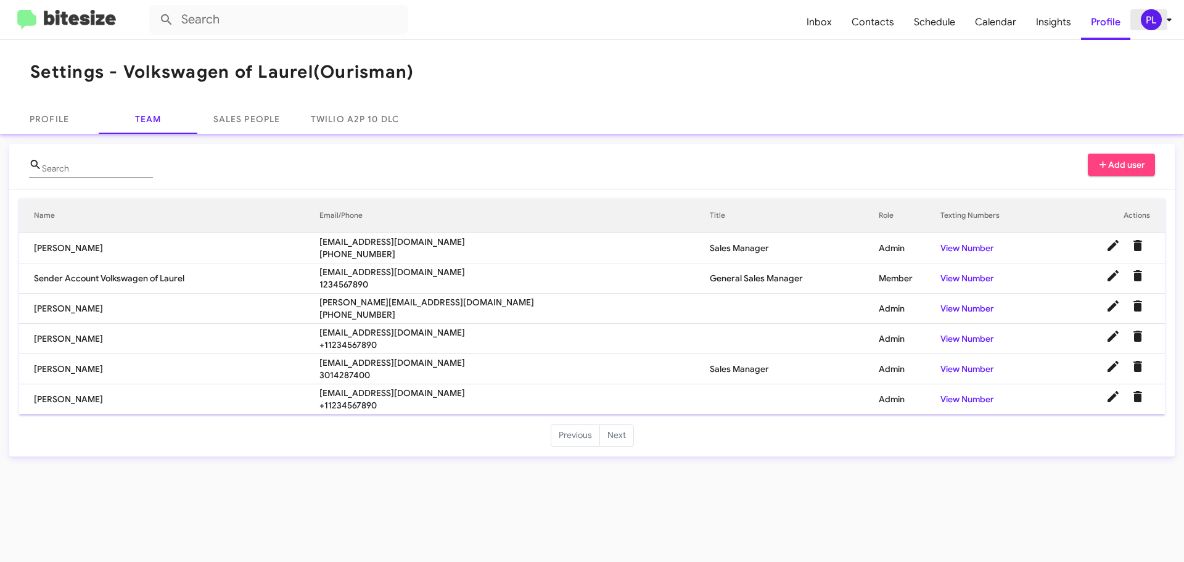
click at [1172, 22] on icon at bounding box center [1168, 19] width 15 height 15
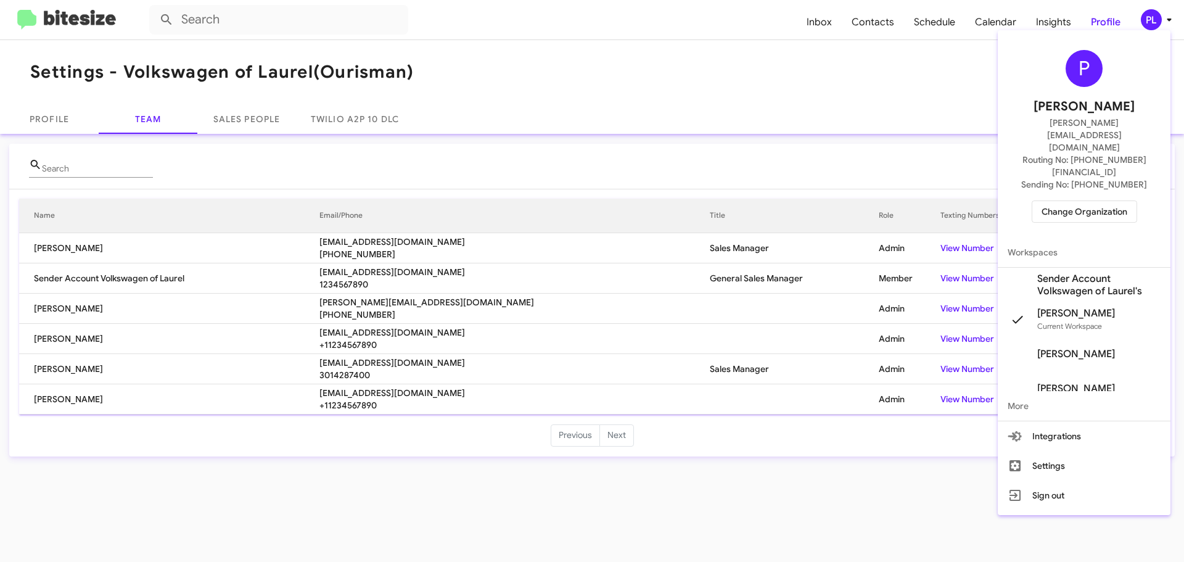
click at [1090, 201] on span "Change Organization" at bounding box center [1084, 211] width 86 height 21
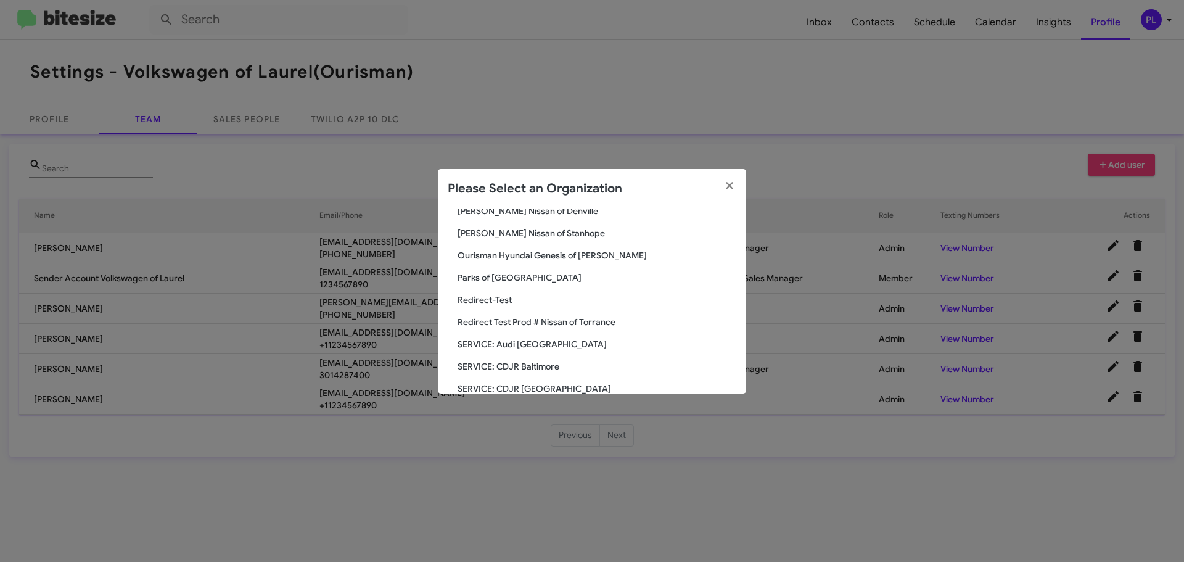
scroll to position [1242, 0]
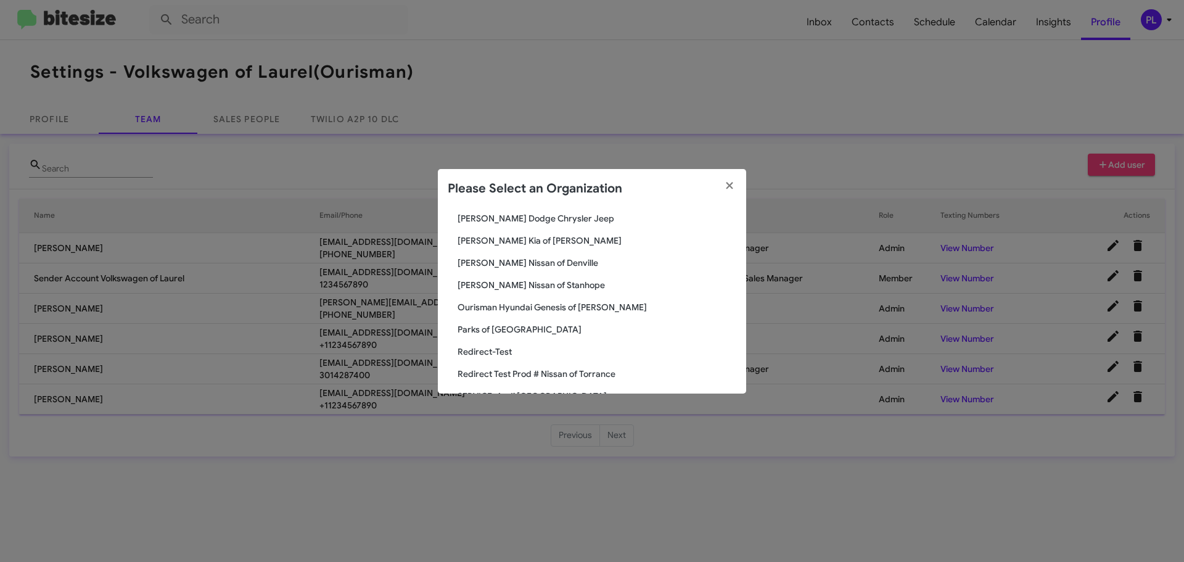
click at [499, 335] on span "Parks of [GEOGRAPHIC_DATA]" at bounding box center [596, 329] width 279 height 12
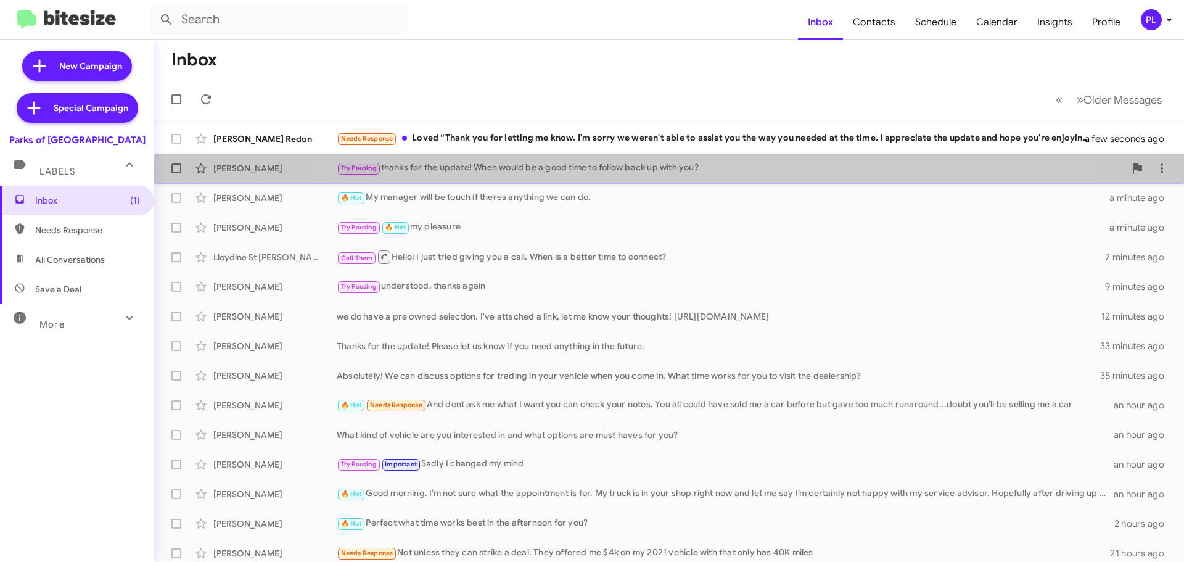
click at [701, 171] on div "Try Pausing thanks for the update! When would be a good time to follow back up …" at bounding box center [731, 168] width 788 height 14
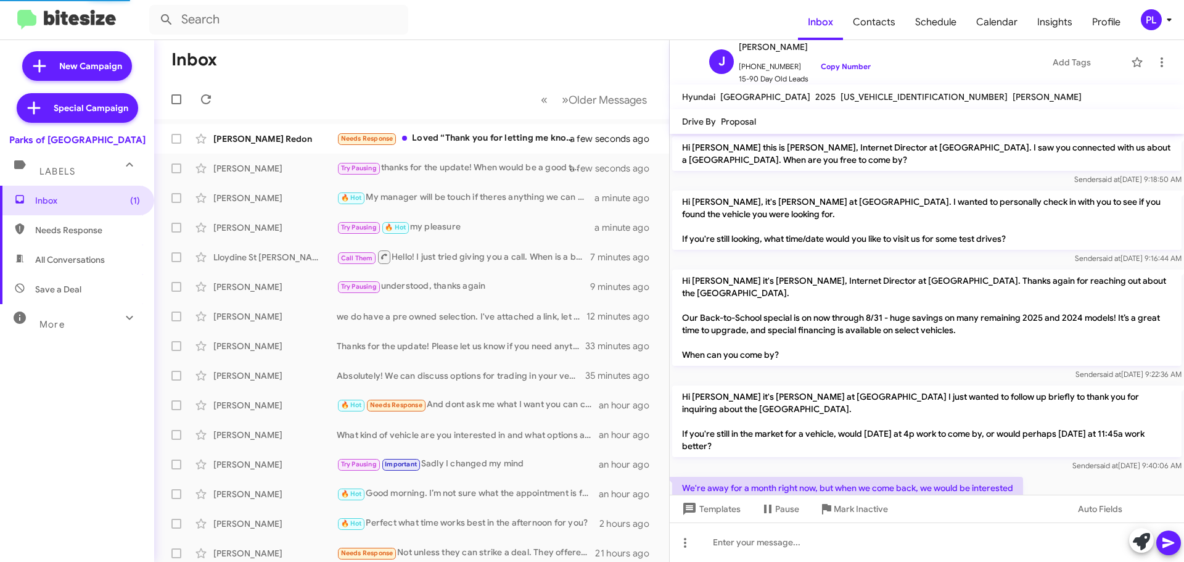
scroll to position [70, 0]
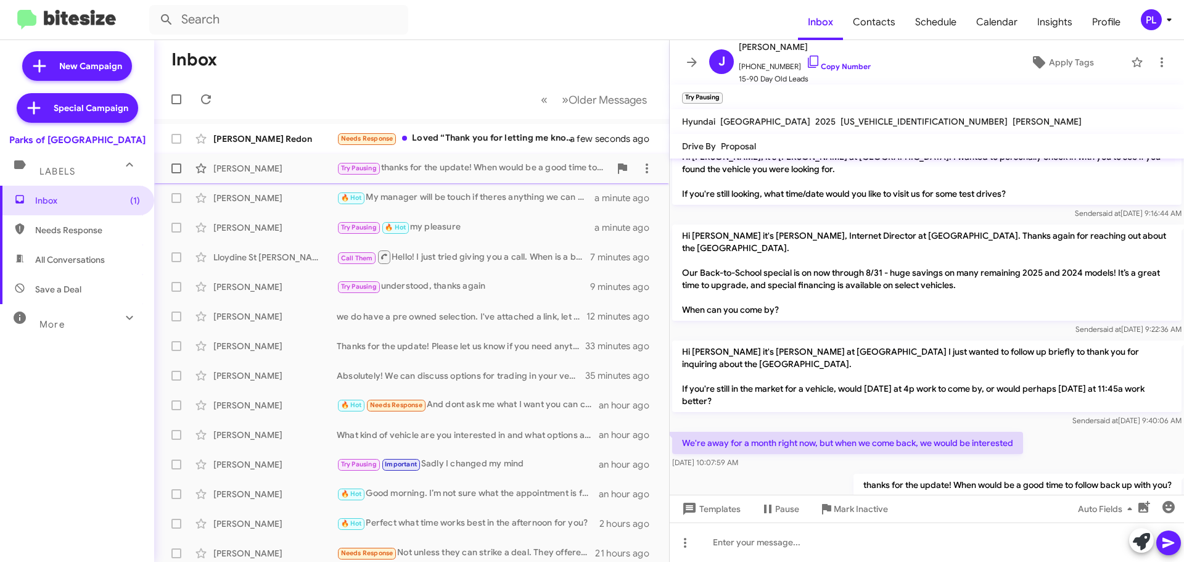
click at [496, 172] on div "Try Pausing thanks for the update! When would be a good time to follow back up …" at bounding box center [473, 168] width 273 height 14
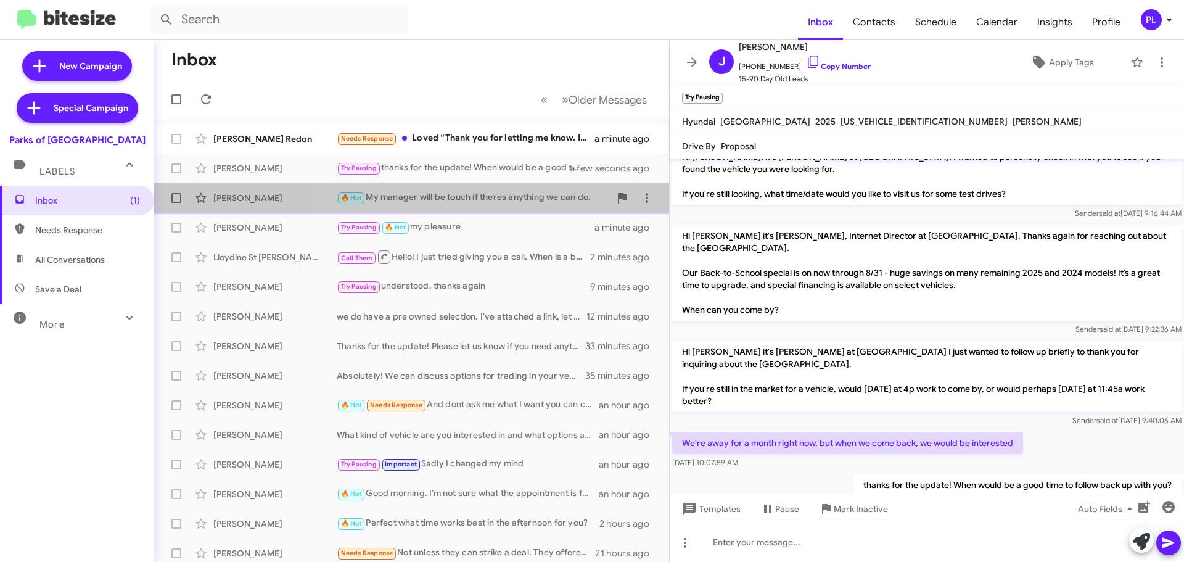
click at [487, 195] on div "🔥 Hot My manager will be touch if theres anything we can do." at bounding box center [473, 197] width 273 height 14
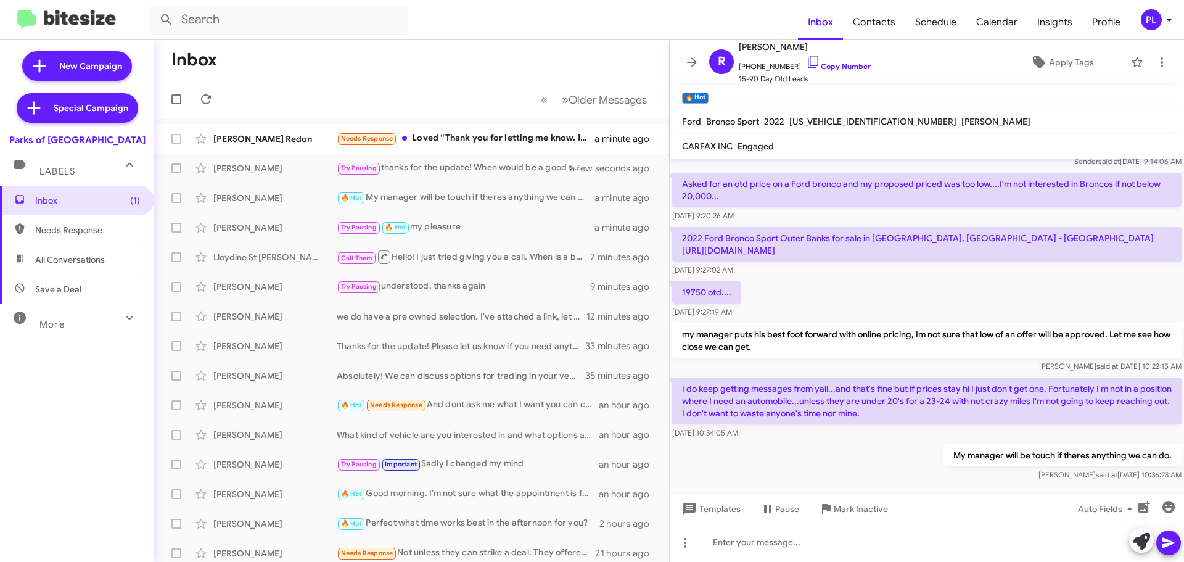
scroll to position [307, 0]
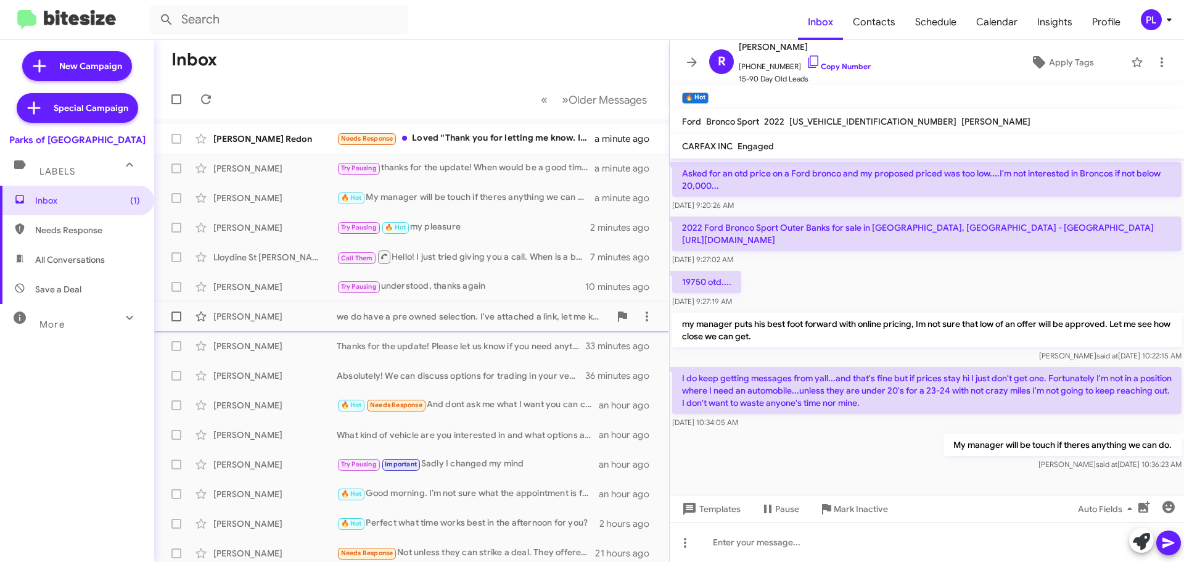
click at [441, 319] on div "we do have a pre owned selection. I've attached a link, let me know your though…" at bounding box center [473, 316] width 273 height 12
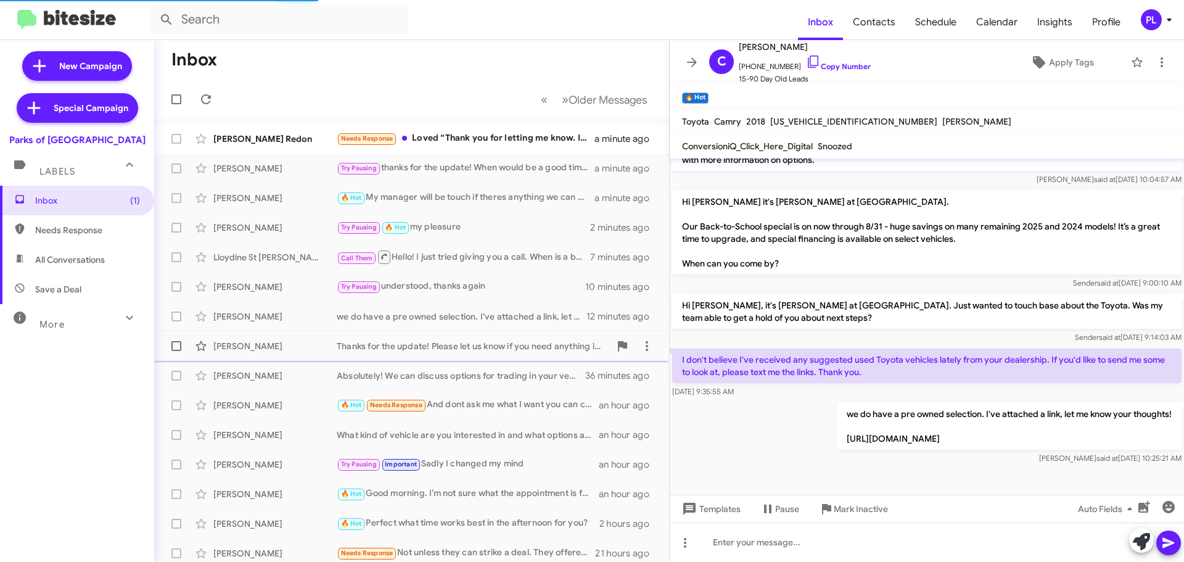
scroll to position [217, 0]
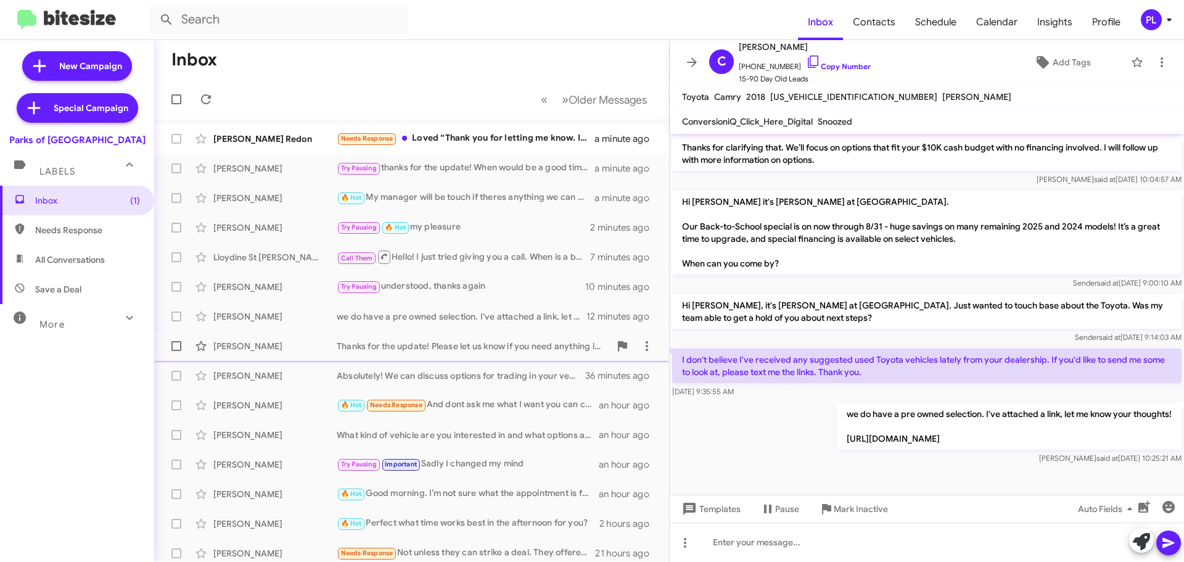
click at [446, 348] on div "Thanks for the update! Please let us know if you need anything in the future." at bounding box center [473, 346] width 273 height 12
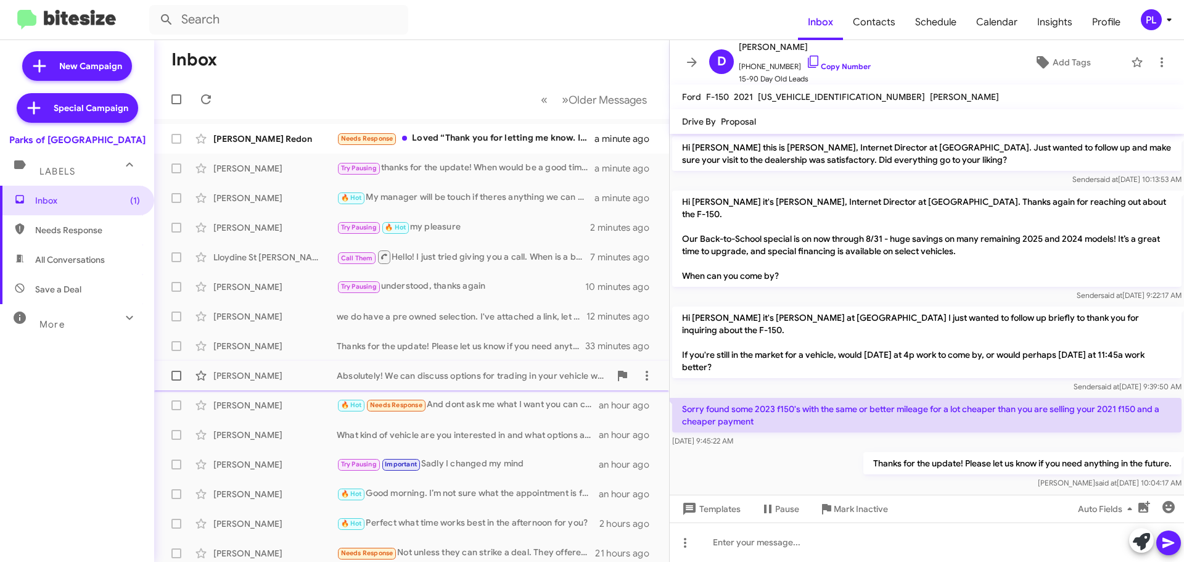
click at [455, 372] on div "Absolutely! We can discuss options for trading in your vehicle when you come in…" at bounding box center [473, 375] width 273 height 12
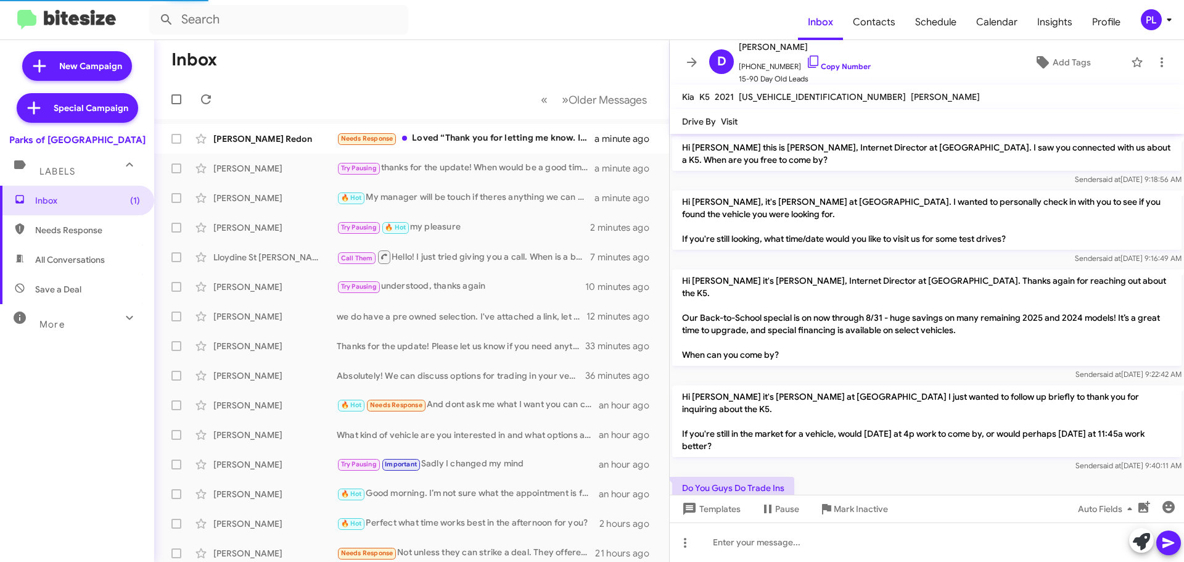
scroll to position [82, 0]
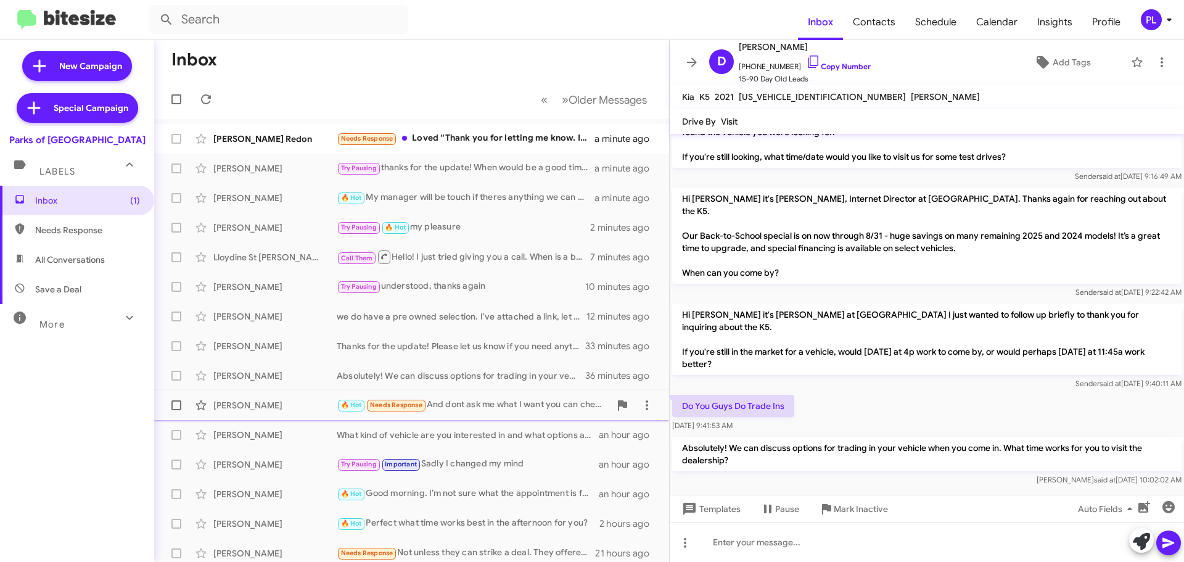
click at [481, 401] on div "🔥 Hot Needs Response And dont ask me what I want you can check your notes. You …" at bounding box center [473, 405] width 273 height 14
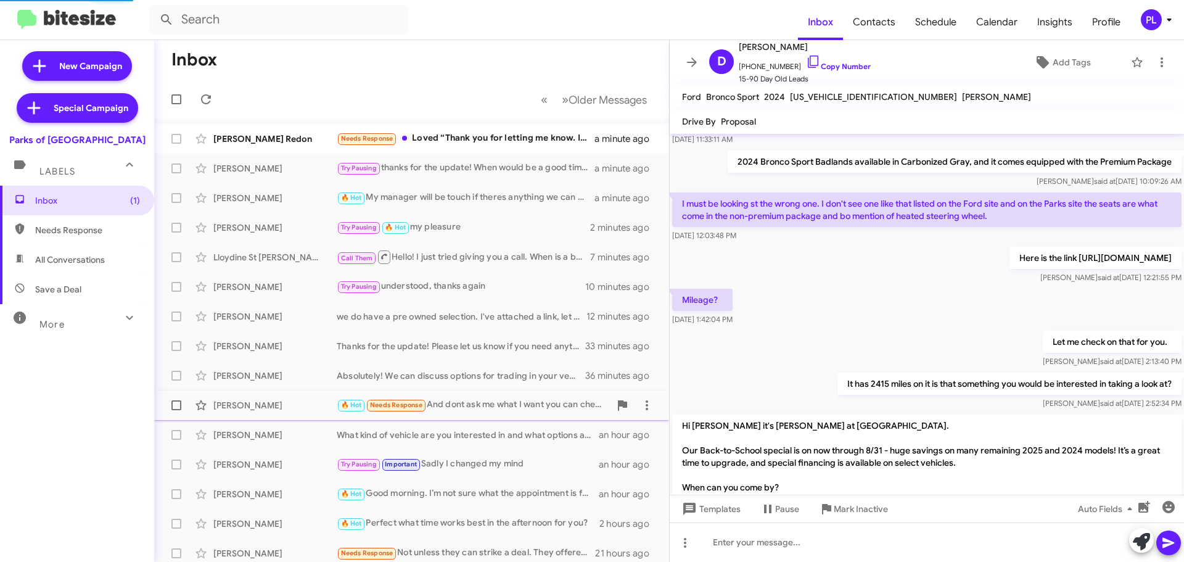
scroll to position [14, 0]
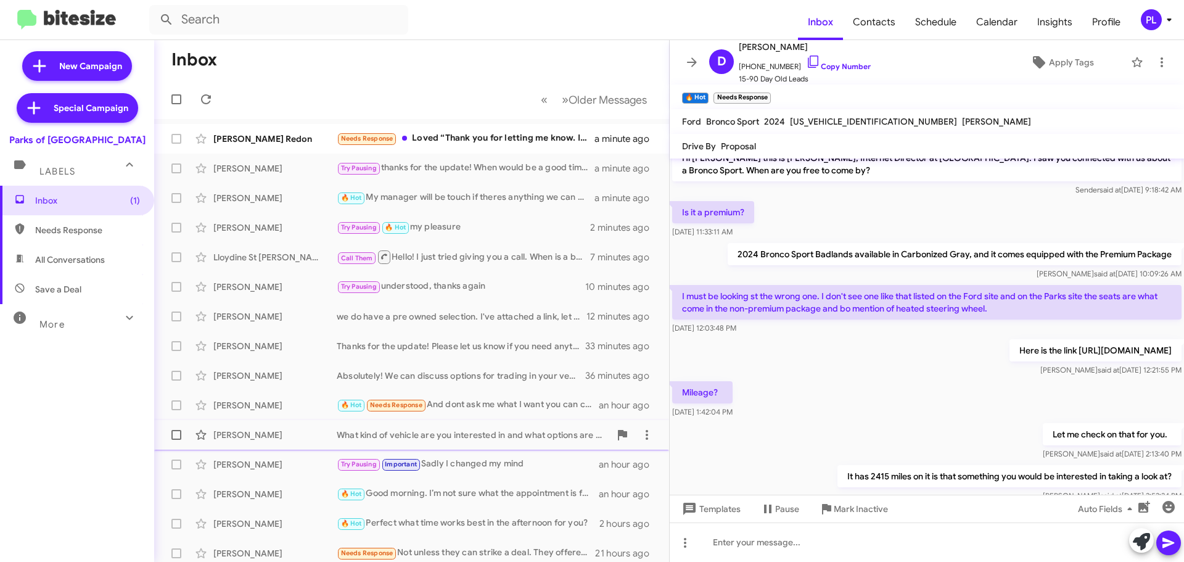
click at [464, 433] on div "What kind of vehicle are you interested in and what options are must haves for …" at bounding box center [473, 434] width 273 height 12
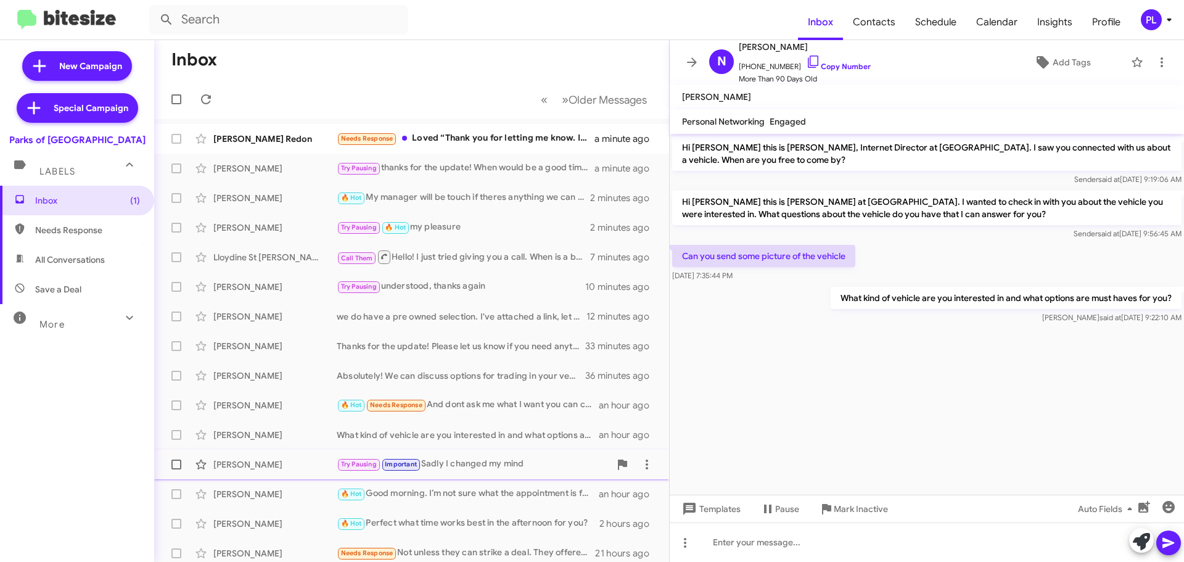
click at [490, 454] on div "Marc D Try Pausing Important Sadly I changed my mind an hour ago" at bounding box center [411, 464] width 495 height 25
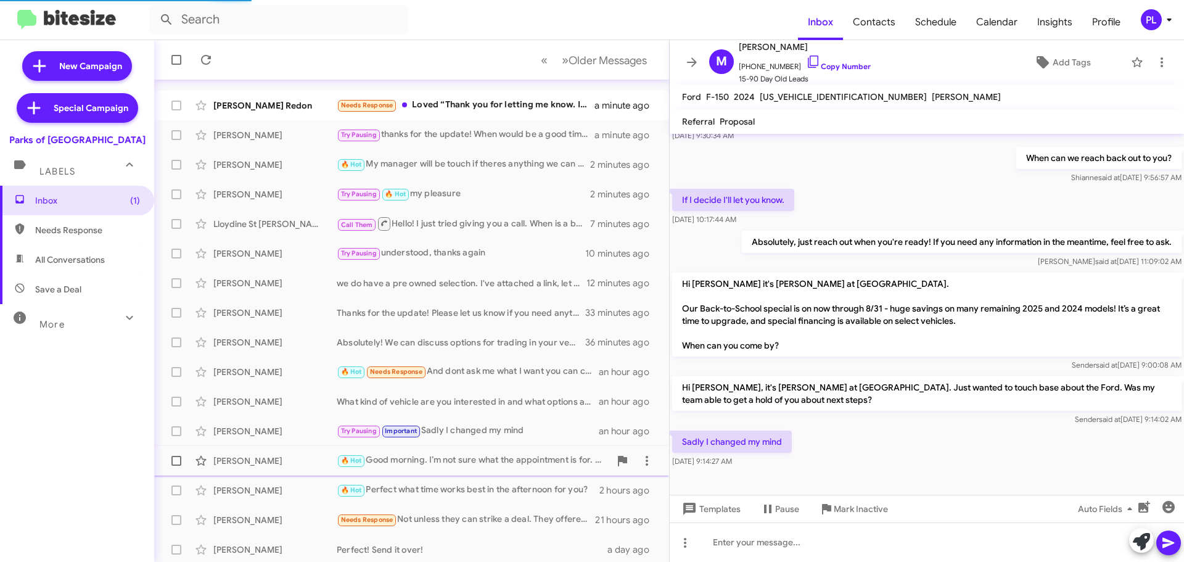
scroll to position [62, 0]
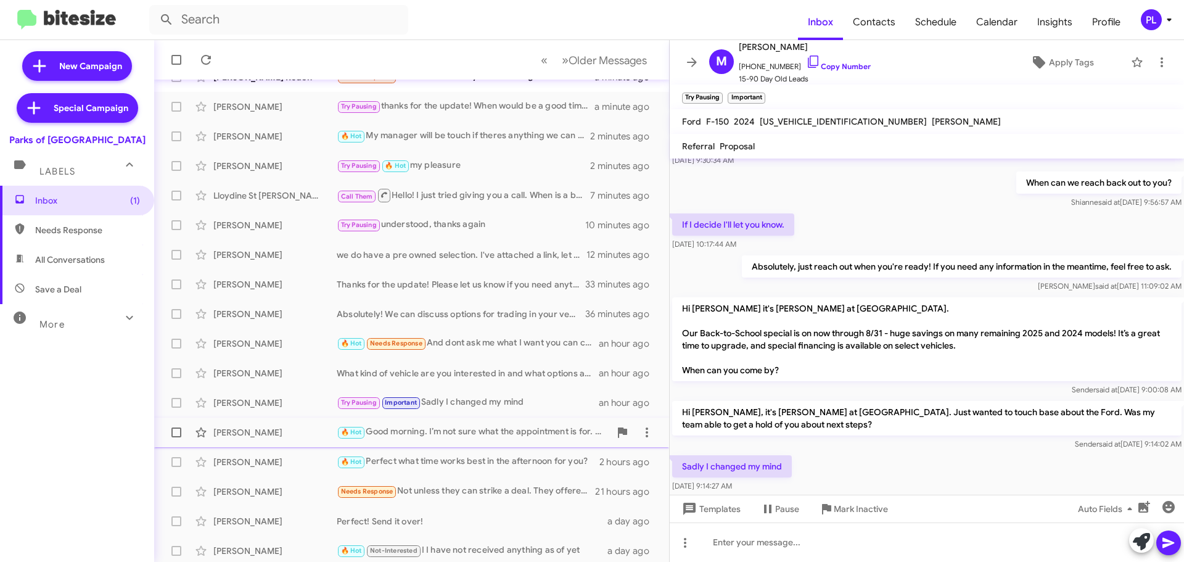
click at [486, 427] on div "🔥 Hot Good morning. I’m not sure what the appointment is for. My truck is in yo…" at bounding box center [473, 432] width 273 height 14
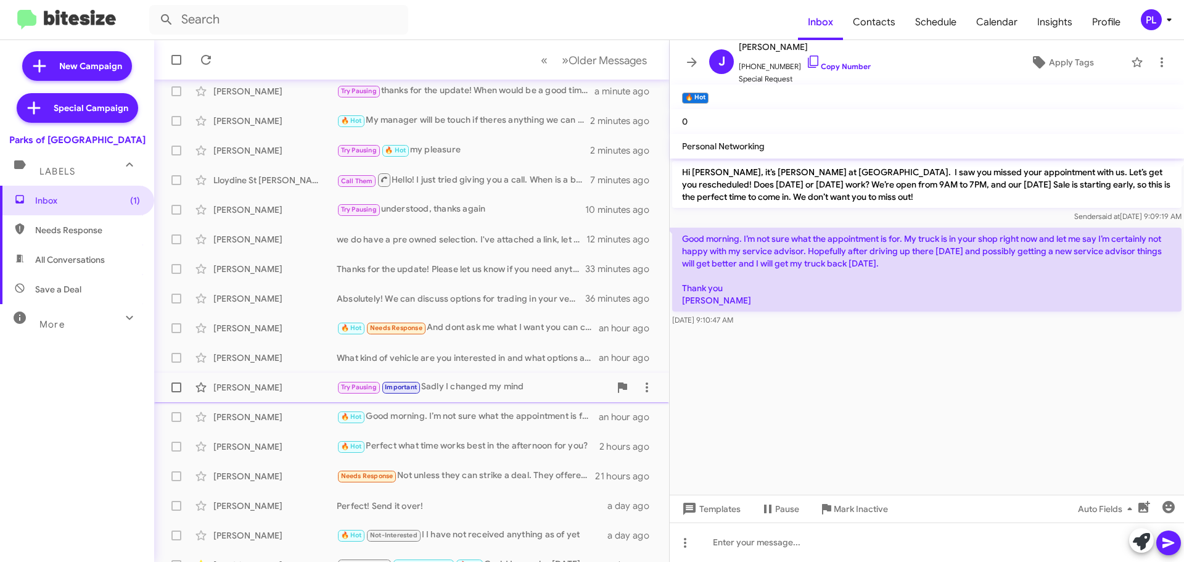
scroll to position [123, 0]
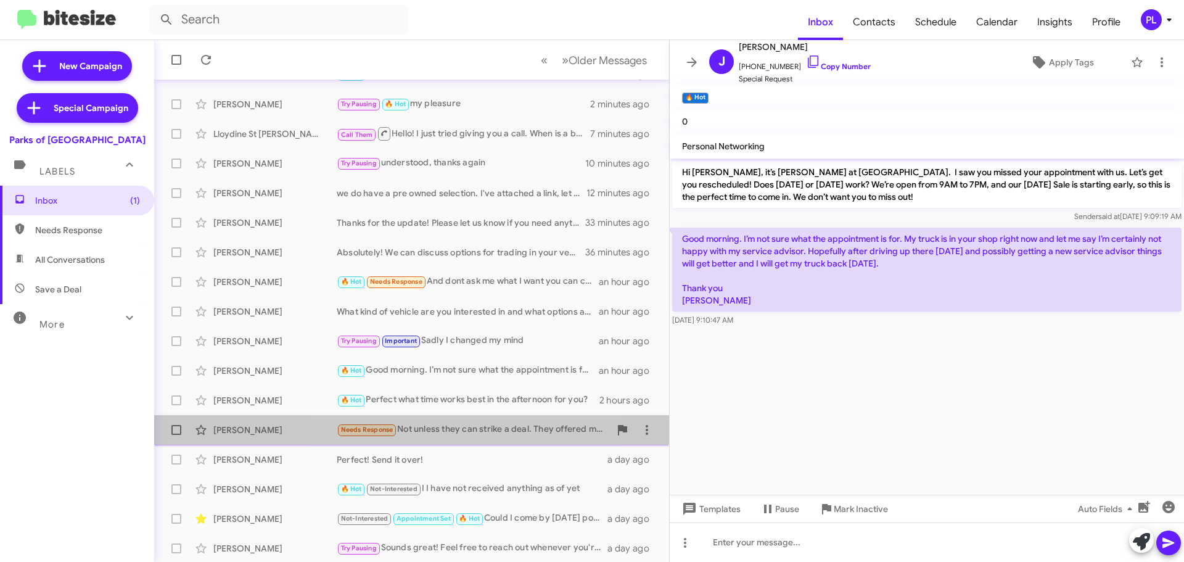
click at [460, 425] on div "Needs Response Not unless they can strike a deal. They offered me $4k on my 202…" at bounding box center [473, 429] width 273 height 14
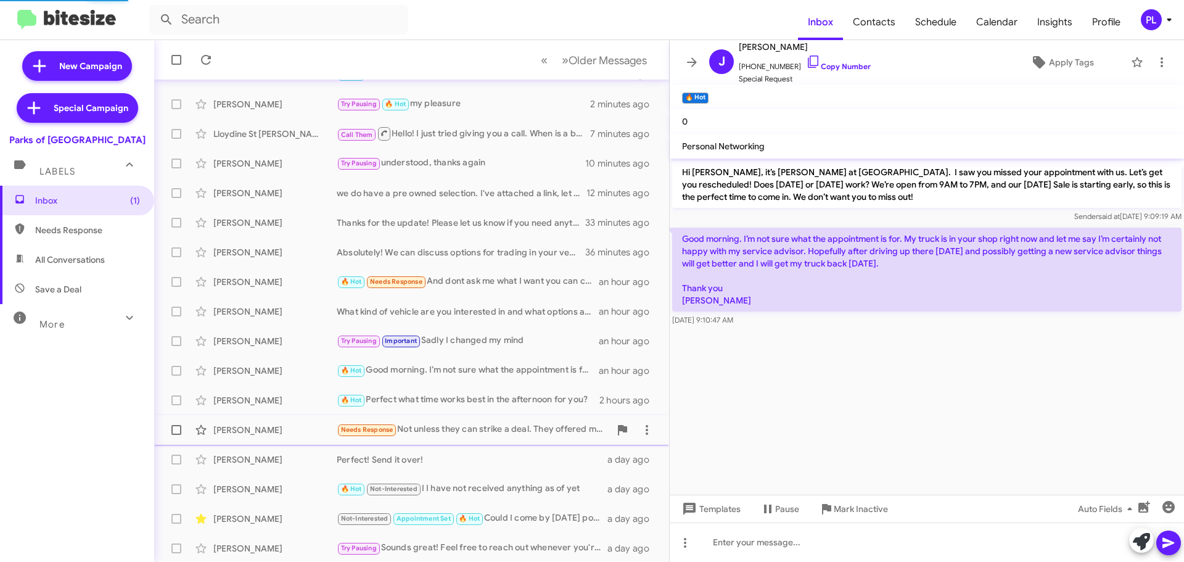
scroll to position [73, 0]
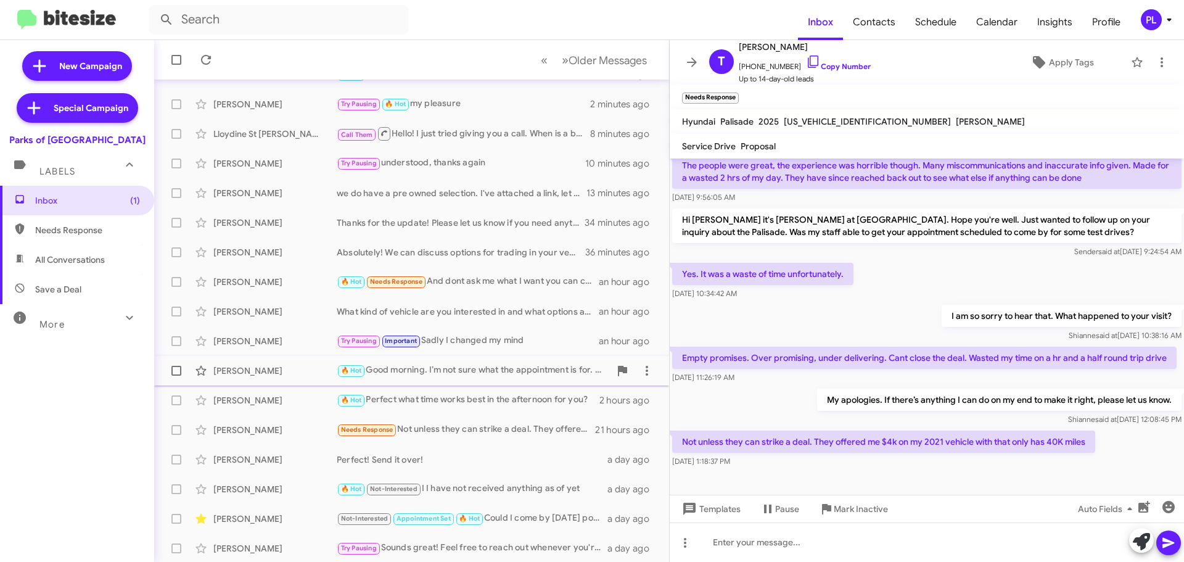
click at [462, 377] on div "🔥 Hot Good morning. I’m not sure what the appointment is for. My truck is in yo…" at bounding box center [473, 370] width 273 height 14
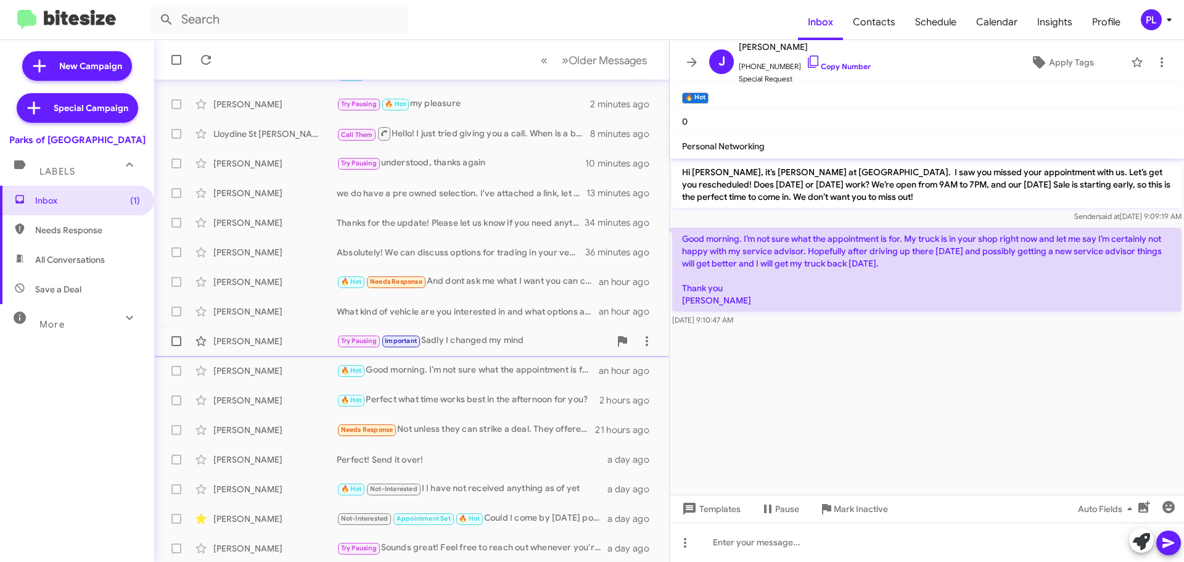
click at [470, 336] on div "Try Pausing Important Sadly I changed my mind" at bounding box center [473, 340] width 273 height 14
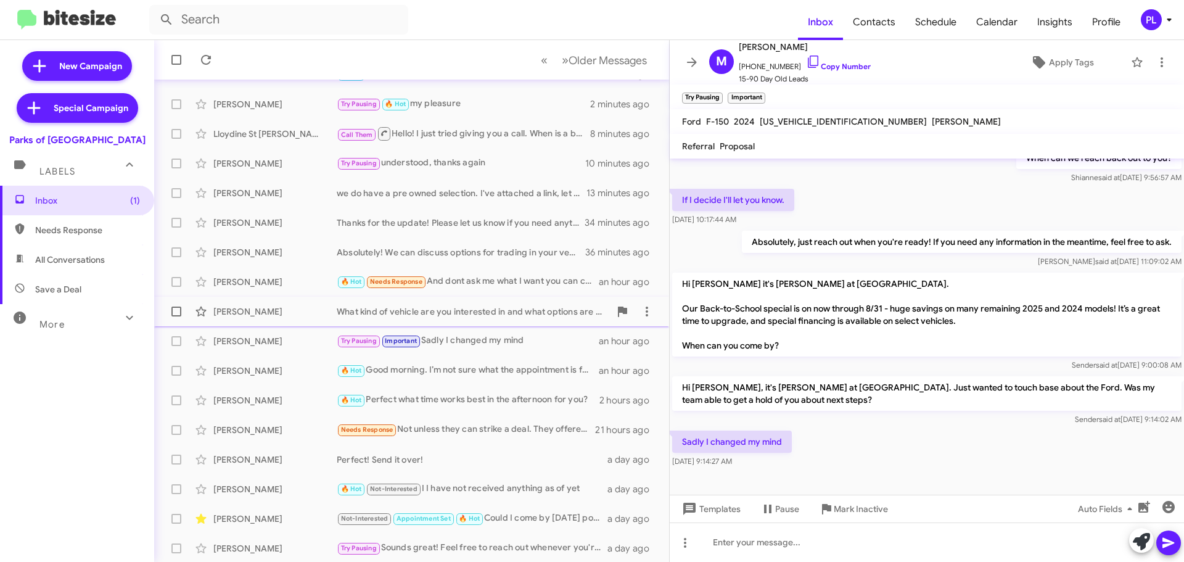
click at [488, 298] on span "Nigel Fardima What kind of vehicle are you interested in and what options are m…" at bounding box center [411, 312] width 515 height 30
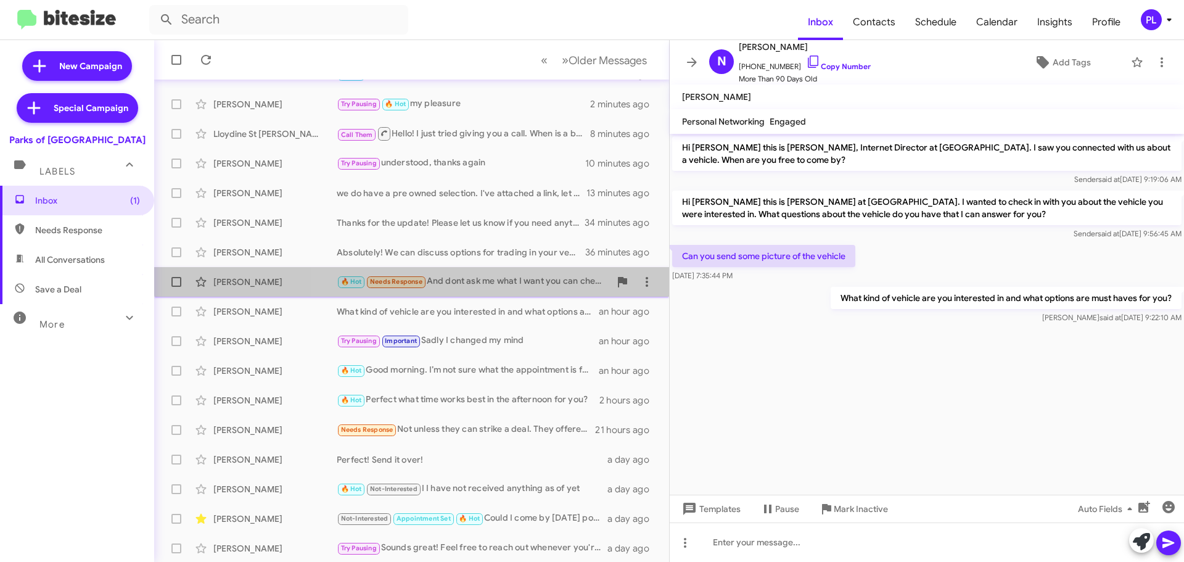
click at [492, 275] on div "🔥 Hot Needs Response And dont ask me what I want you can check your notes. You …" at bounding box center [473, 281] width 273 height 14
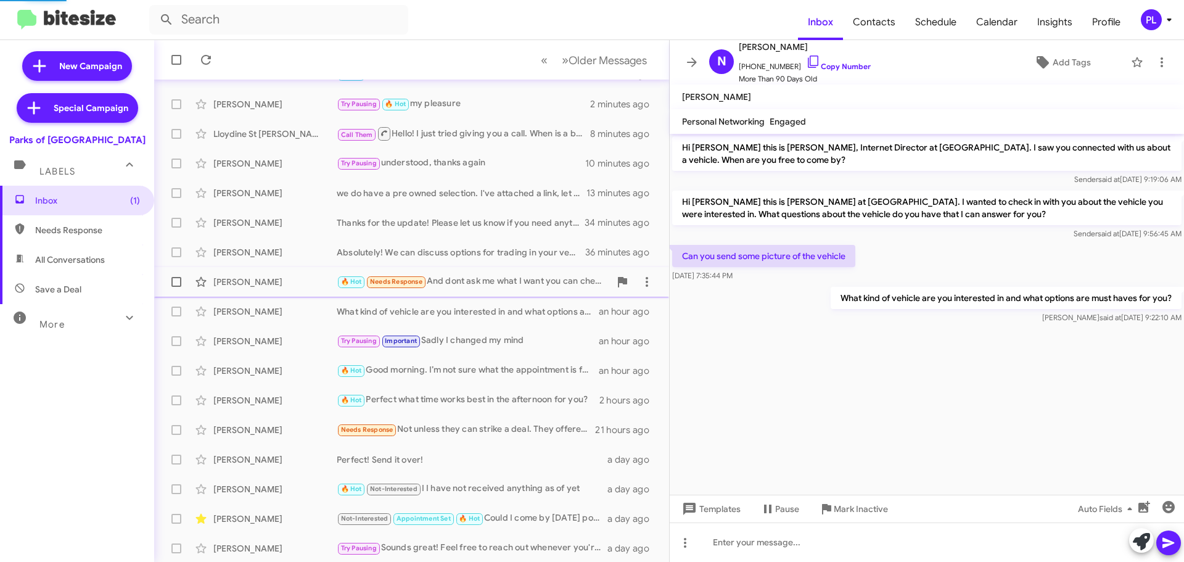
scroll to position [303, 0]
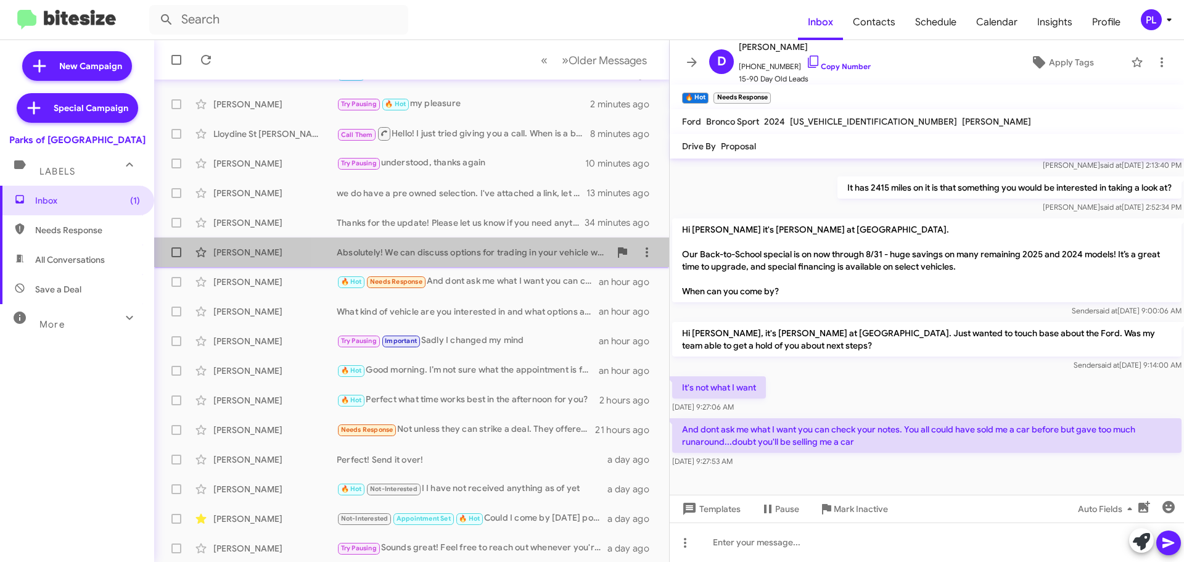
click at [494, 256] on div "Absolutely! We can discuss options for trading in your vehicle when you come in…" at bounding box center [473, 252] width 273 height 12
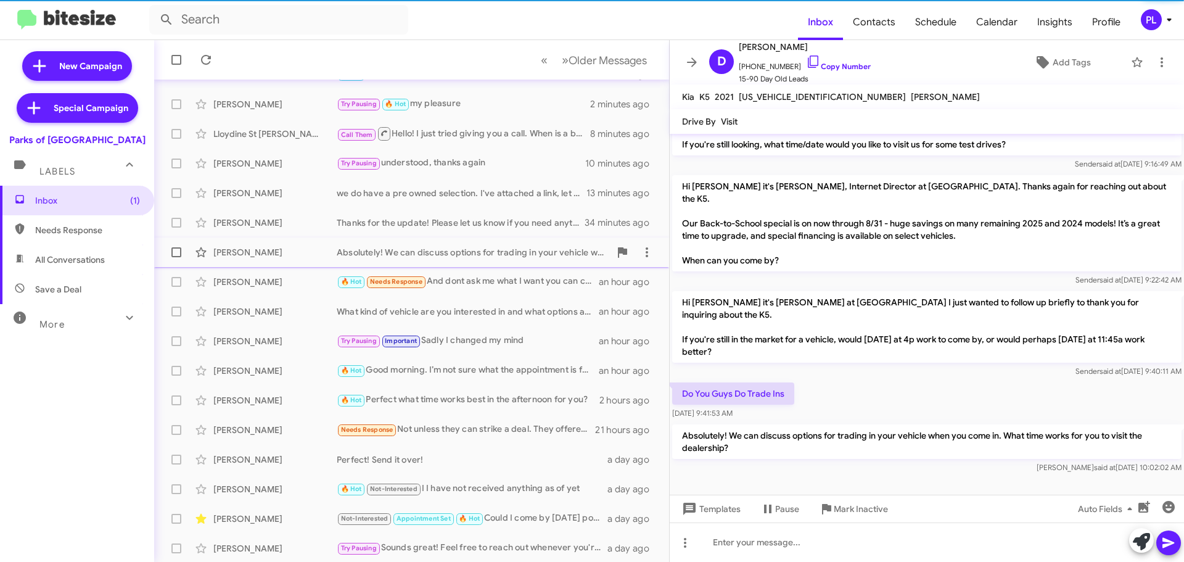
scroll to position [82, 0]
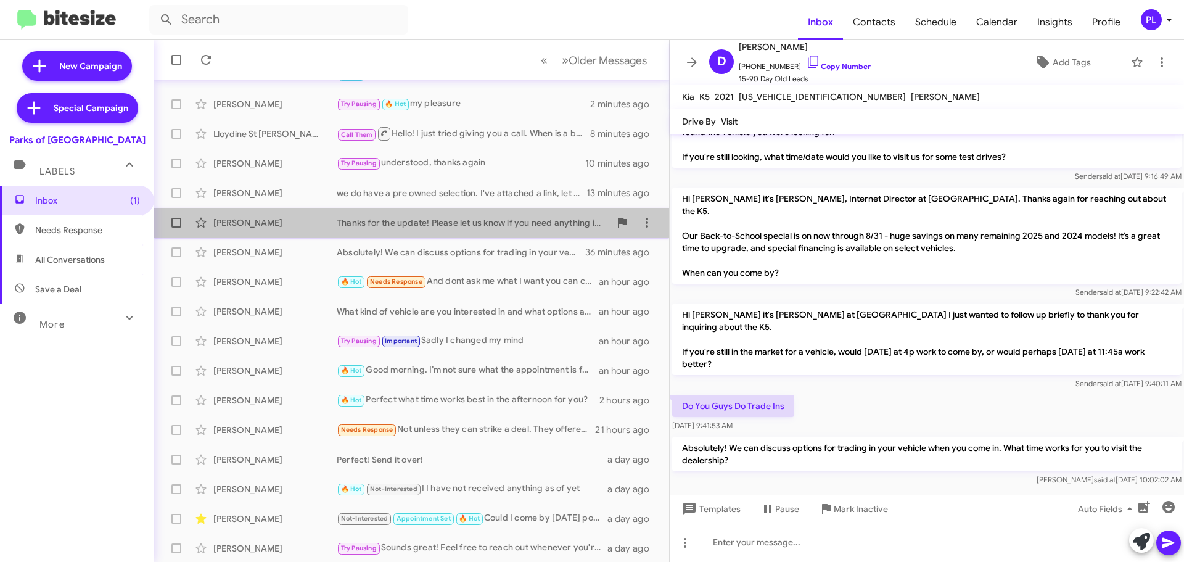
click at [497, 234] on div "Daryl Wallace Thanks for the update! Please let us know if you need anything in…" at bounding box center [411, 222] width 495 height 25
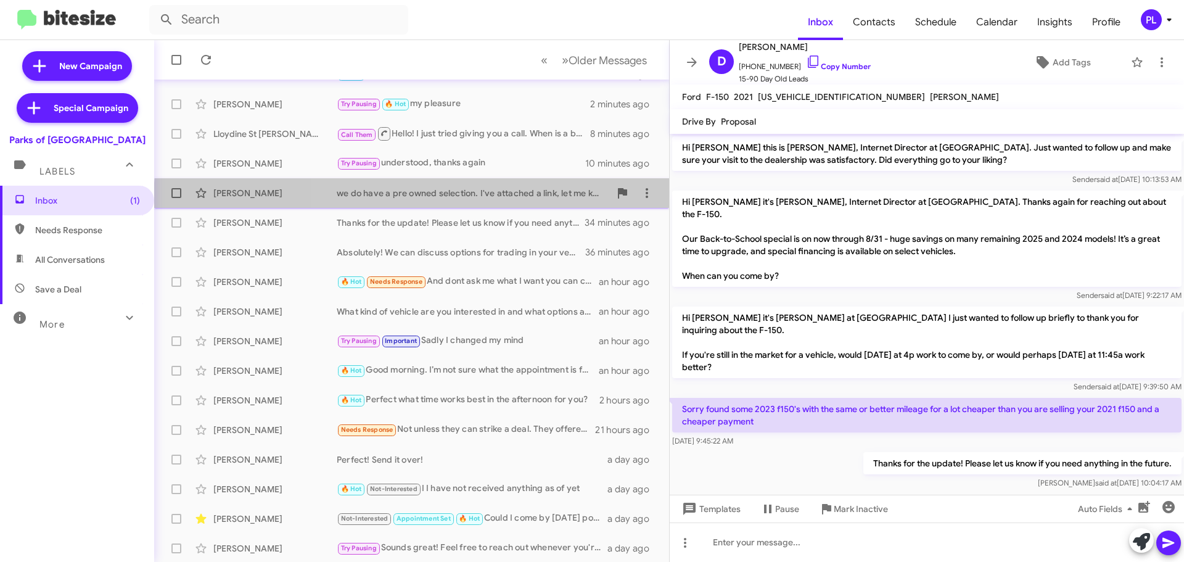
click at [495, 202] on div "Craig Gaines we do have a pre owned selection. I've attached a link, let me kno…" at bounding box center [411, 193] width 495 height 25
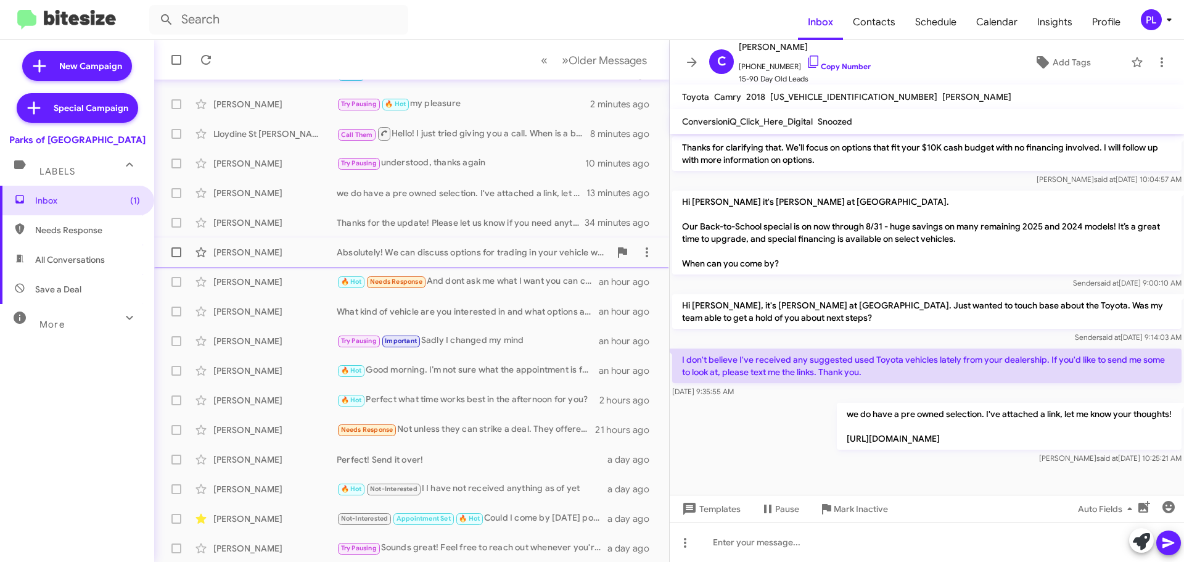
scroll to position [62, 0]
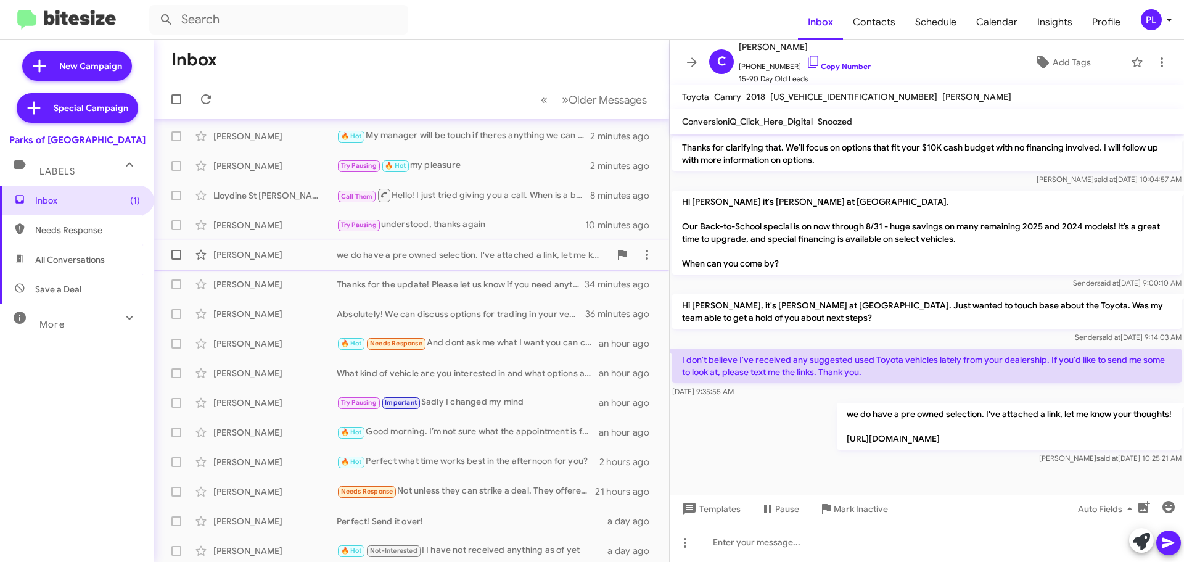
click at [483, 255] on div "we do have a pre owned selection. I've attached a link, let me know your though…" at bounding box center [473, 254] width 273 height 12
click at [480, 227] on div "Try Pausing understood, thanks again" at bounding box center [473, 225] width 273 height 14
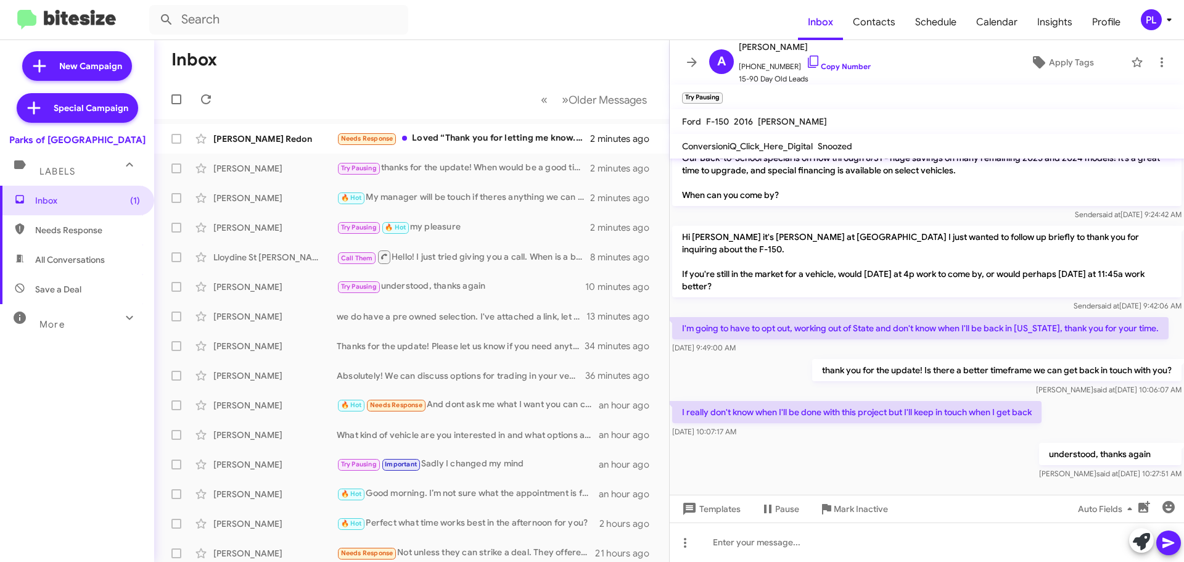
click at [1169, 23] on icon at bounding box center [1168, 19] width 15 height 15
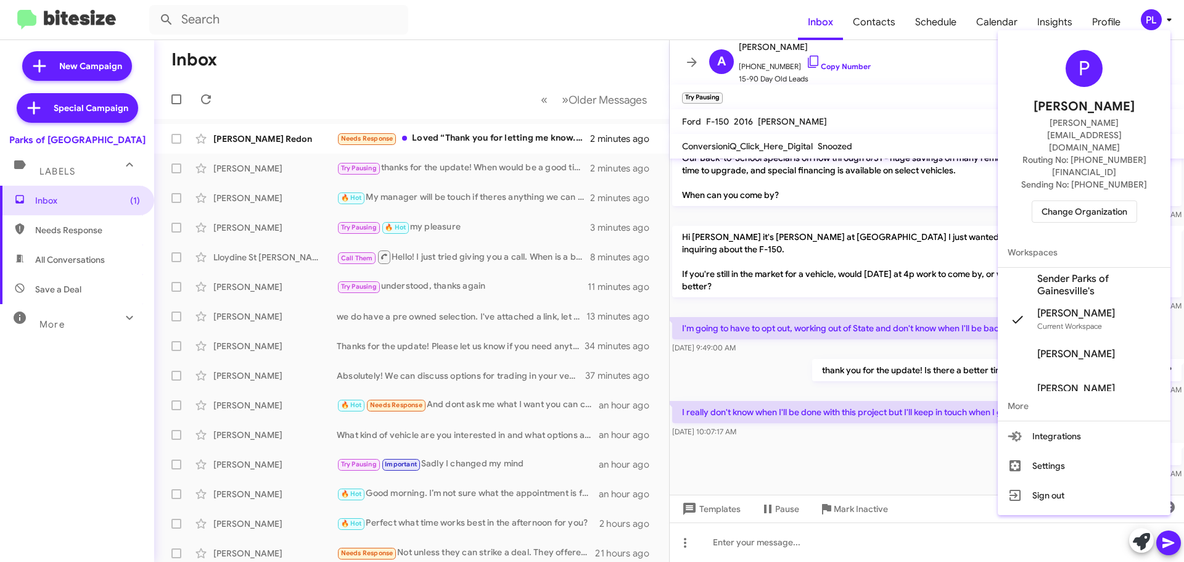
click at [1112, 201] on span "Change Organization" at bounding box center [1084, 211] width 86 height 21
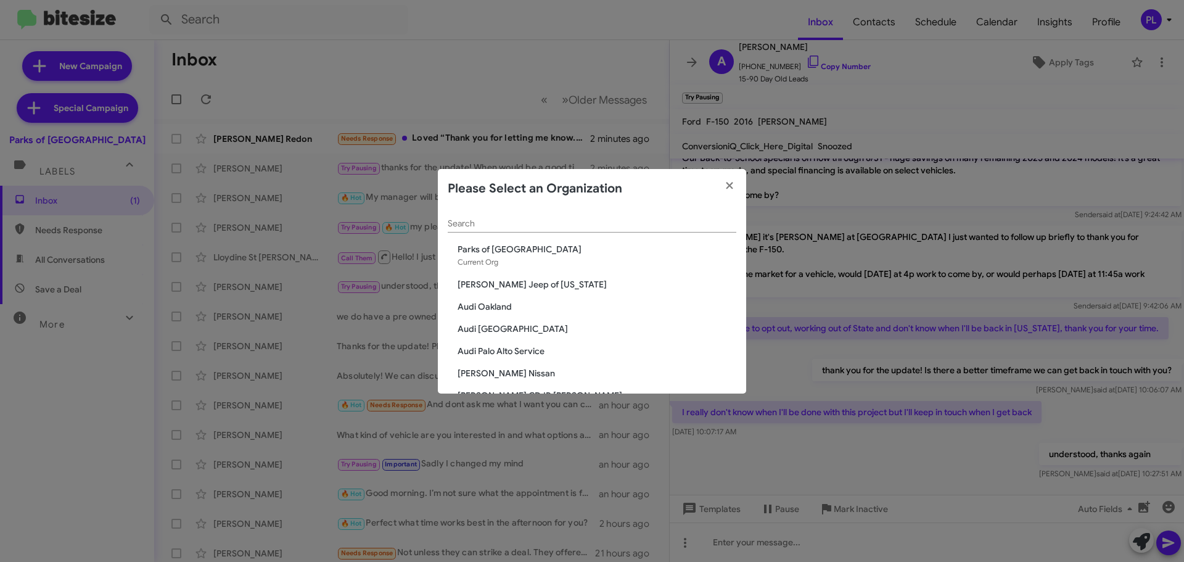
scroll to position [2247, 0]
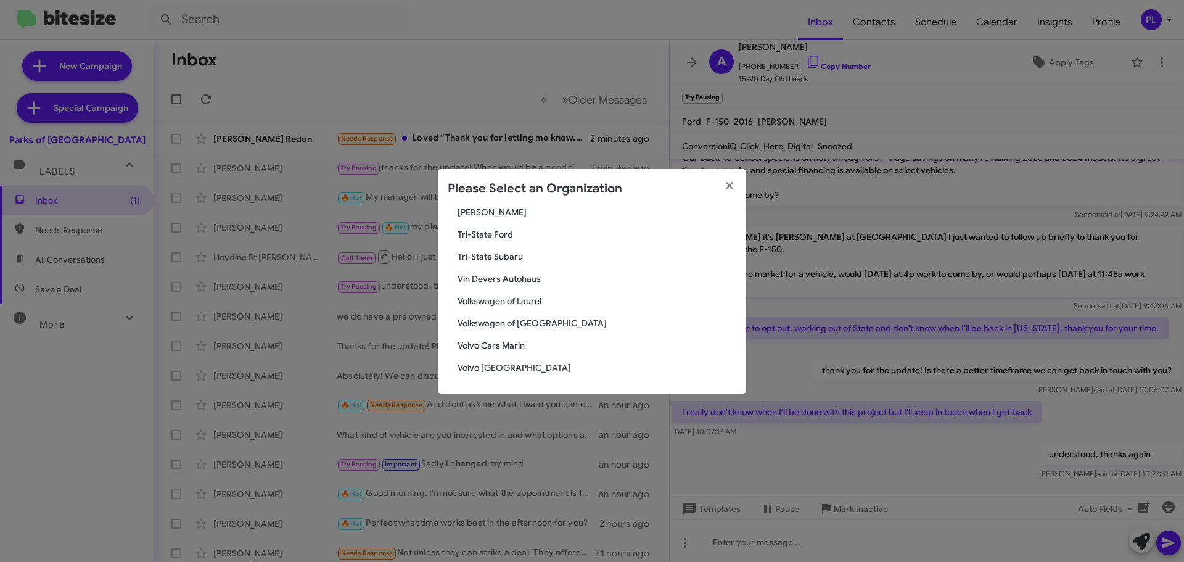
click at [491, 281] on span "Vin Devers Autohaus" at bounding box center [596, 278] width 279 height 12
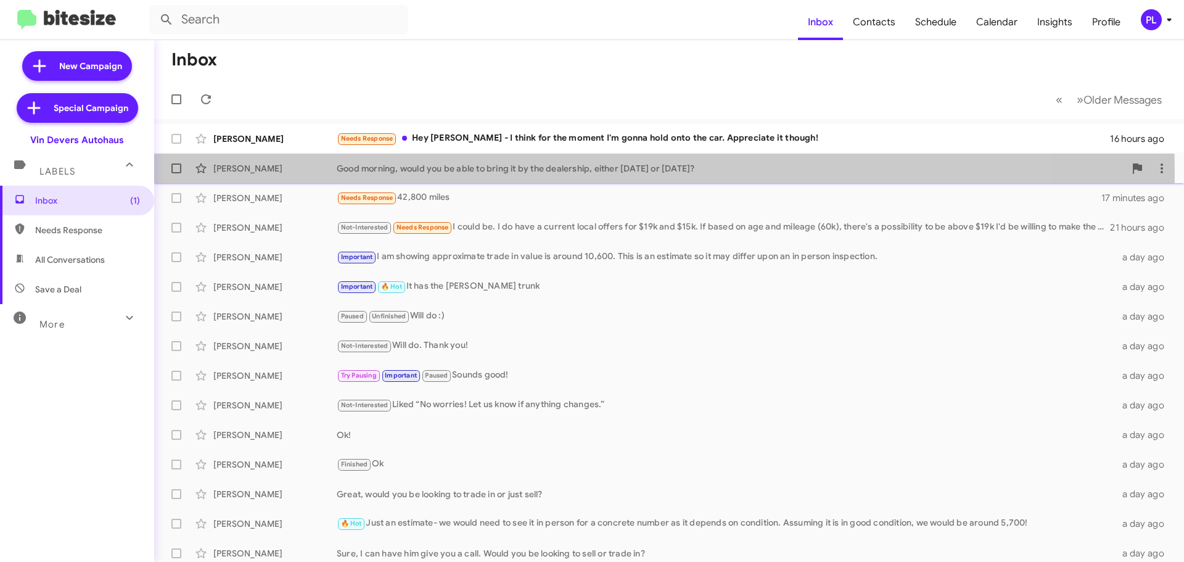
click at [487, 174] on div "Good morning, would you be able to bring it by the dealership, either [DATE] or…" at bounding box center [731, 168] width 788 height 12
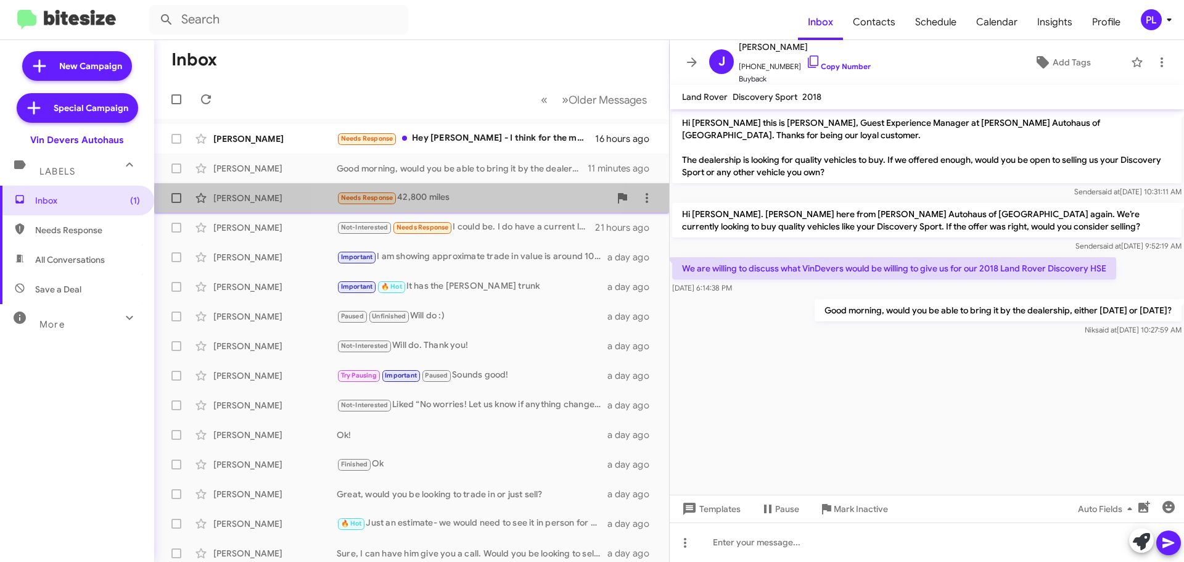
click at [451, 205] on div "Needs Response 42,800 miles" at bounding box center [473, 197] width 273 height 14
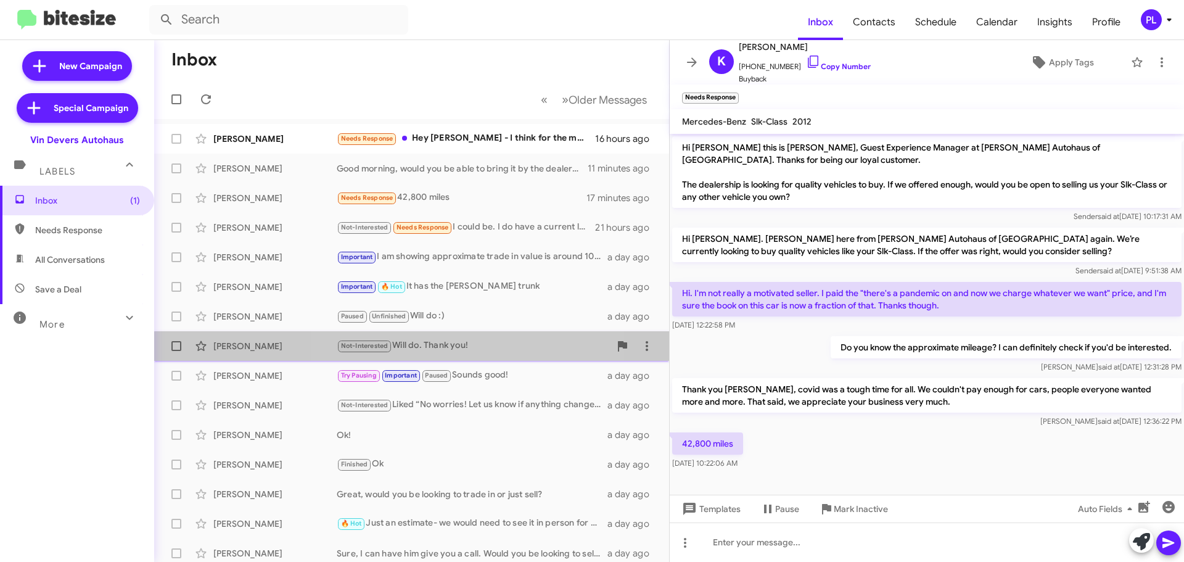
click at [450, 350] on div "Not-Interested Will do. Thank you!" at bounding box center [473, 345] width 273 height 14
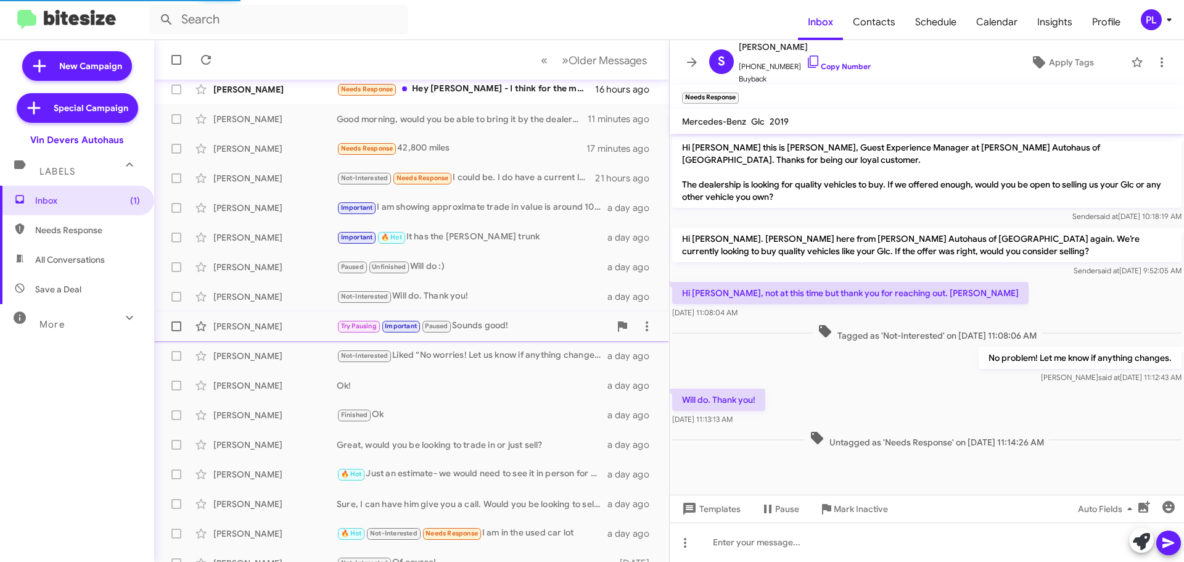
scroll to position [123, 0]
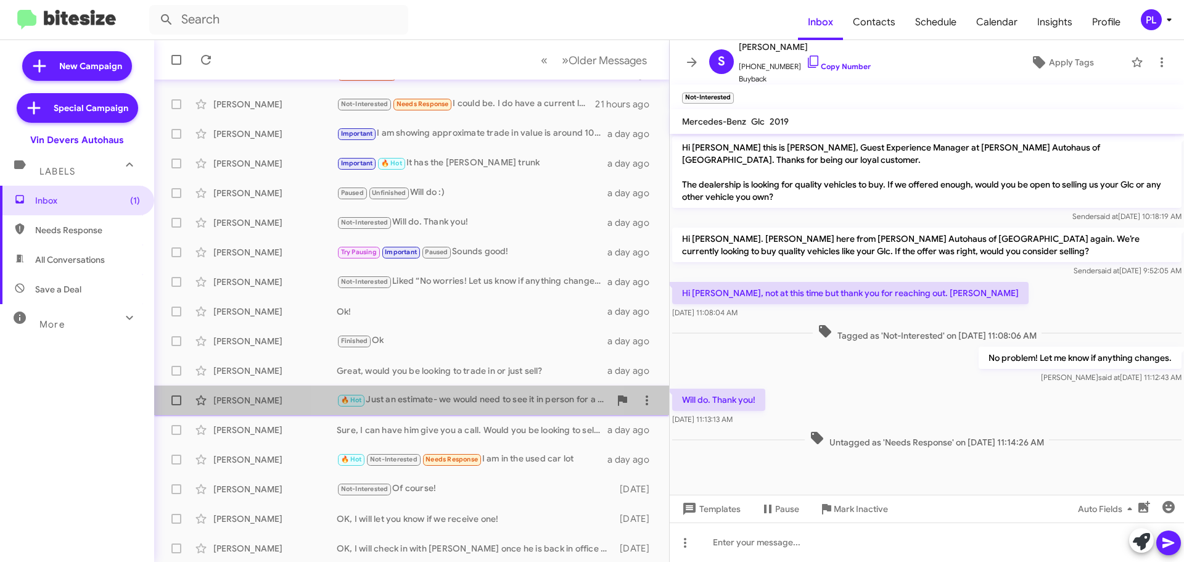
click at [483, 398] on div "🔥 Hot Just an estimate- we would need to see it in person for a concrete number…" at bounding box center [473, 400] width 273 height 14
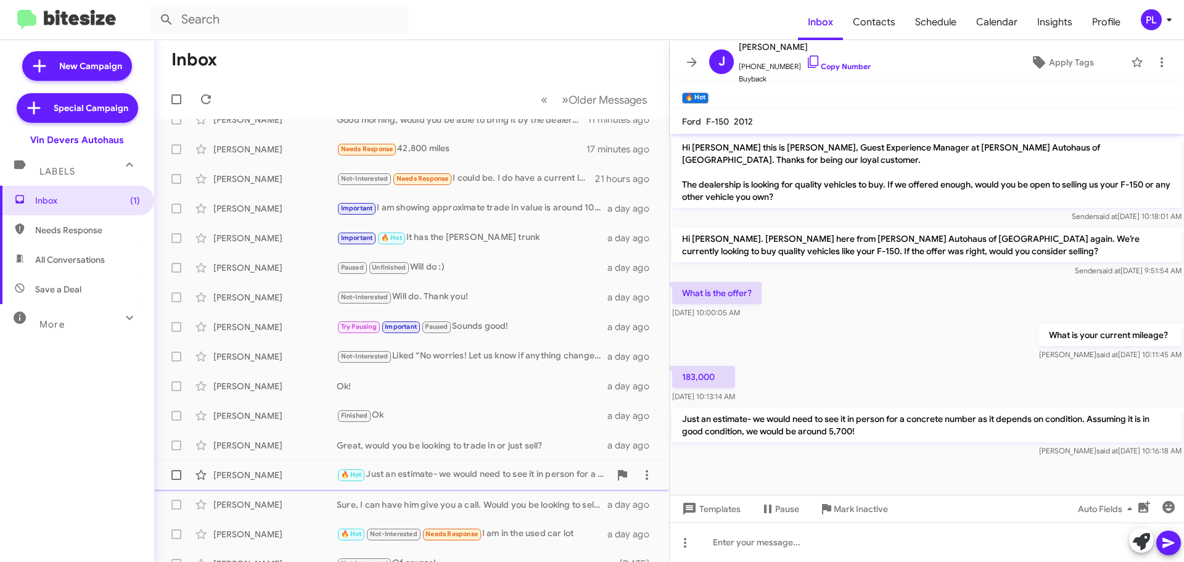
scroll to position [154, 0]
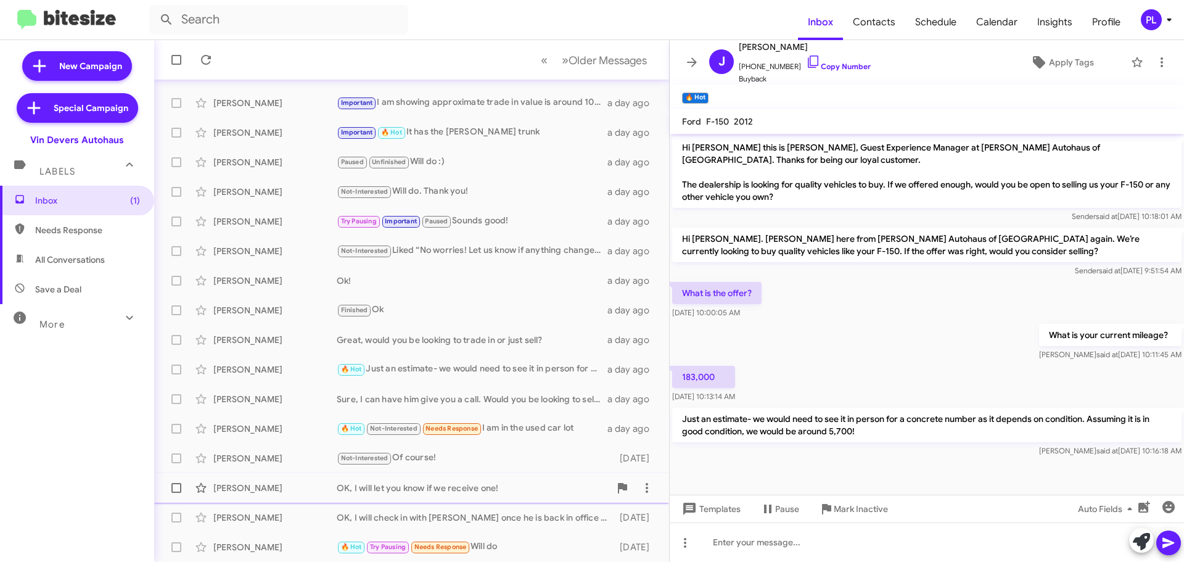
click at [478, 493] on div "OK, I will let you know if we receive one!" at bounding box center [473, 487] width 273 height 12
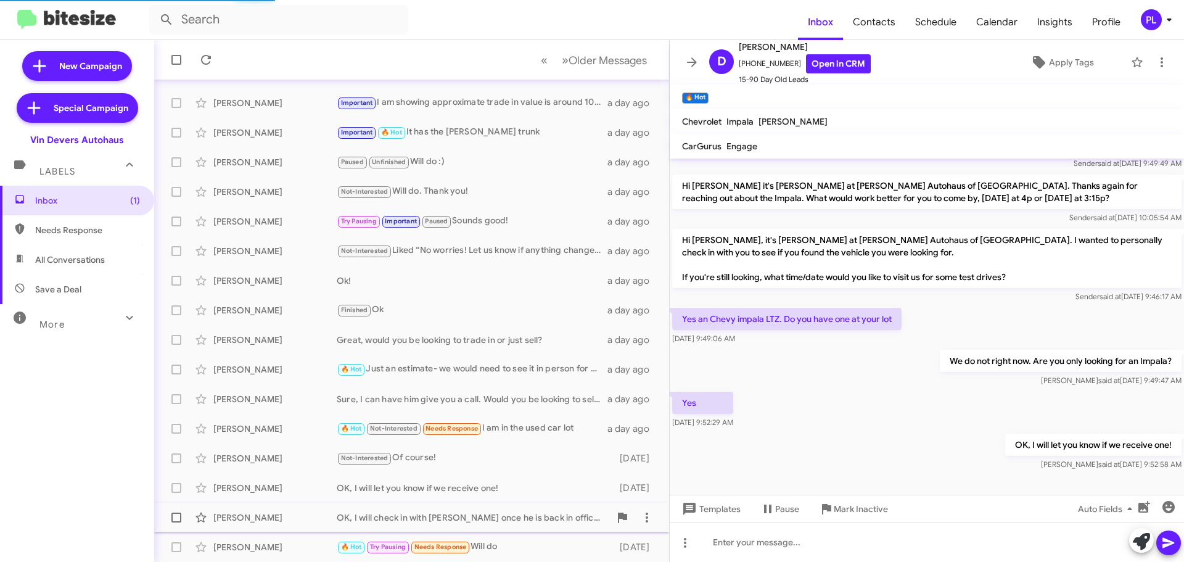
scroll to position [16, 0]
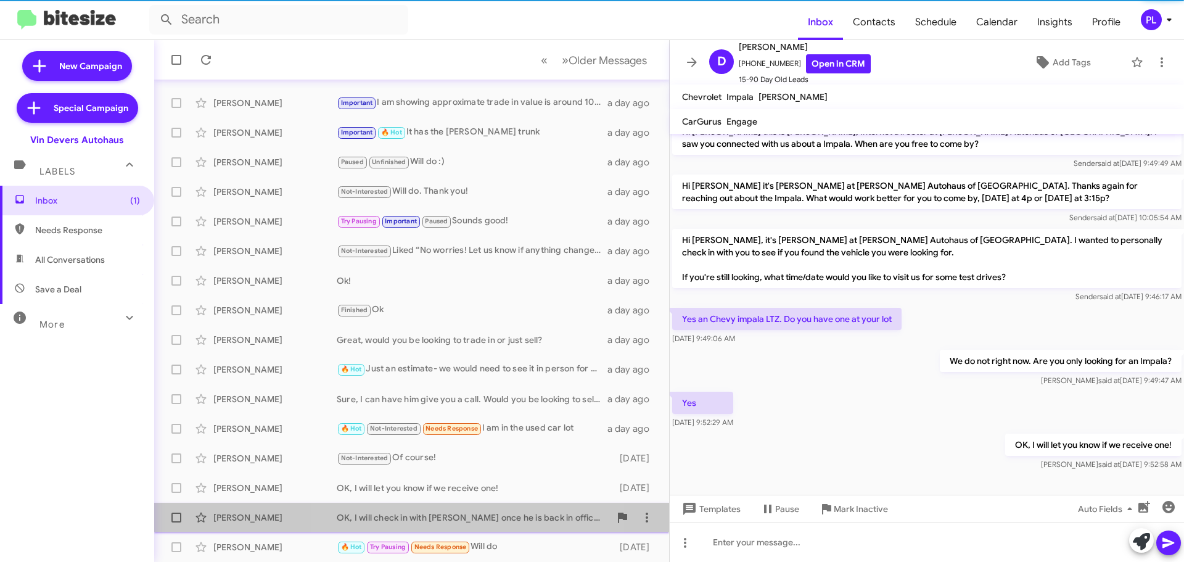
click at [478, 512] on div "OK, I will check in with John once he is back in office tomorrow to see if ther…" at bounding box center [473, 517] width 273 height 12
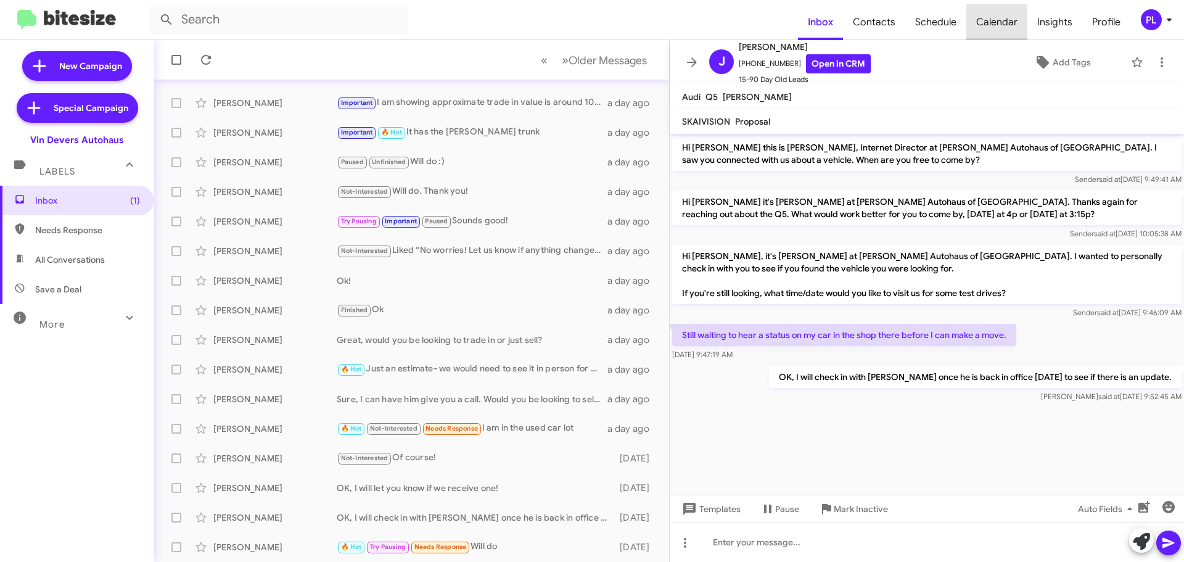
click at [1010, 18] on span "Calendar" at bounding box center [996, 22] width 61 height 36
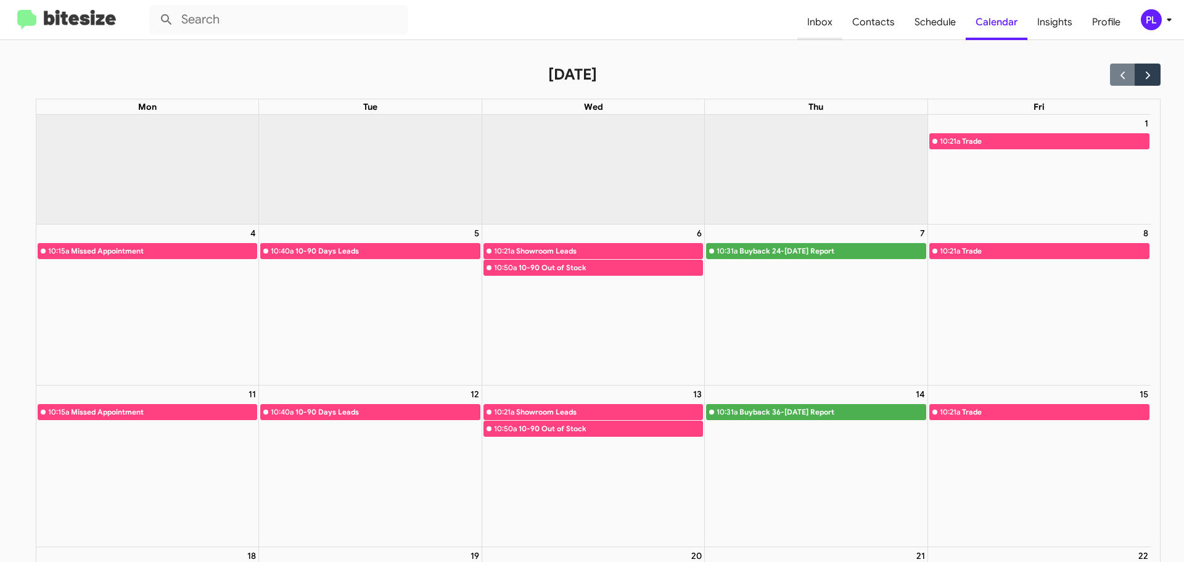
click at [833, 20] on span "Inbox" at bounding box center [819, 22] width 45 height 36
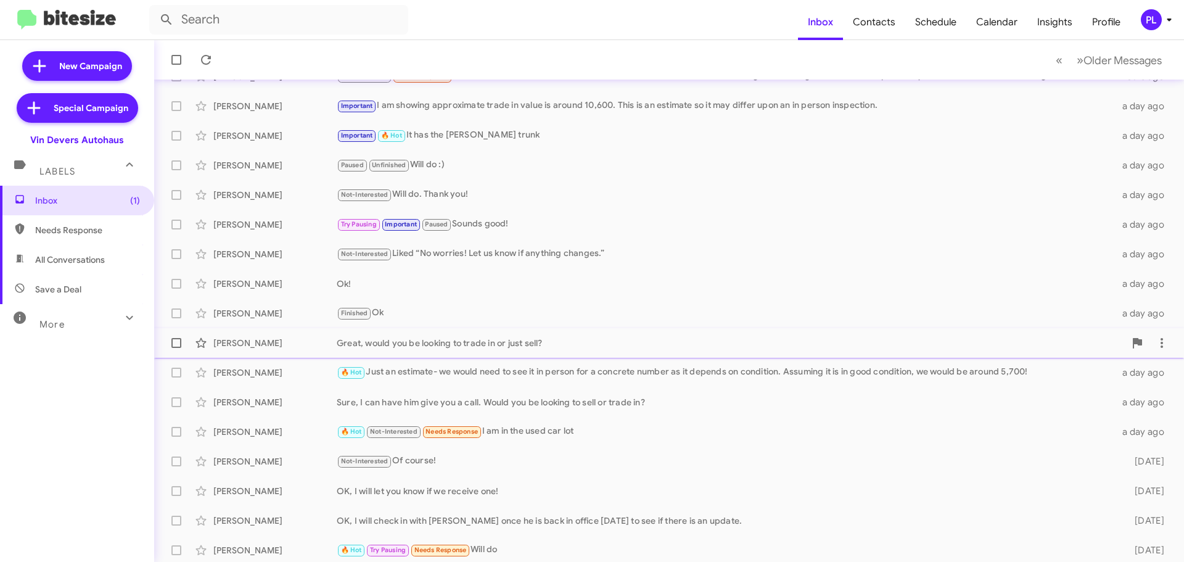
scroll to position [154, 0]
click at [1169, 20] on icon at bounding box center [1168, 19] width 4 height 3
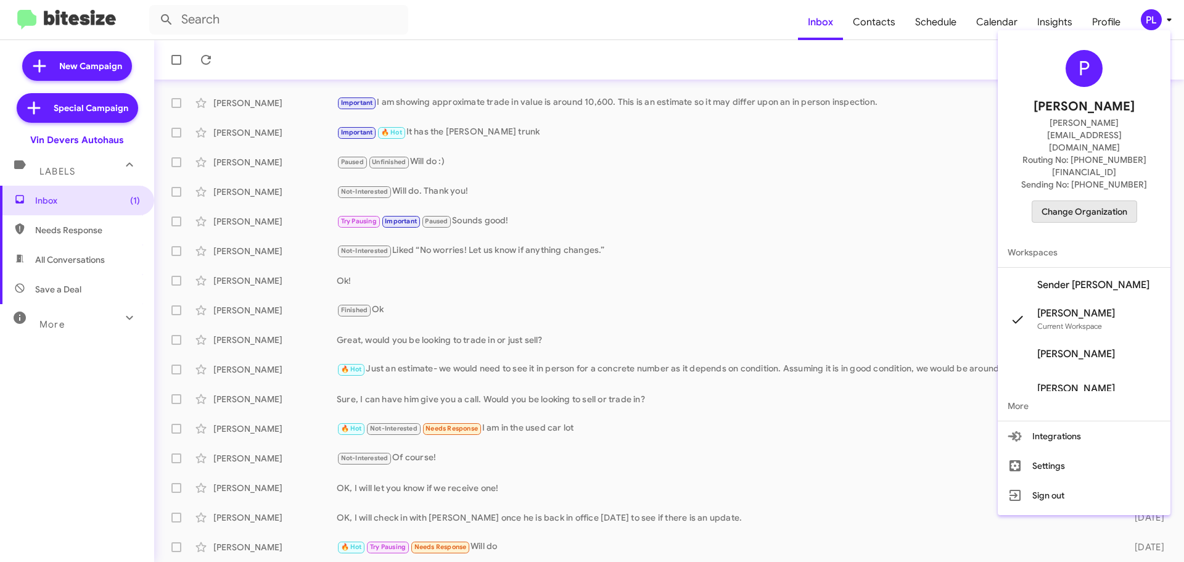
click at [1117, 201] on span "Change Organization" at bounding box center [1084, 211] width 86 height 21
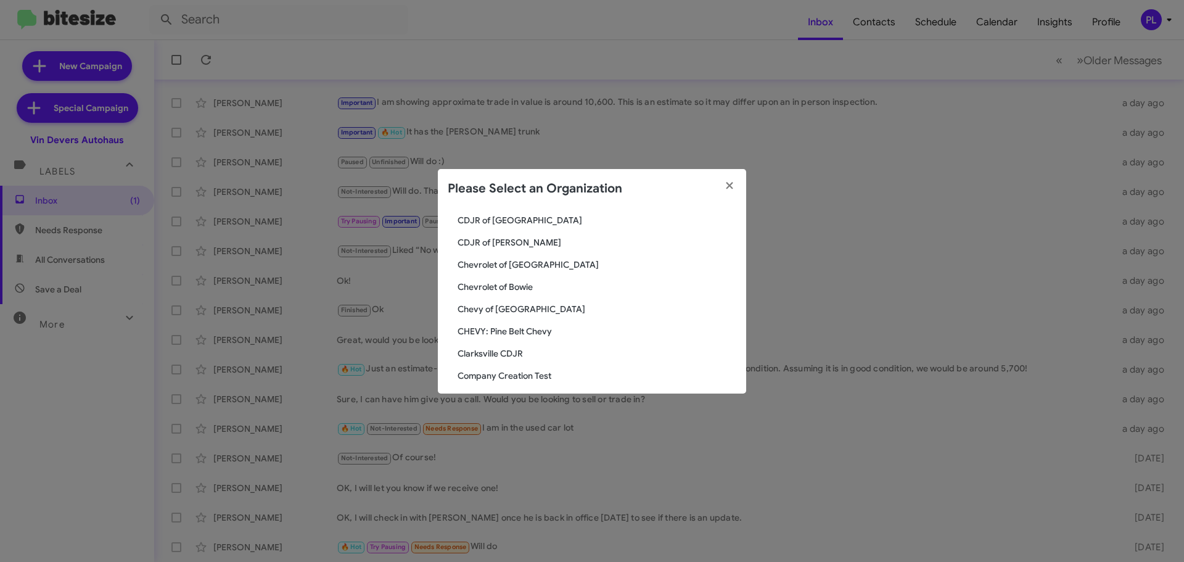
scroll to position [431, 0]
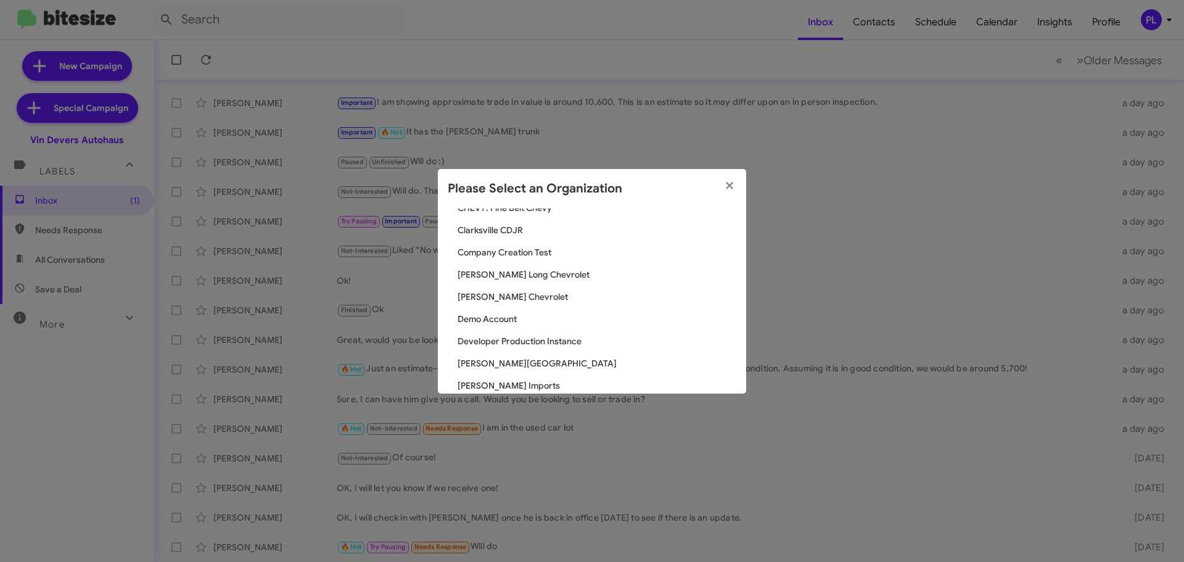
click at [521, 272] on span "[PERSON_NAME] Long Chevrolet" at bounding box center [596, 274] width 279 height 12
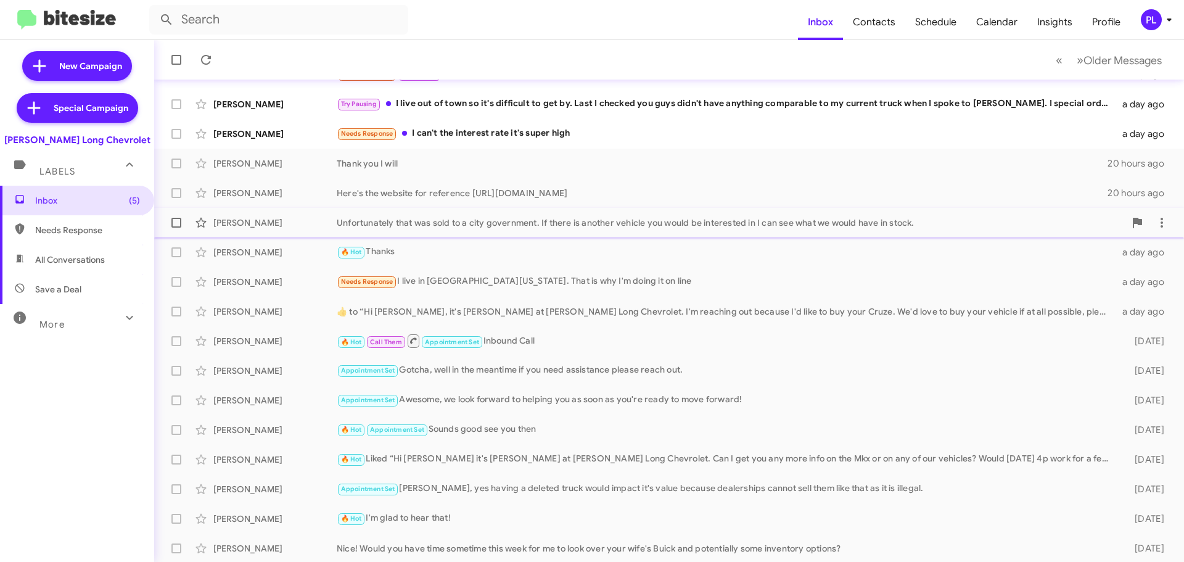
scroll to position [154, 0]
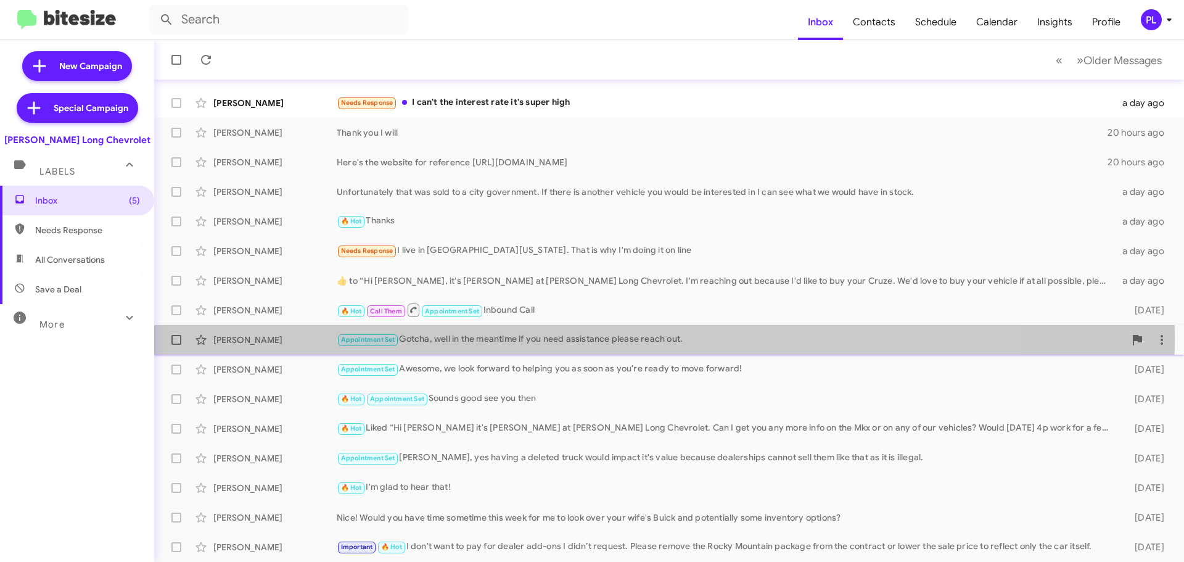
click at [549, 338] on div "Appointment Set Gotcha, well in the meantime if you need assistance please reac…" at bounding box center [731, 339] width 788 height 14
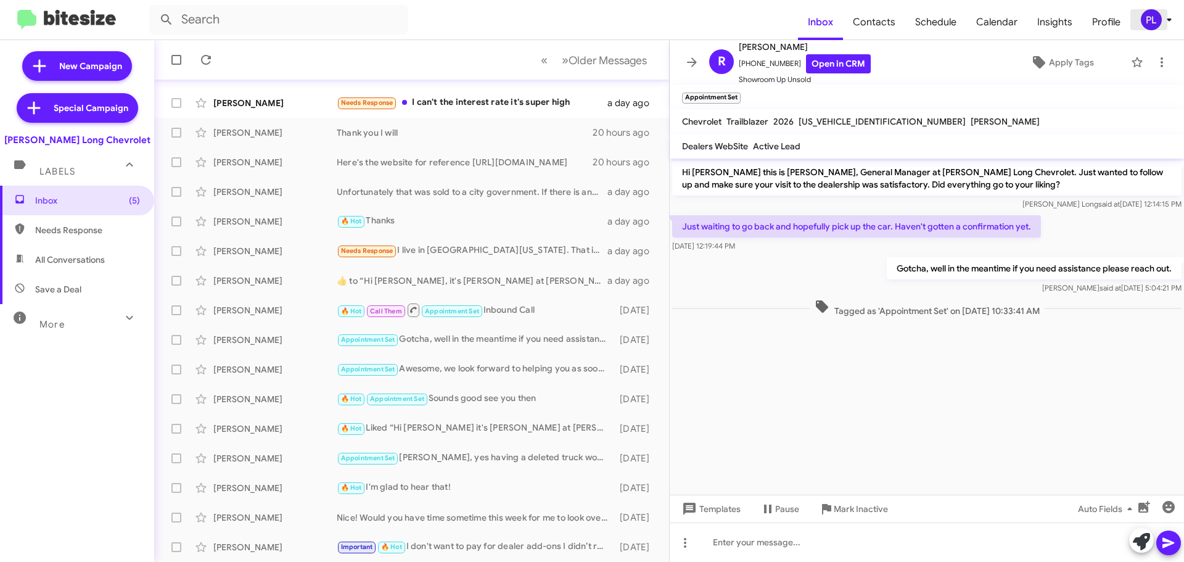
click at [1168, 18] on icon at bounding box center [1168, 19] width 15 height 15
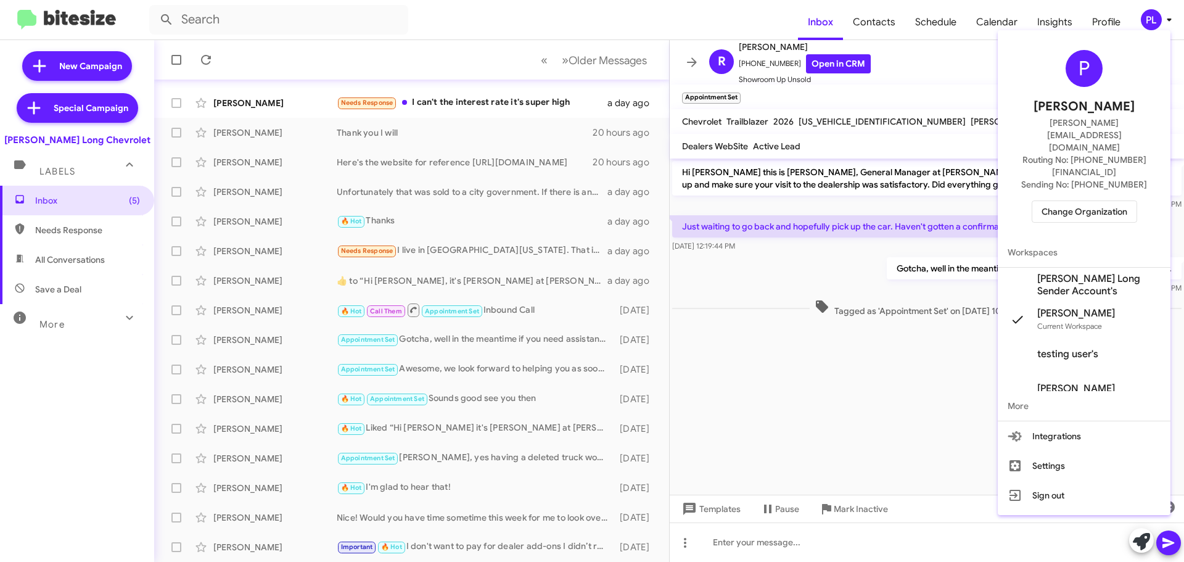
click at [1115, 201] on span "Change Organization" at bounding box center [1084, 211] width 86 height 21
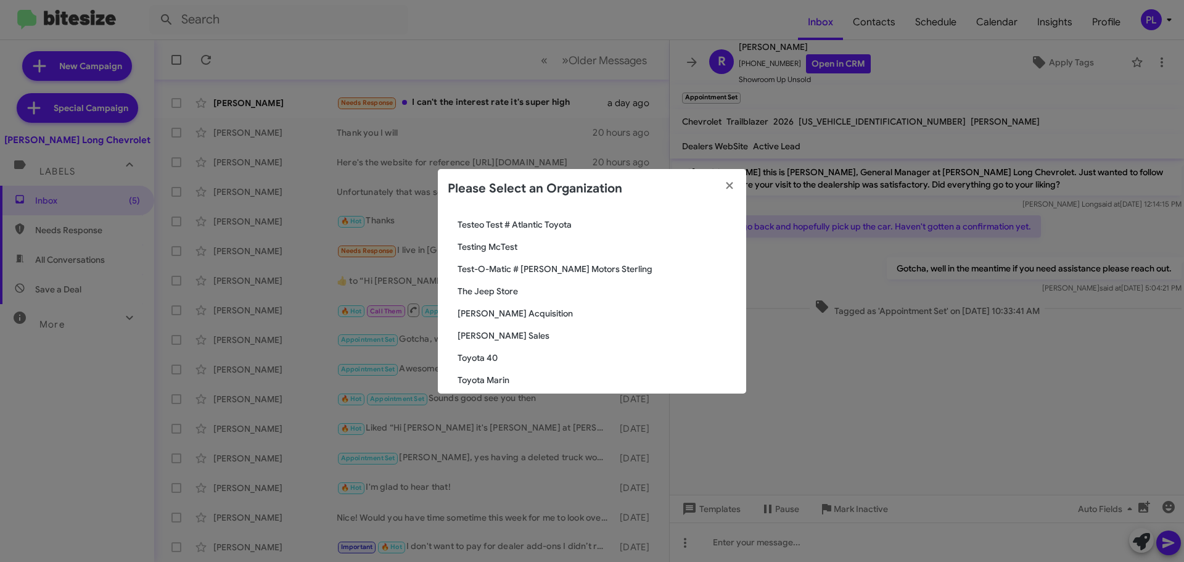
scroll to position [2247, 0]
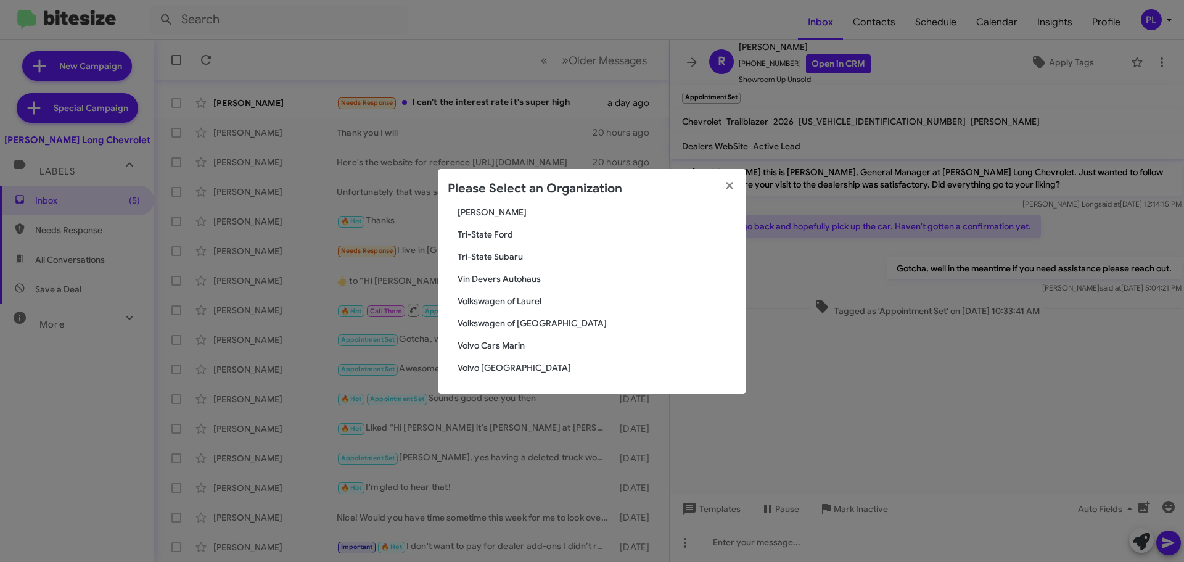
click at [514, 296] on span "Volkswagen of Laurel" at bounding box center [596, 301] width 279 height 12
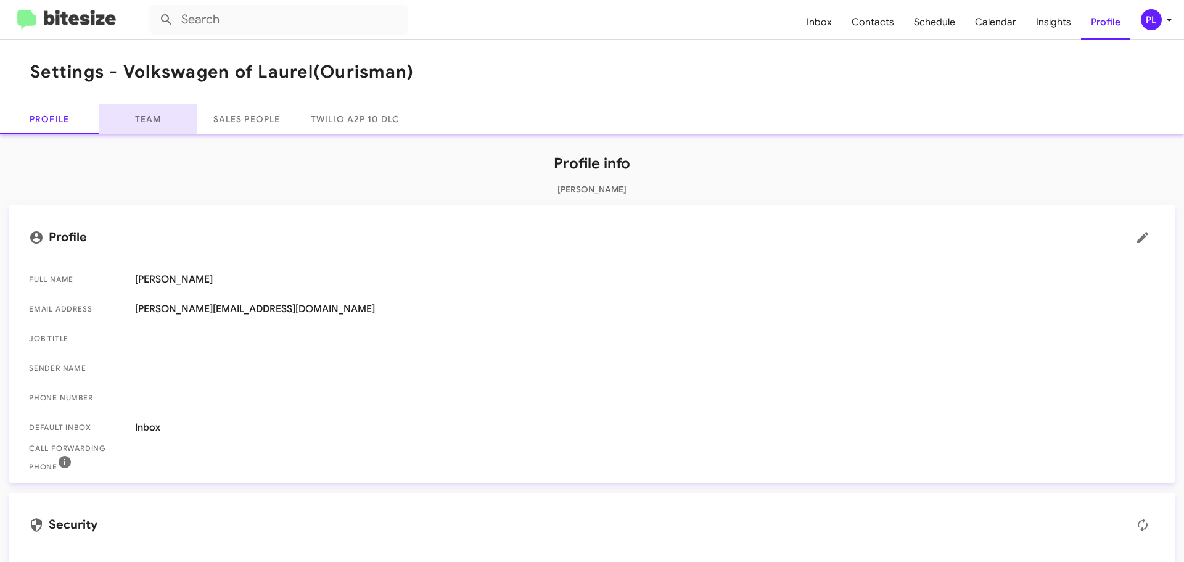
click at [156, 128] on link "Team" at bounding box center [148, 119] width 99 height 30
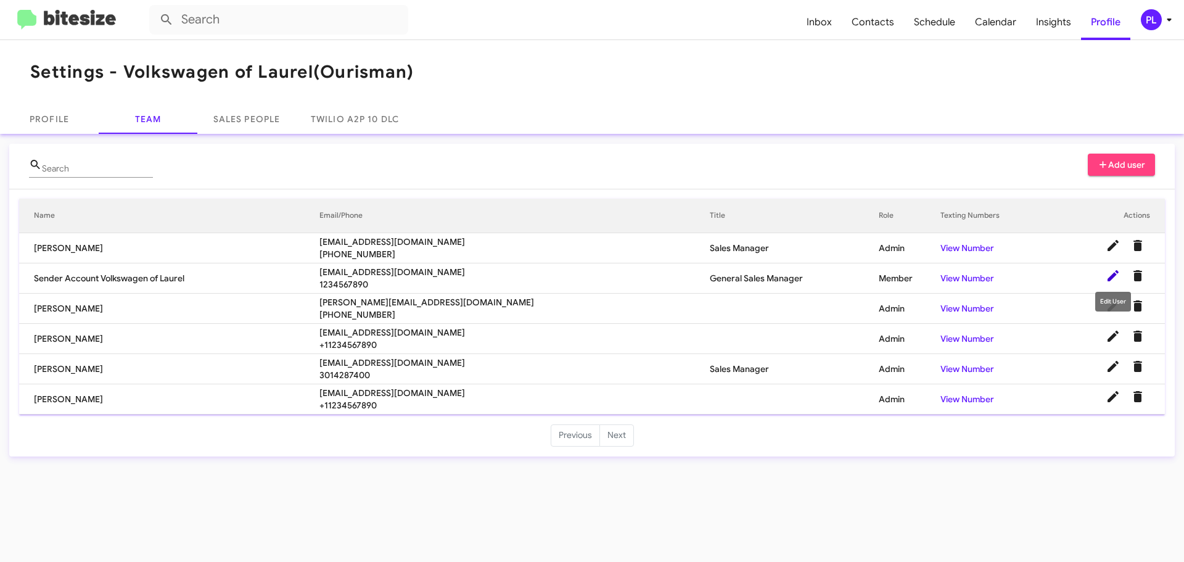
click at [1115, 279] on icon at bounding box center [1112, 275] width 15 height 15
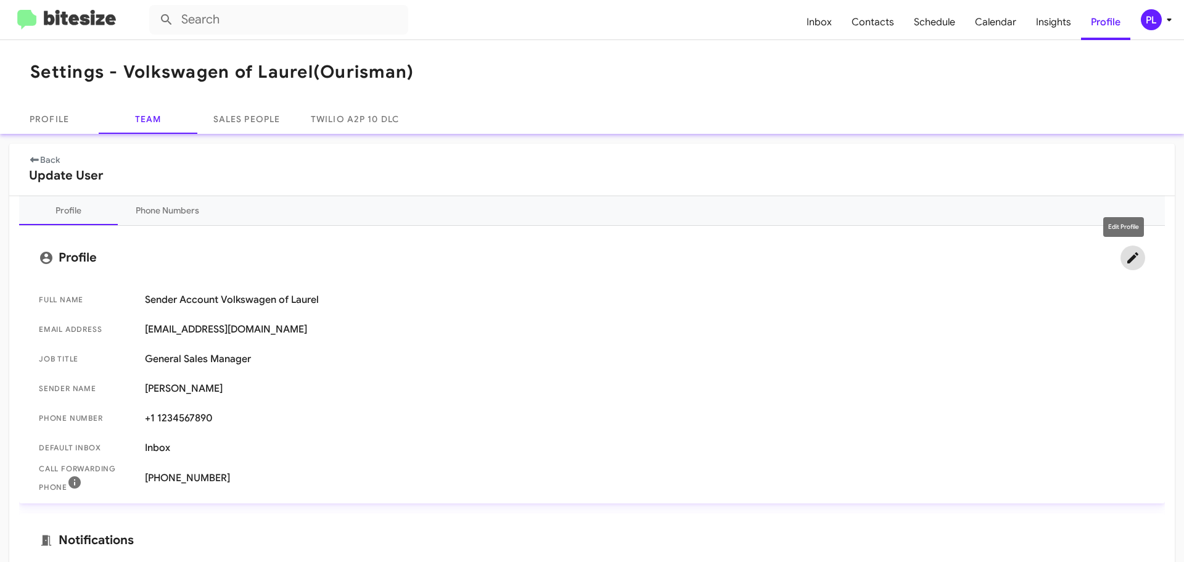
click at [1120, 256] on span at bounding box center [1132, 257] width 25 height 15
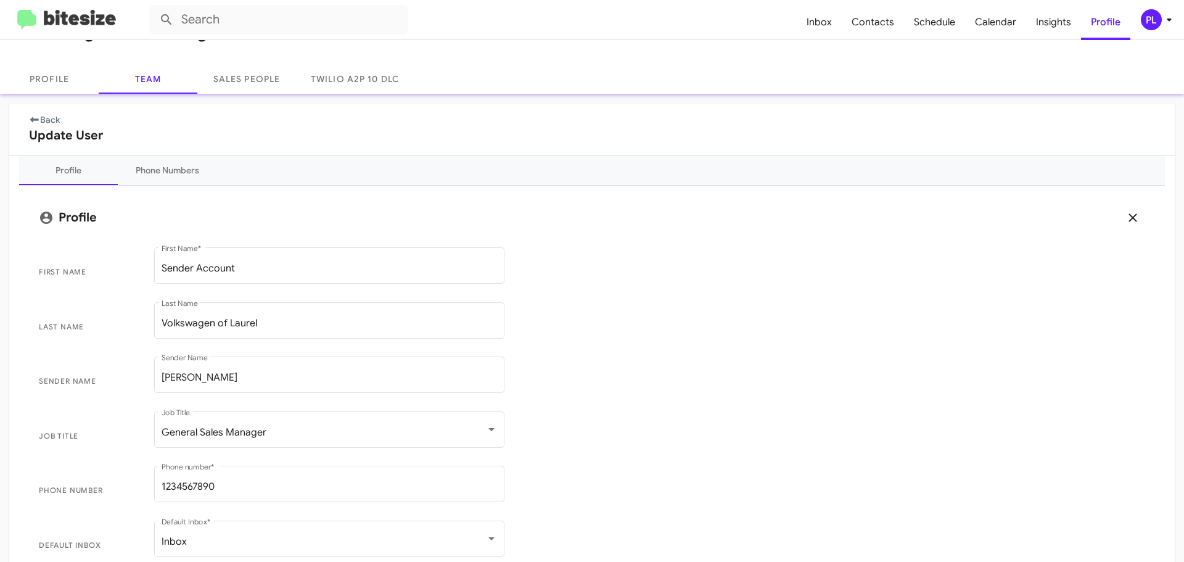
scroll to position [62, 0]
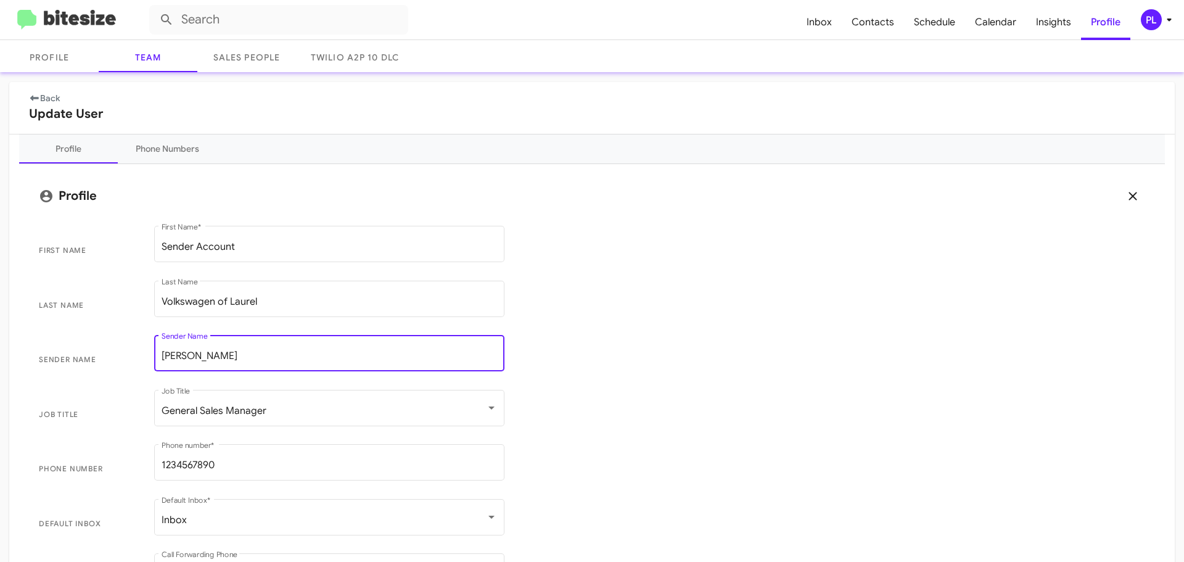
drag, startPoint x: 251, startPoint y: 357, endPoint x: 108, endPoint y: 356, distance: 143.0
click at [108, 356] on span "Sender Name [PERSON_NAME] Sender Name" at bounding box center [592, 359] width 1126 height 55
paste input "[PERSON_NAME]"
type input "[PERSON_NAME]"
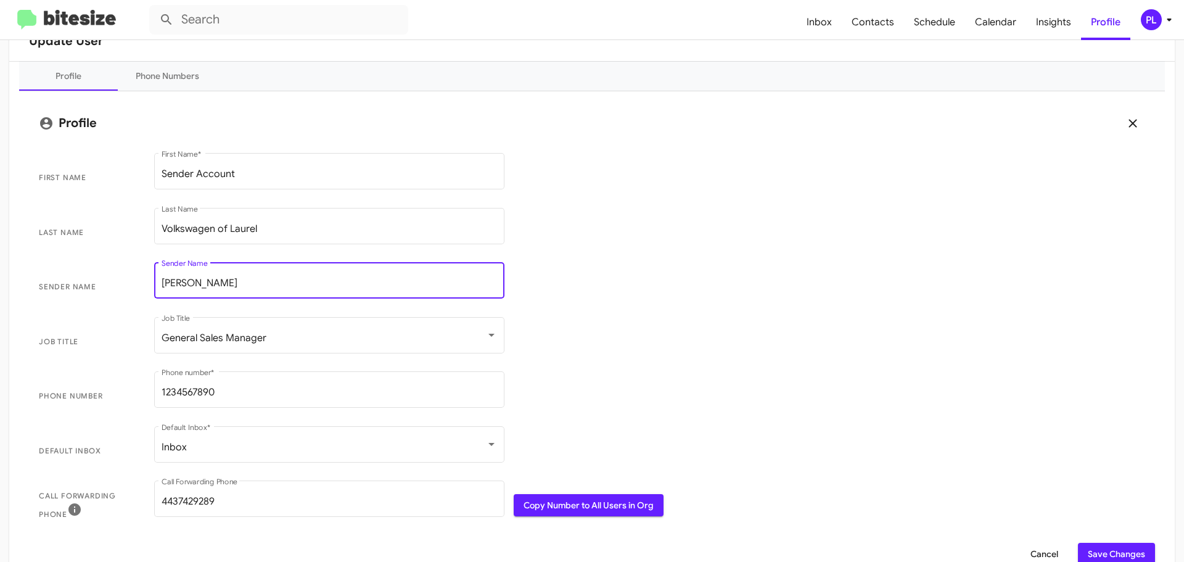
scroll to position [247, 0]
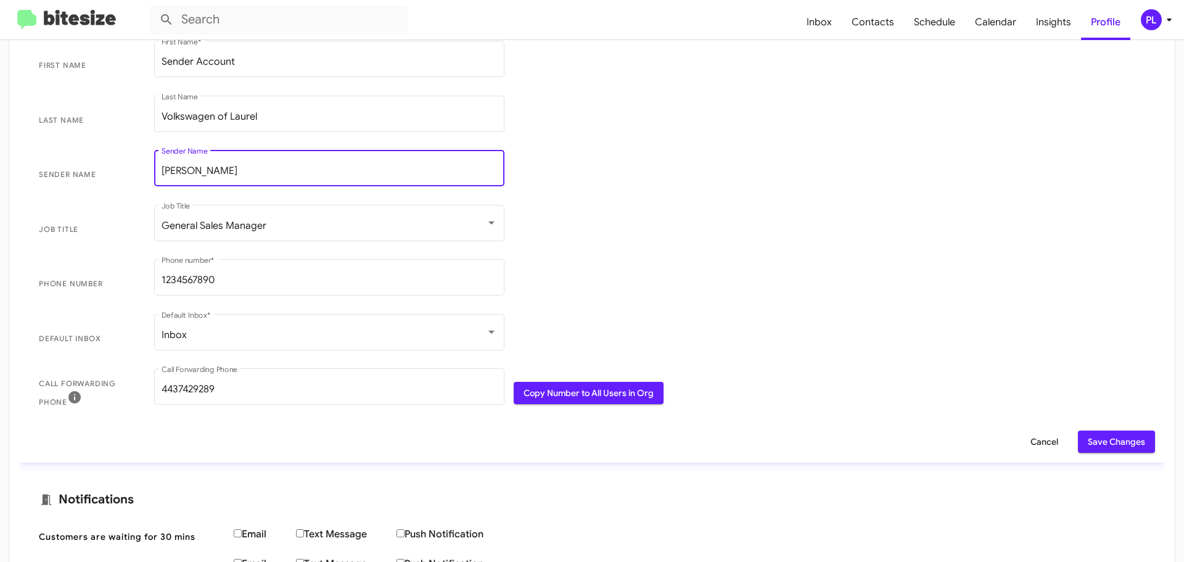
click at [1112, 441] on span "Save Changes" at bounding box center [1115, 441] width 57 height 22
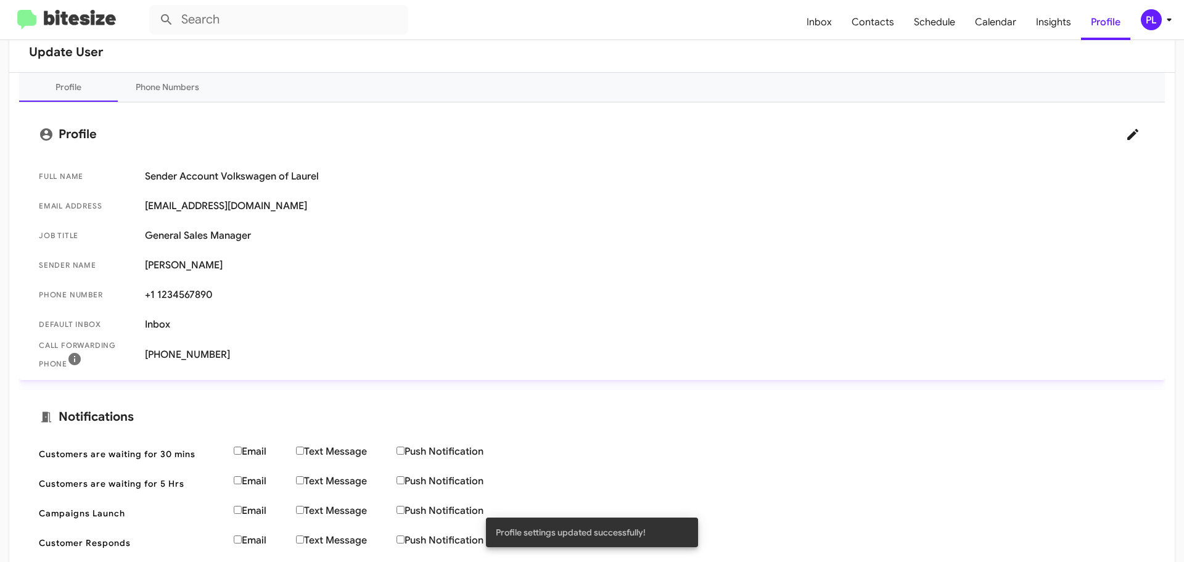
scroll to position [62, 0]
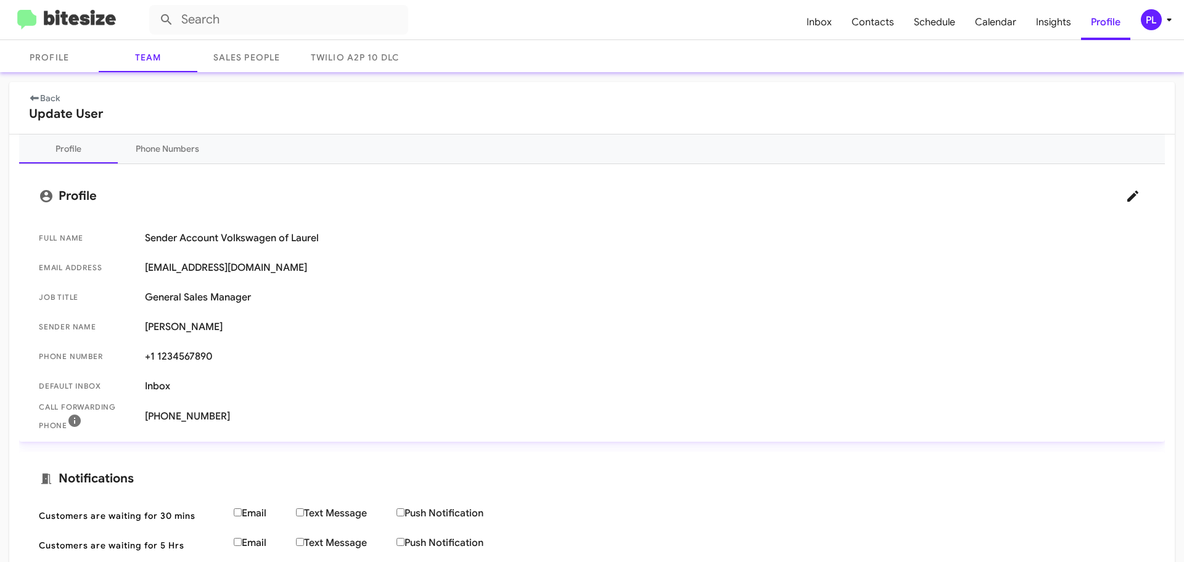
click at [48, 100] on link "Back" at bounding box center [44, 97] width 31 height 11
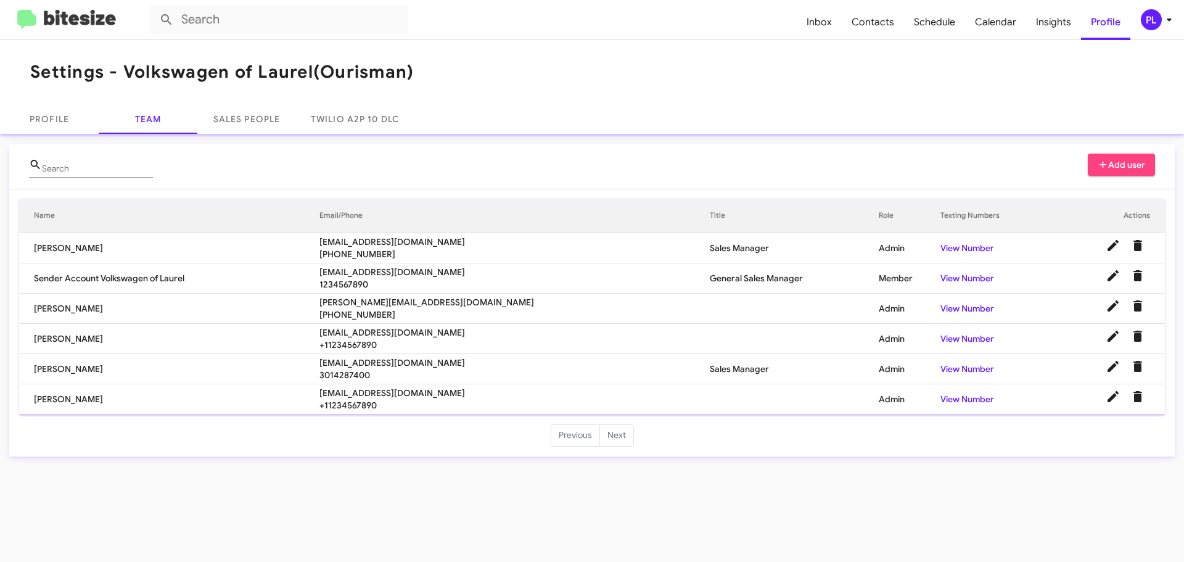
click at [1127, 165] on span "Add user" at bounding box center [1121, 164] width 48 height 22
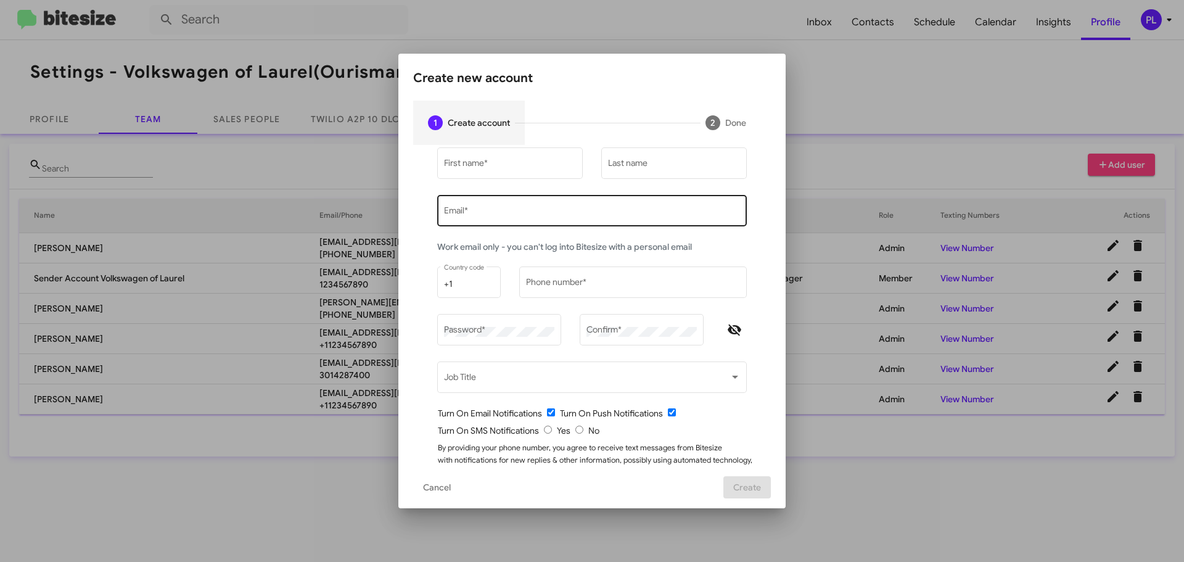
type input "[PERSON_NAME][EMAIL_ADDRESS][DOMAIN_NAME]"
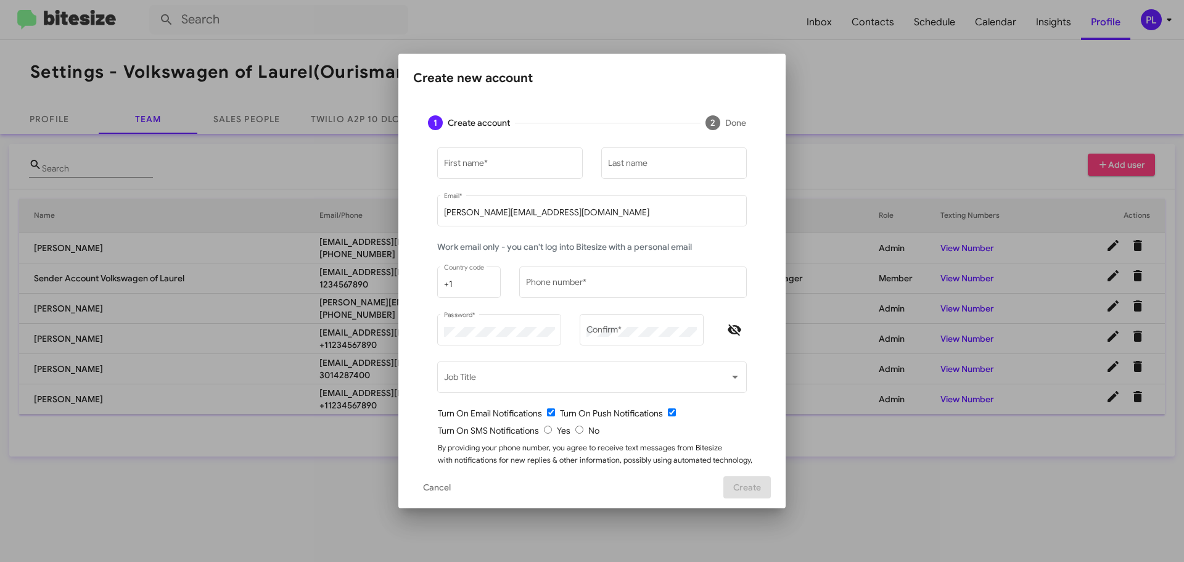
drag, startPoint x: 539, startPoint y: 207, endPoint x: 367, endPoint y: 209, distance: 172.0
click at [367, 209] on div "Create new account 1 Create account 2 Done First name * Last name [PERSON_NAME]…" at bounding box center [592, 281] width 1184 height 562
click at [560, 156] on div "First name *" at bounding box center [510, 162] width 133 height 34
type input "Hung"
click at [650, 162] on input "Last name" at bounding box center [674, 165] width 133 height 10
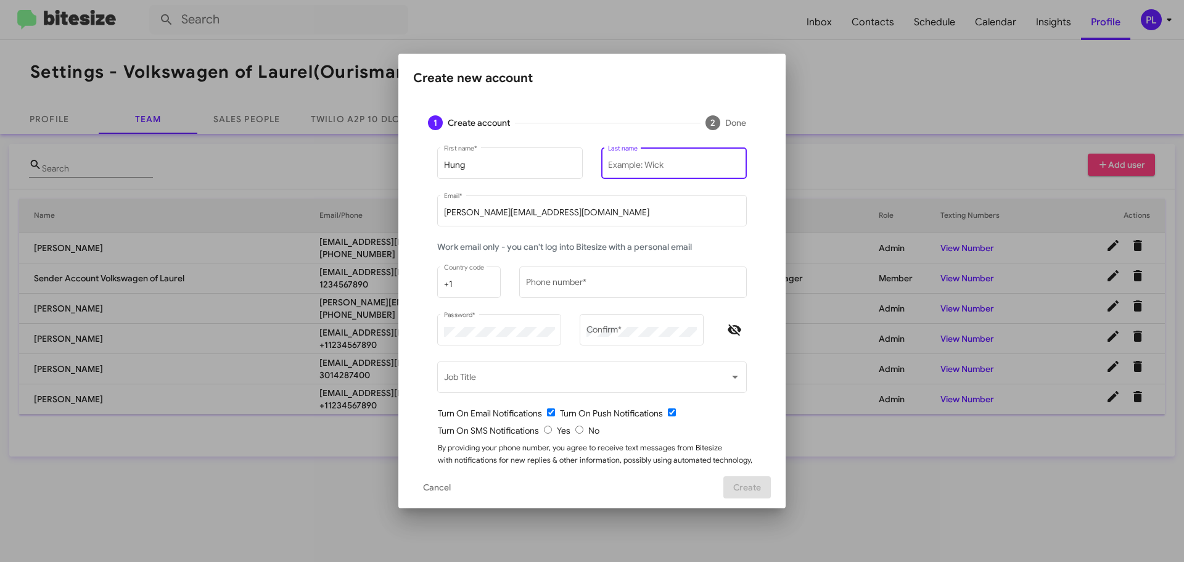
paste input "[PERSON_NAME]"
type input "[PERSON_NAME]"
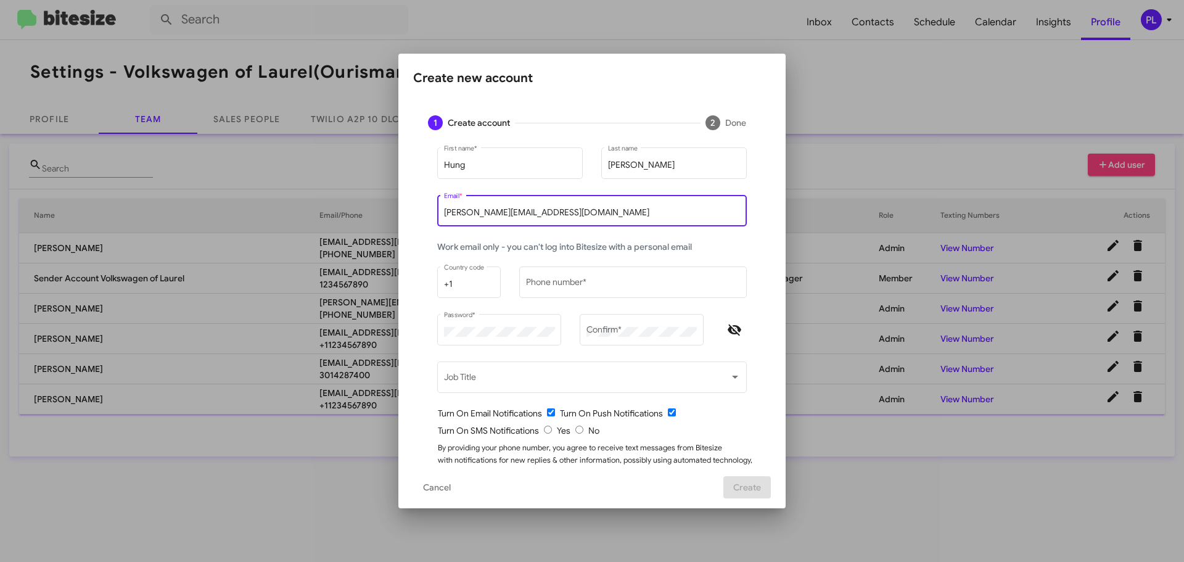
drag, startPoint x: 552, startPoint y: 212, endPoint x: 374, endPoint y: 202, distance: 178.4
click at [374, 202] on div "Create new account 1 Create account 2 Done Hung First name * [PERSON_NAME] Last…" at bounding box center [592, 281] width 1184 height 562
paste input "[EMAIL_ADDRESS][DOMAIN_NAME]"
type input "[EMAIL_ADDRESS][DOMAIN_NAME]"
click at [568, 287] on input "Phone number *" at bounding box center [633, 284] width 215 height 10
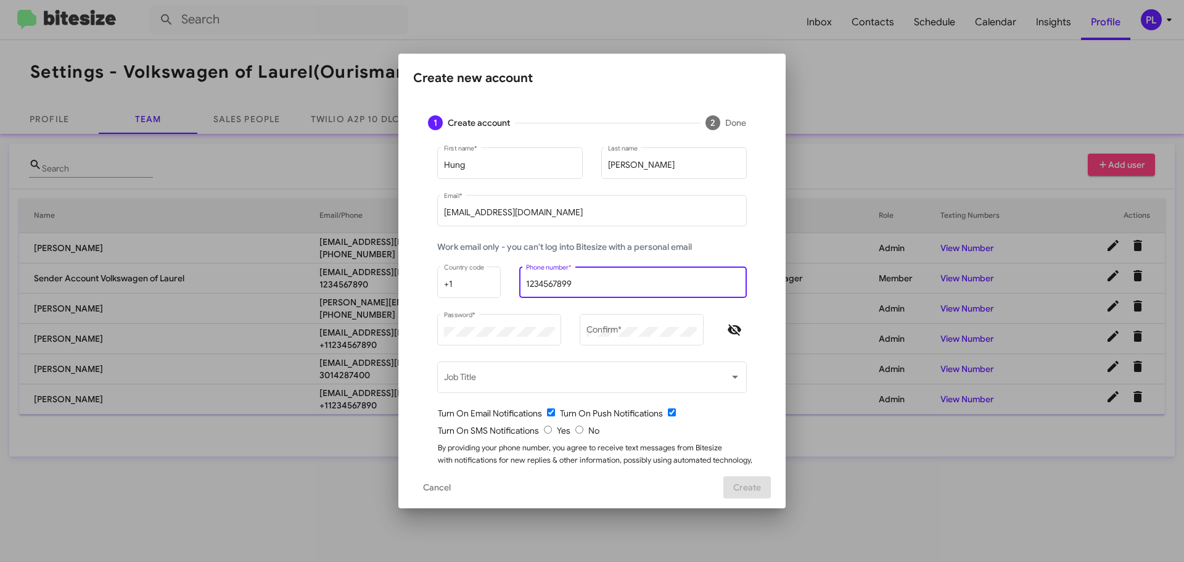
type input "1234567899"
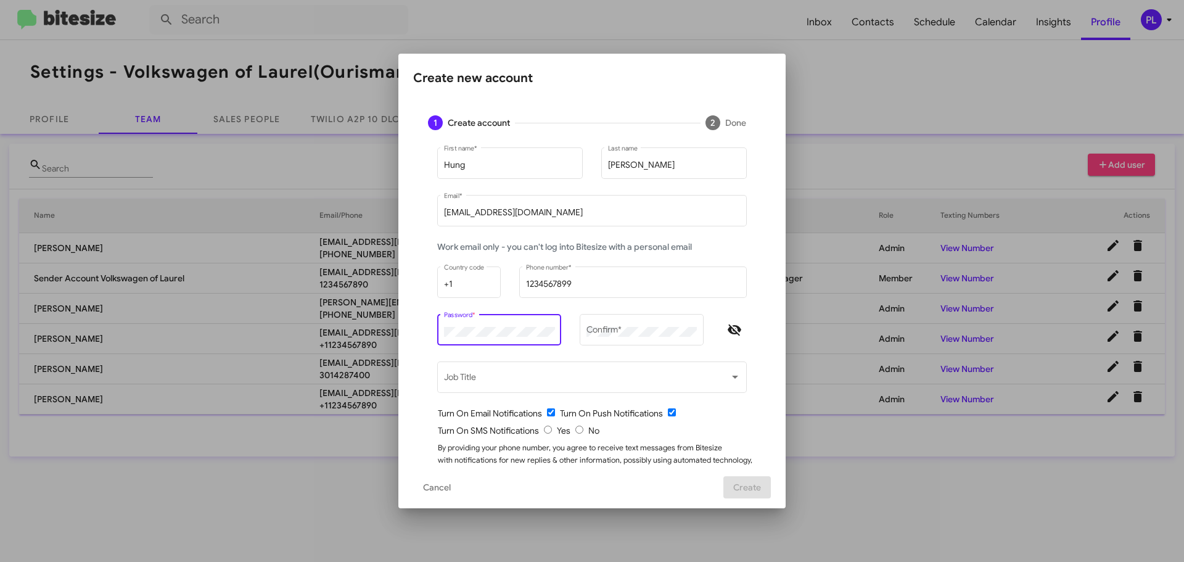
click at [406, 332] on mat-dialog-content "1 Create account 2 Done Hung First name * [PERSON_NAME] Last name [EMAIL_ADDRES…" at bounding box center [591, 282] width 387 height 365
click at [631, 325] on div "Confirm *" at bounding box center [641, 328] width 111 height 34
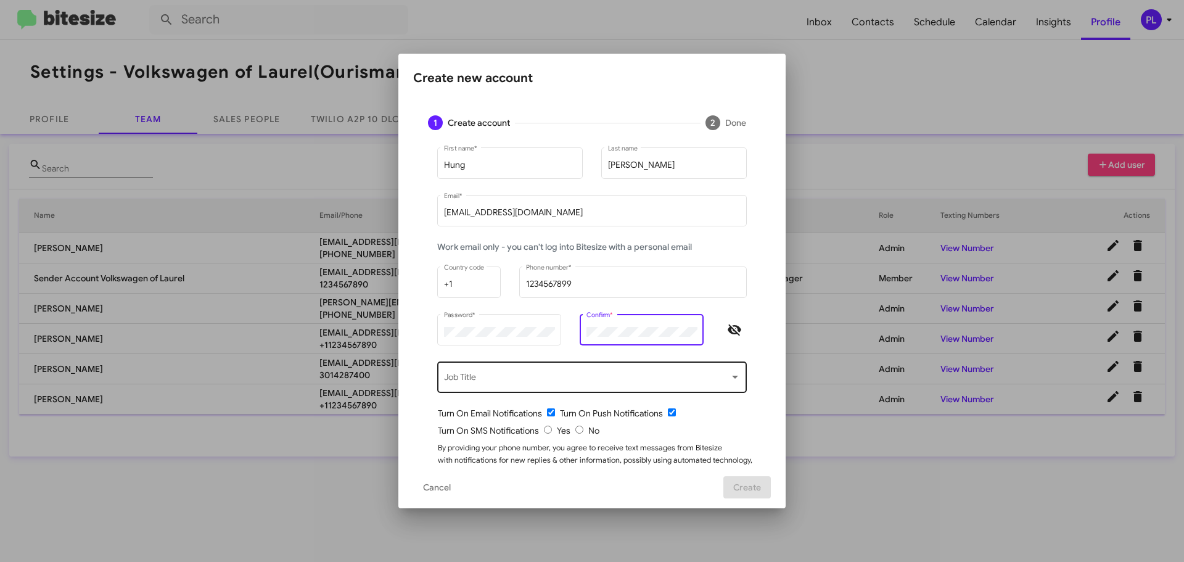
click at [587, 381] on span at bounding box center [586, 379] width 285 height 10
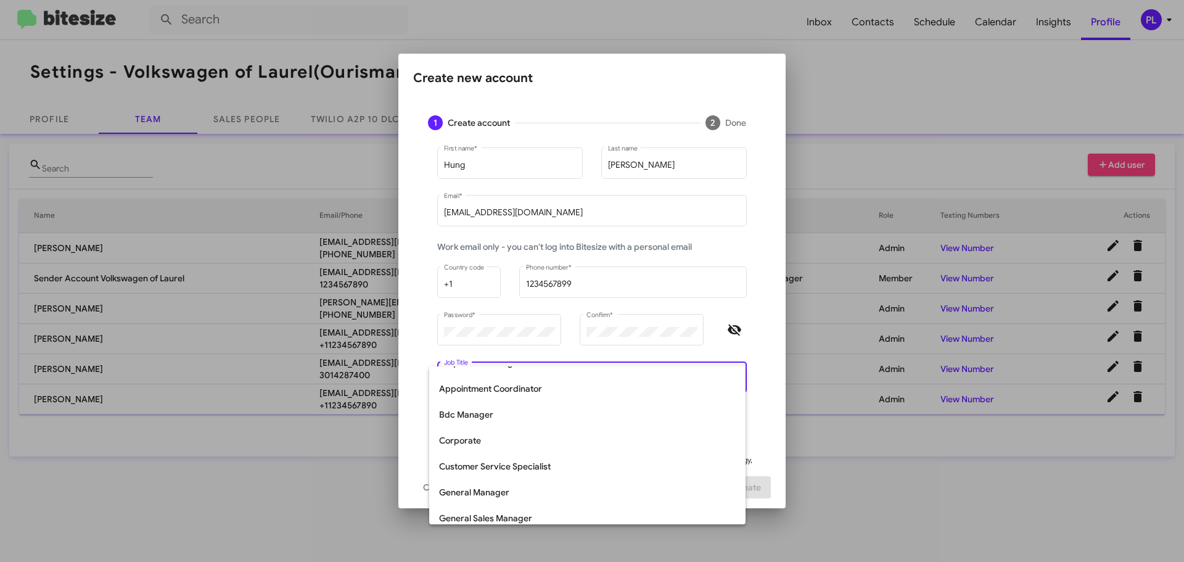
scroll to position [123, 0]
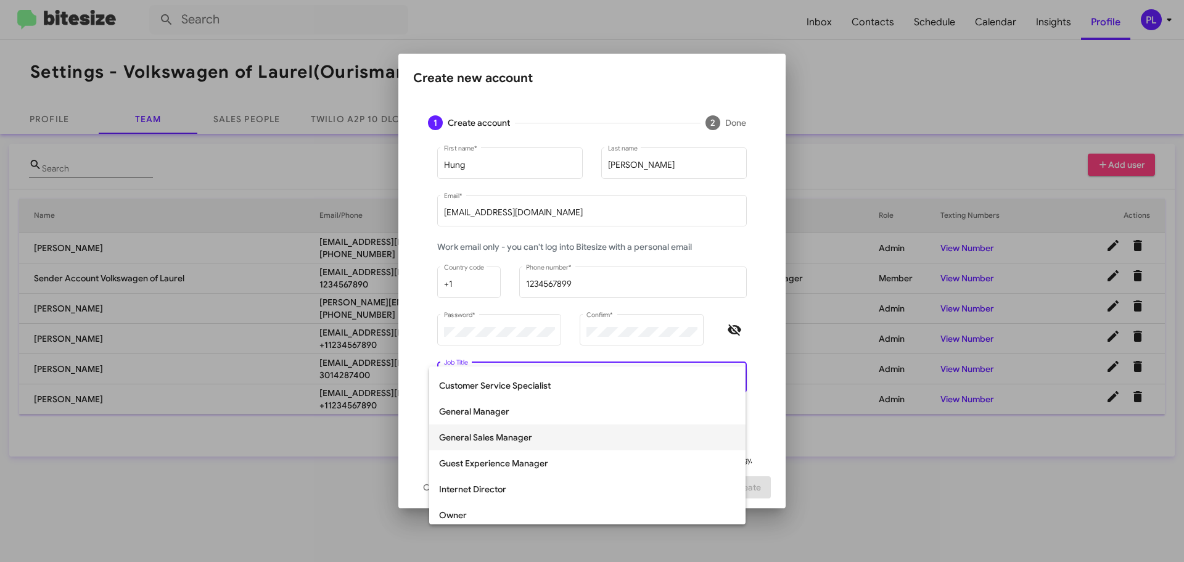
click at [505, 441] on span "General Sales Manager" at bounding box center [587, 437] width 297 height 26
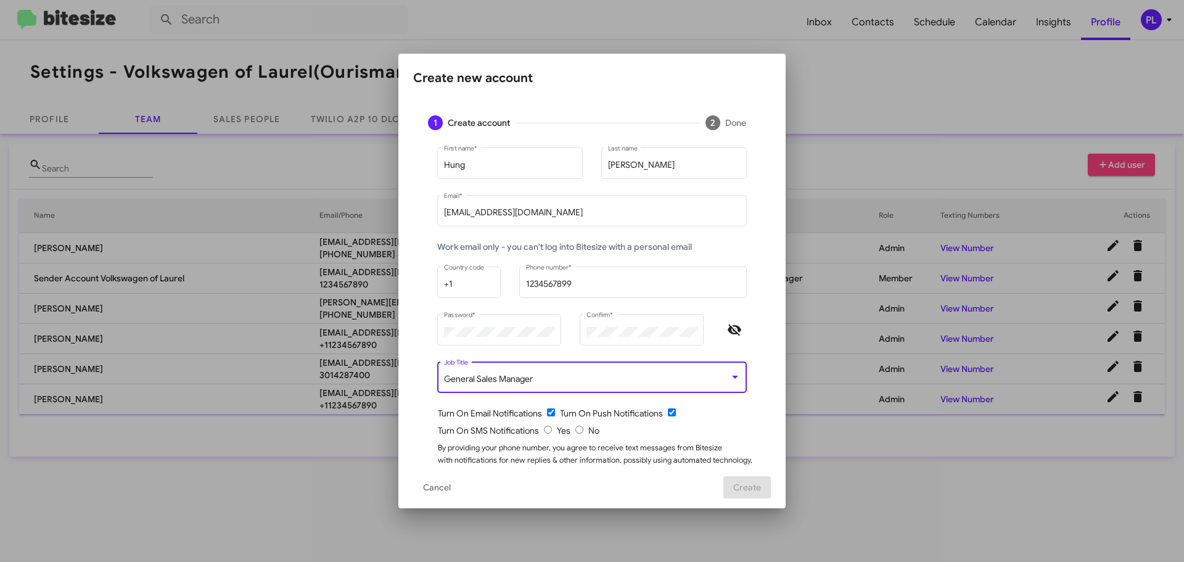
click at [545, 429] on input "radio" at bounding box center [548, 429] width 8 height 8
radio input "true"
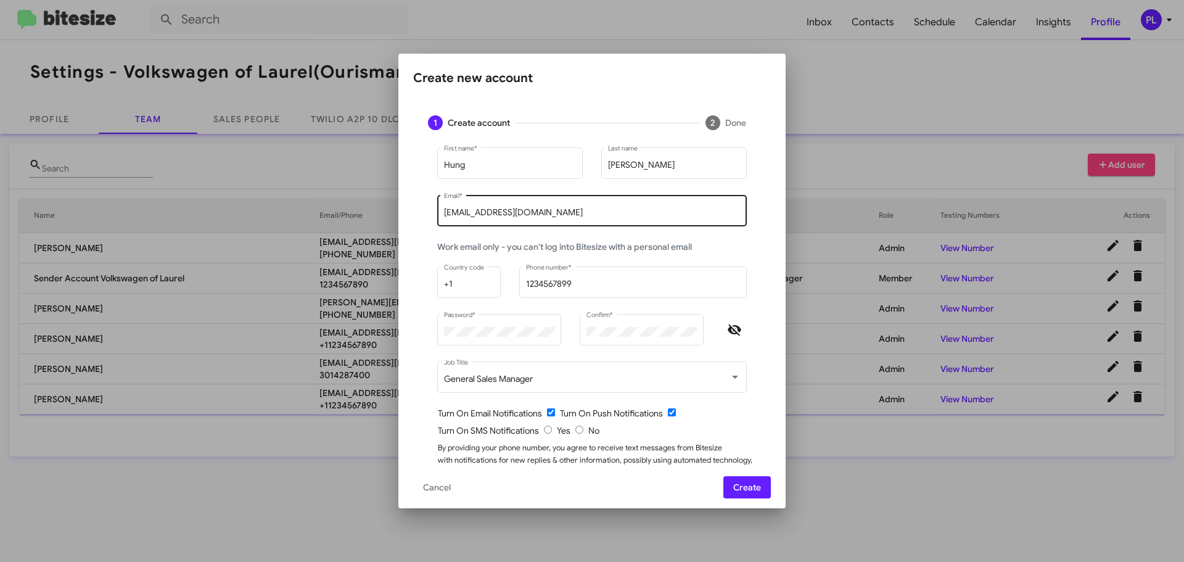
click at [614, 207] on div "[EMAIL_ADDRESS][DOMAIN_NAME] Email *" at bounding box center [592, 209] width 297 height 34
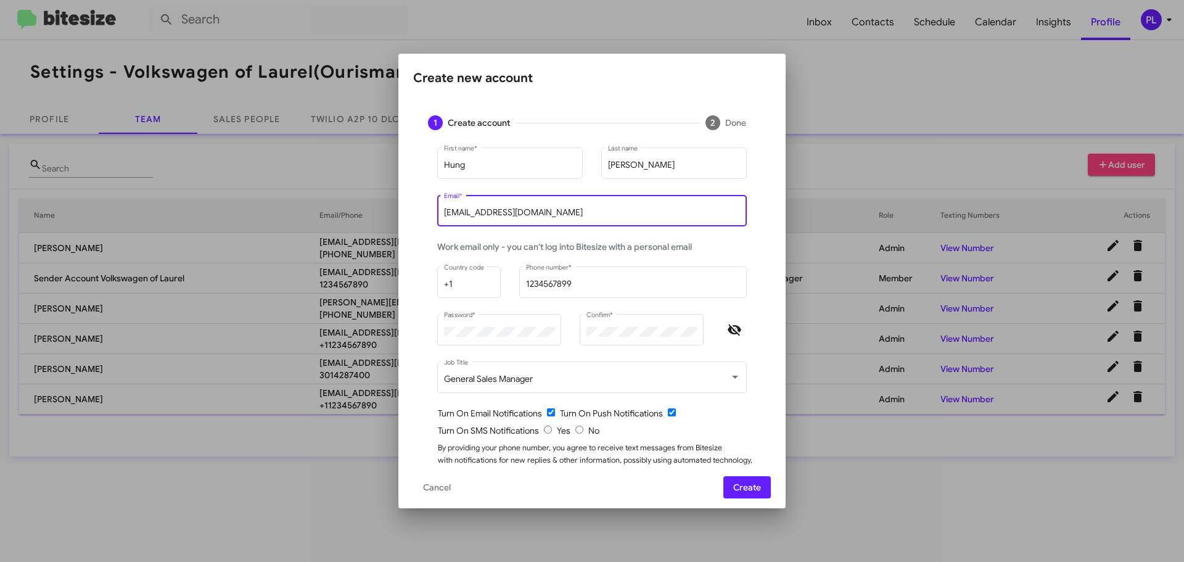
click at [746, 491] on span "Create" at bounding box center [747, 487] width 28 height 22
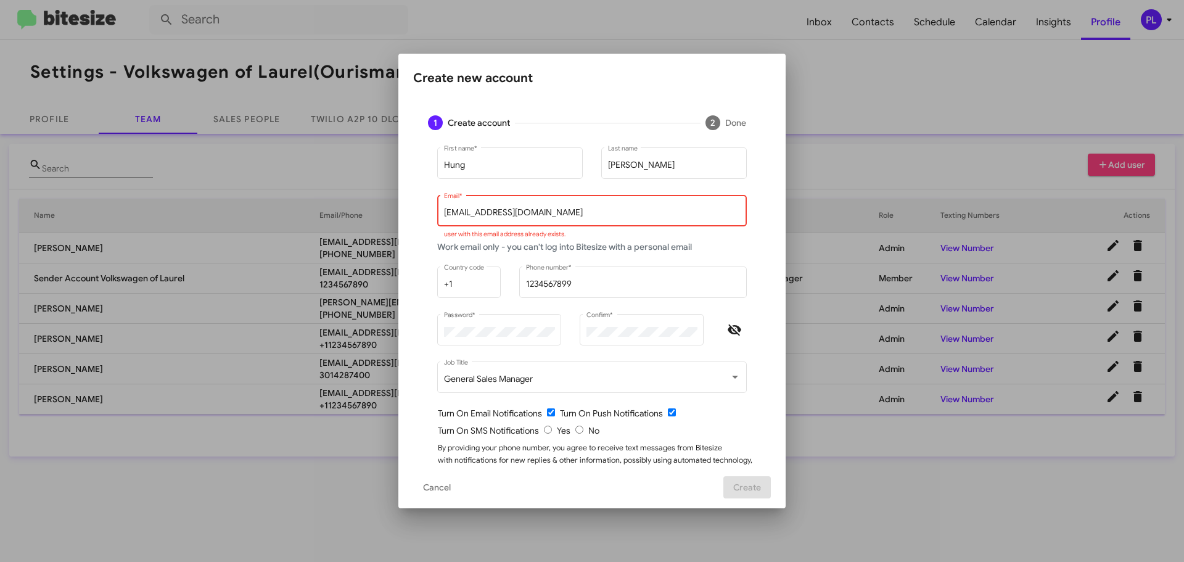
click at [544, 207] on div "[EMAIL_ADDRESS][DOMAIN_NAME] Email *" at bounding box center [592, 209] width 297 height 34
click at [444, 213] on input "[EMAIL_ADDRESS][DOMAIN_NAME]" at bounding box center [592, 213] width 297 height 10
click at [431, 483] on span "Cancel" at bounding box center [437, 487] width 28 height 22
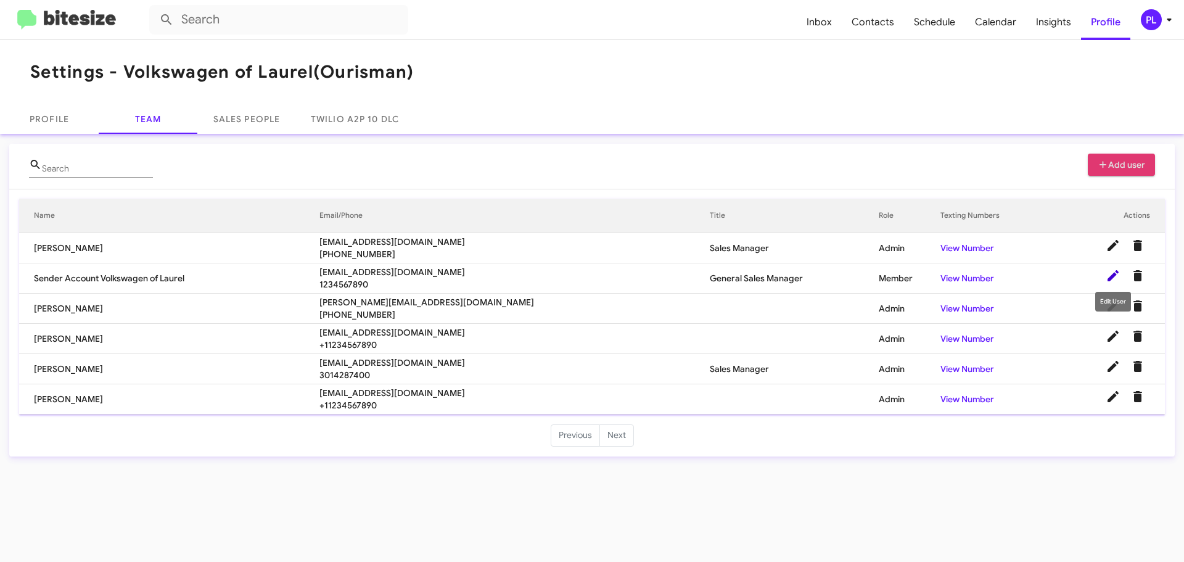
click at [1113, 274] on icon at bounding box center [1112, 275] width 11 height 11
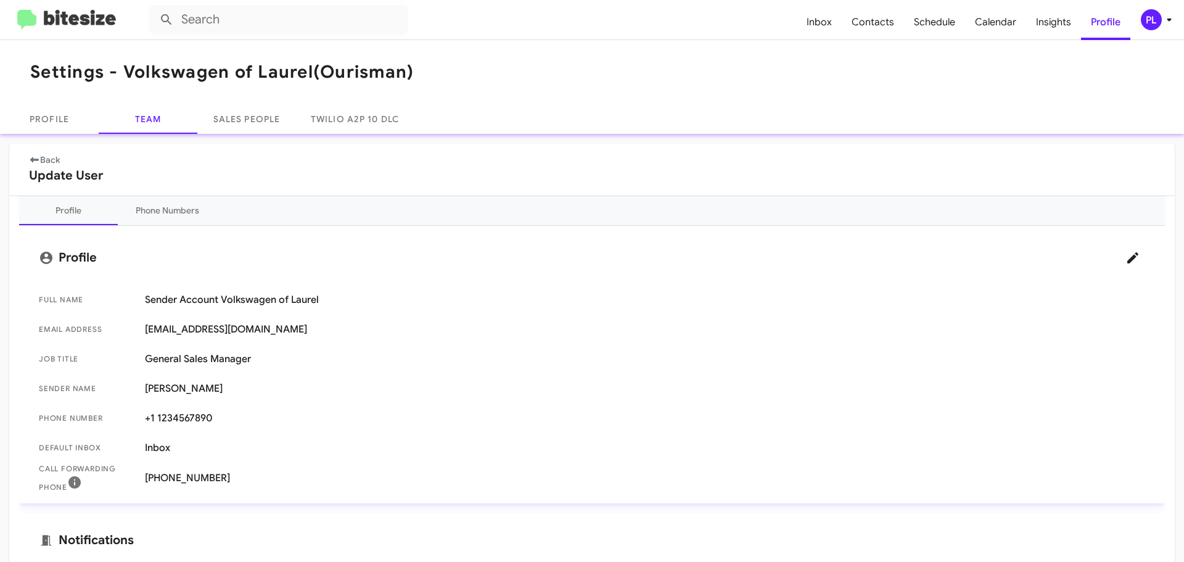
click at [50, 168] on h2 "Update User" at bounding box center [592, 176] width 1126 height 20
click at [50, 157] on link "Back" at bounding box center [44, 159] width 31 height 11
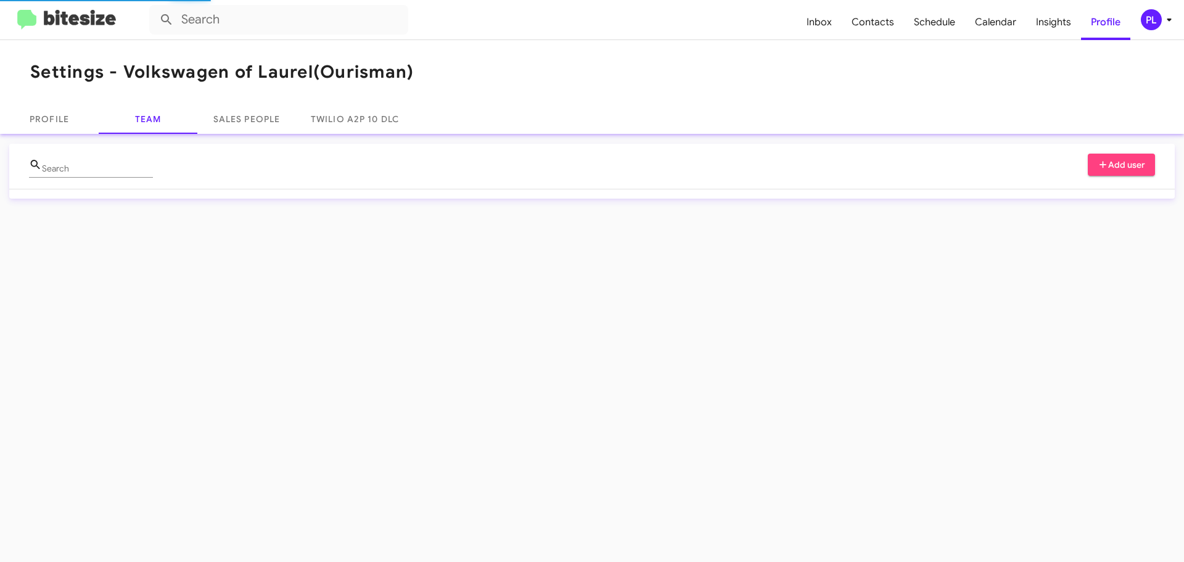
click at [1108, 166] on span "Add user" at bounding box center [1121, 164] width 48 height 22
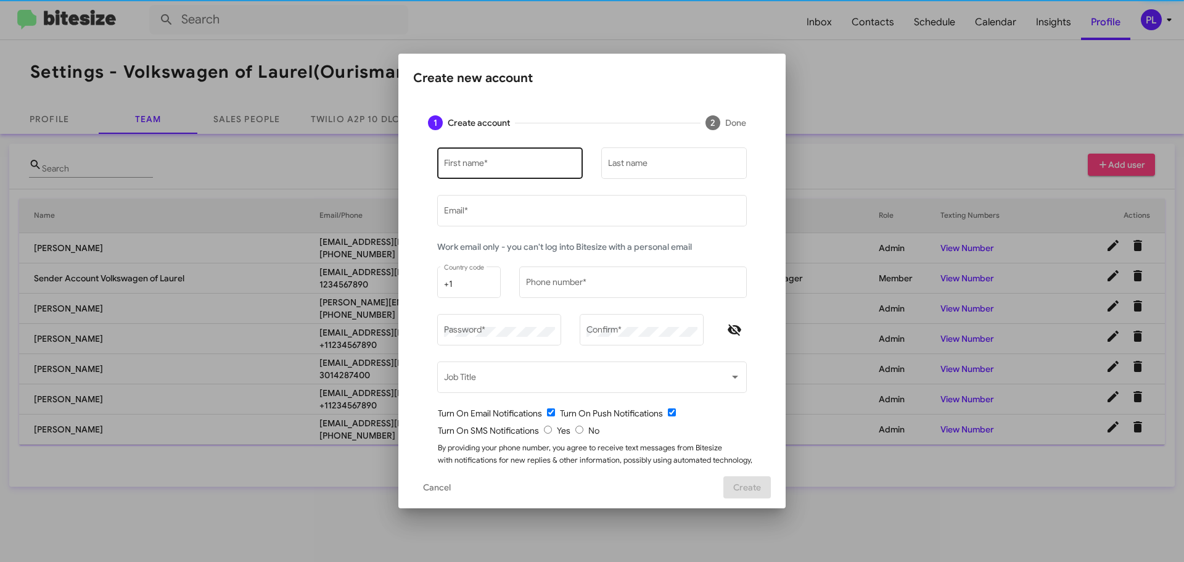
type input "[PERSON_NAME][EMAIL_ADDRESS][DOMAIN_NAME]"
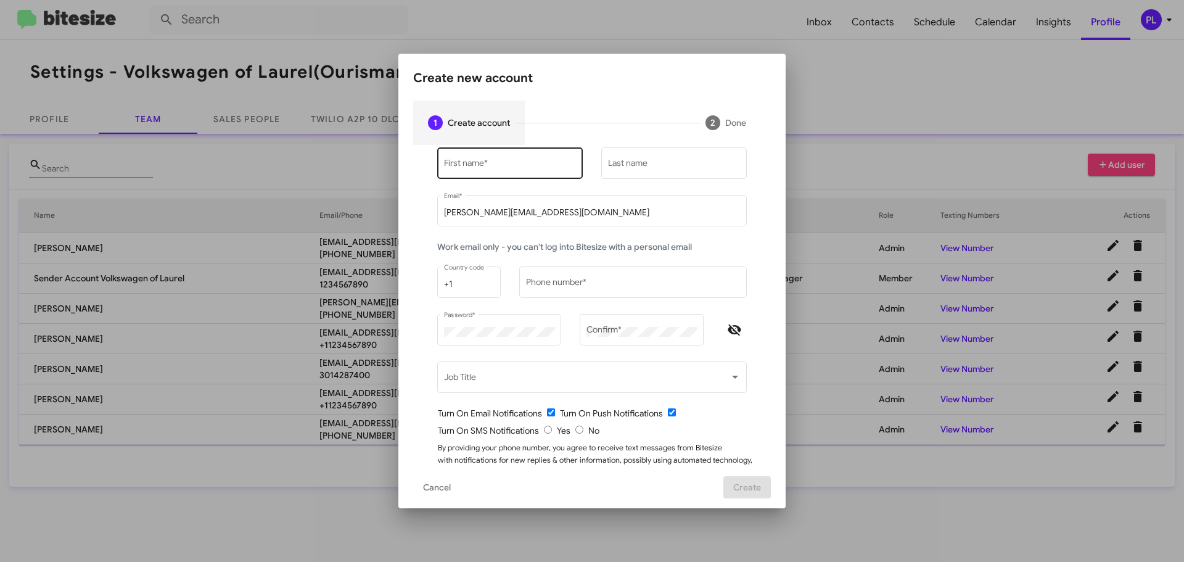
click at [511, 170] on input "First name *" at bounding box center [510, 165] width 133 height 10
type input "Hung"
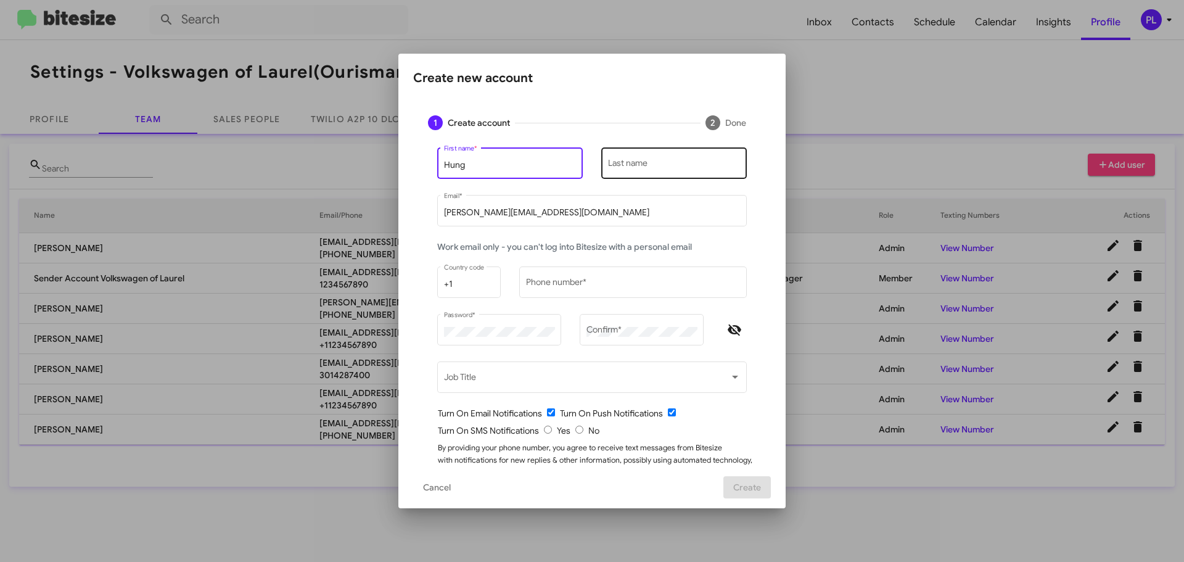
click at [643, 166] on input "Last name" at bounding box center [674, 165] width 133 height 10
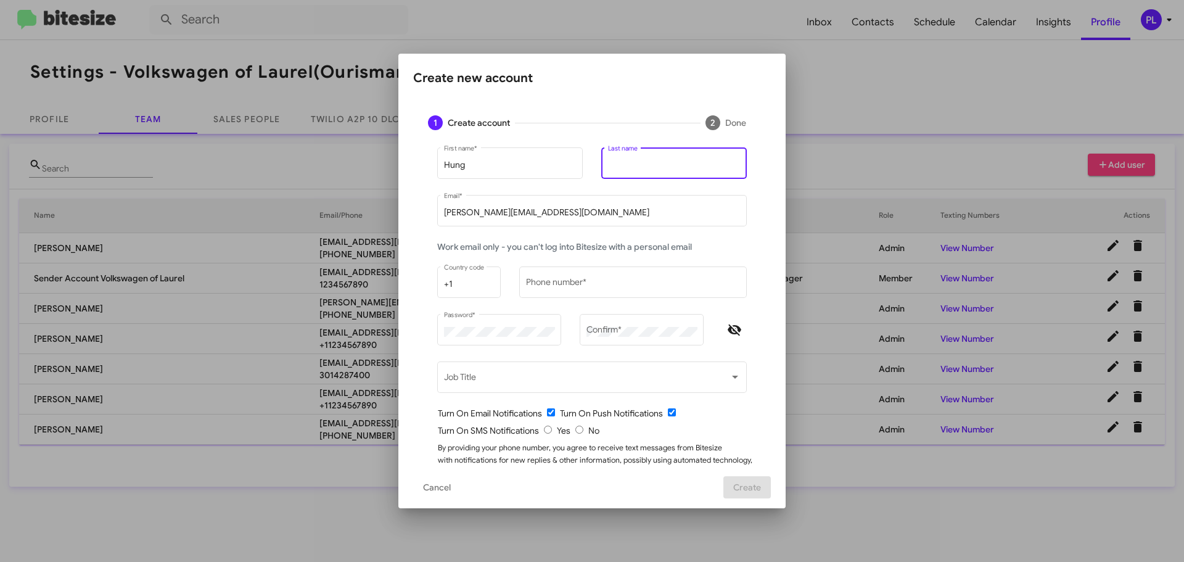
paste input "[PERSON_NAME]"
type input "[PERSON_NAME]"
click at [423, 486] on span "Cancel" at bounding box center [437, 487] width 28 height 22
